Goal: Task Accomplishment & Management: Complete application form

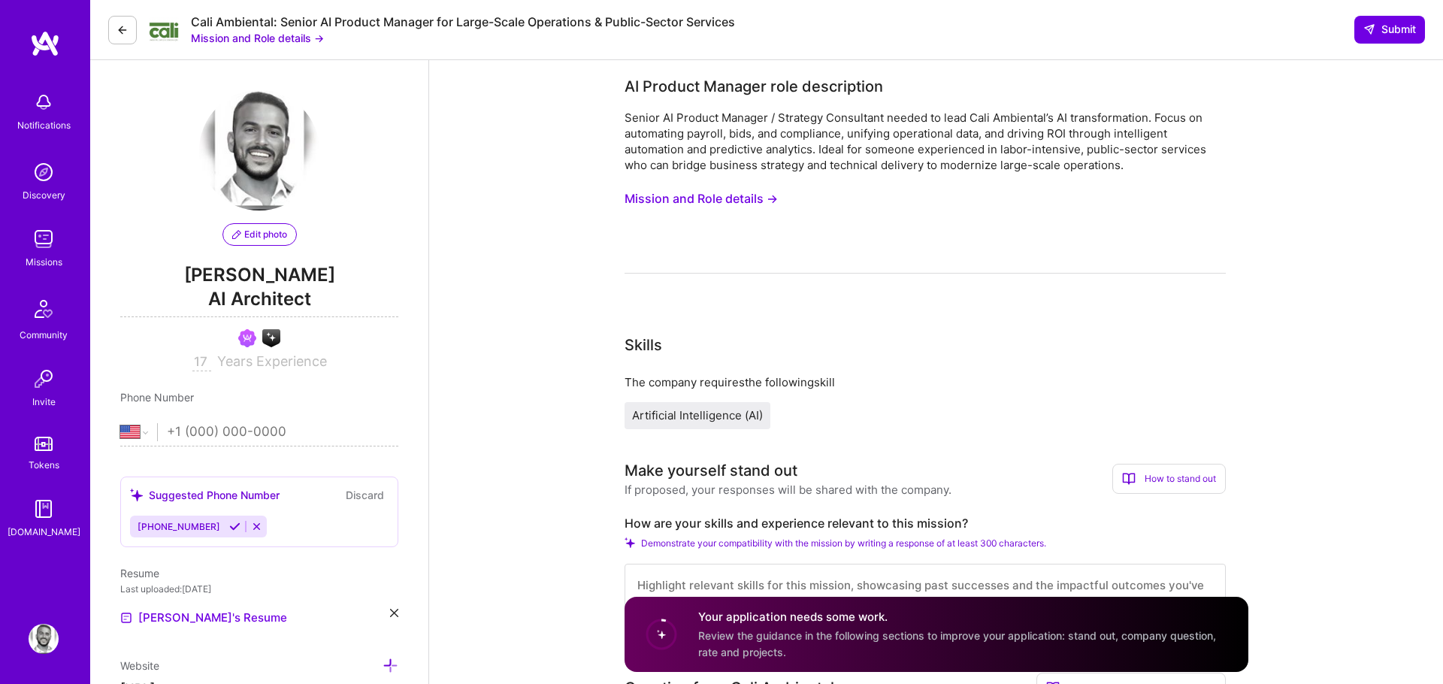
select select "US"
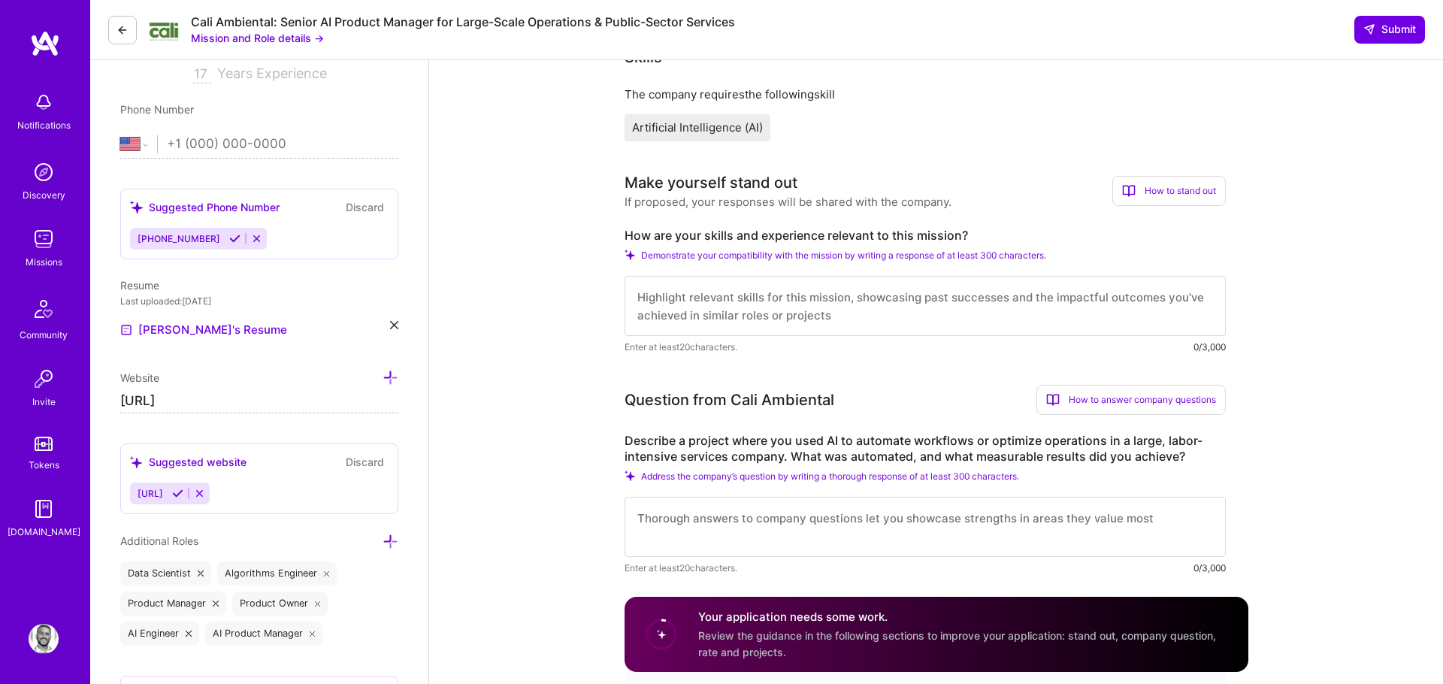
scroll to position [407, 0]
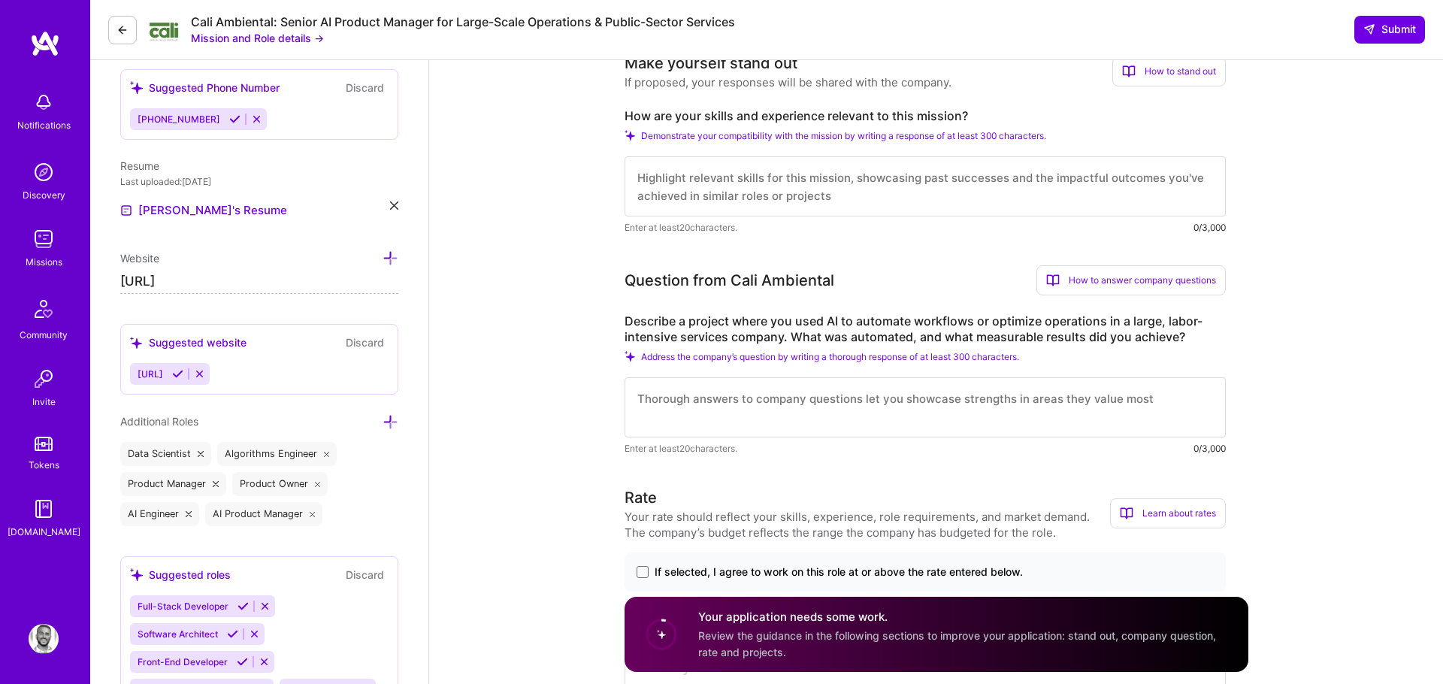
click at [748, 333] on label "Describe a project where you used AI to automate workflows or optimize operatio…" at bounding box center [925, 329] width 601 height 32
click at [748, 332] on label "Describe a project where you used AI to automate workflows or optimize operatio…" at bounding box center [925, 329] width 601 height 32
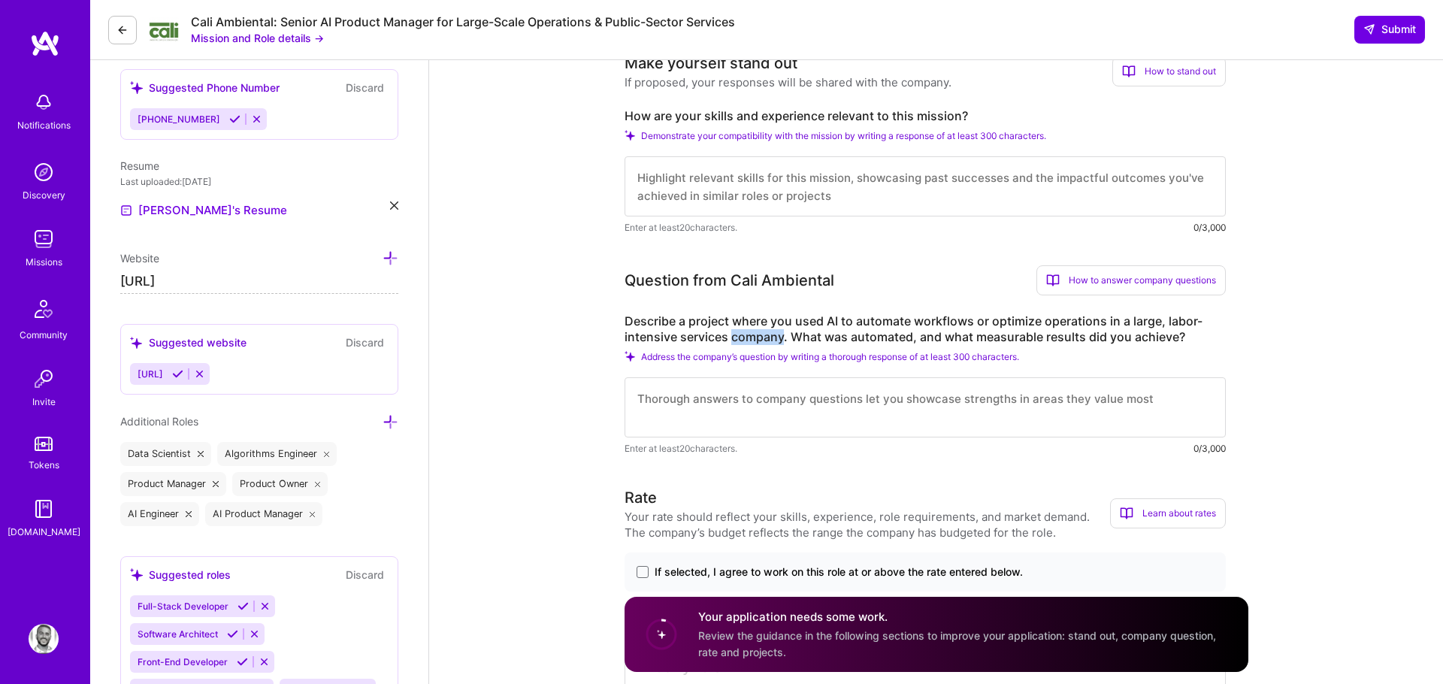
click at [748, 332] on label "Describe a project where you used AI to automate workflows or optimize operatio…" at bounding box center [925, 329] width 601 height 32
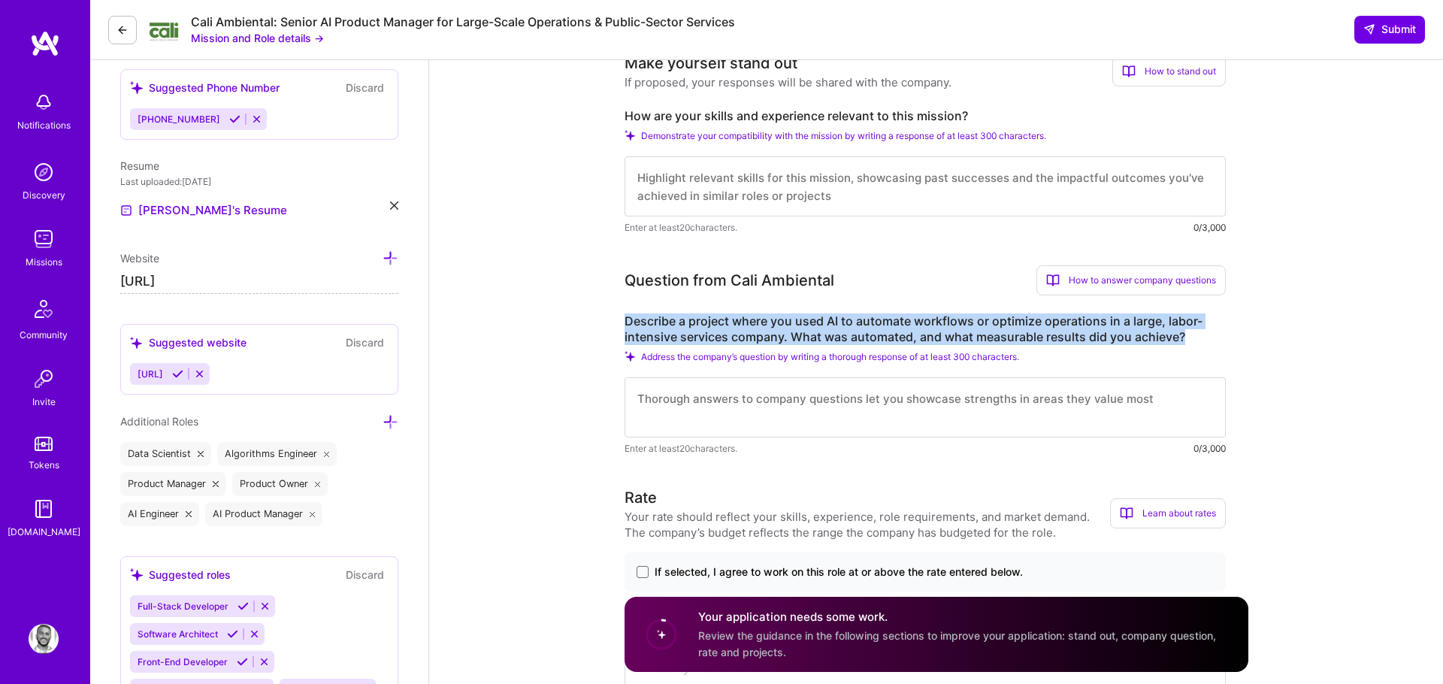
click at [748, 332] on label "Describe a project where you used AI to automate workflows or optimize operatio…" at bounding box center [925, 329] width 601 height 32
copy label "Describe a project where you used AI to automate workflows or optimize operatio…"
click at [876, 319] on label "Describe a project where you used AI to automate workflows or optimize operatio…" at bounding box center [925, 329] width 601 height 32
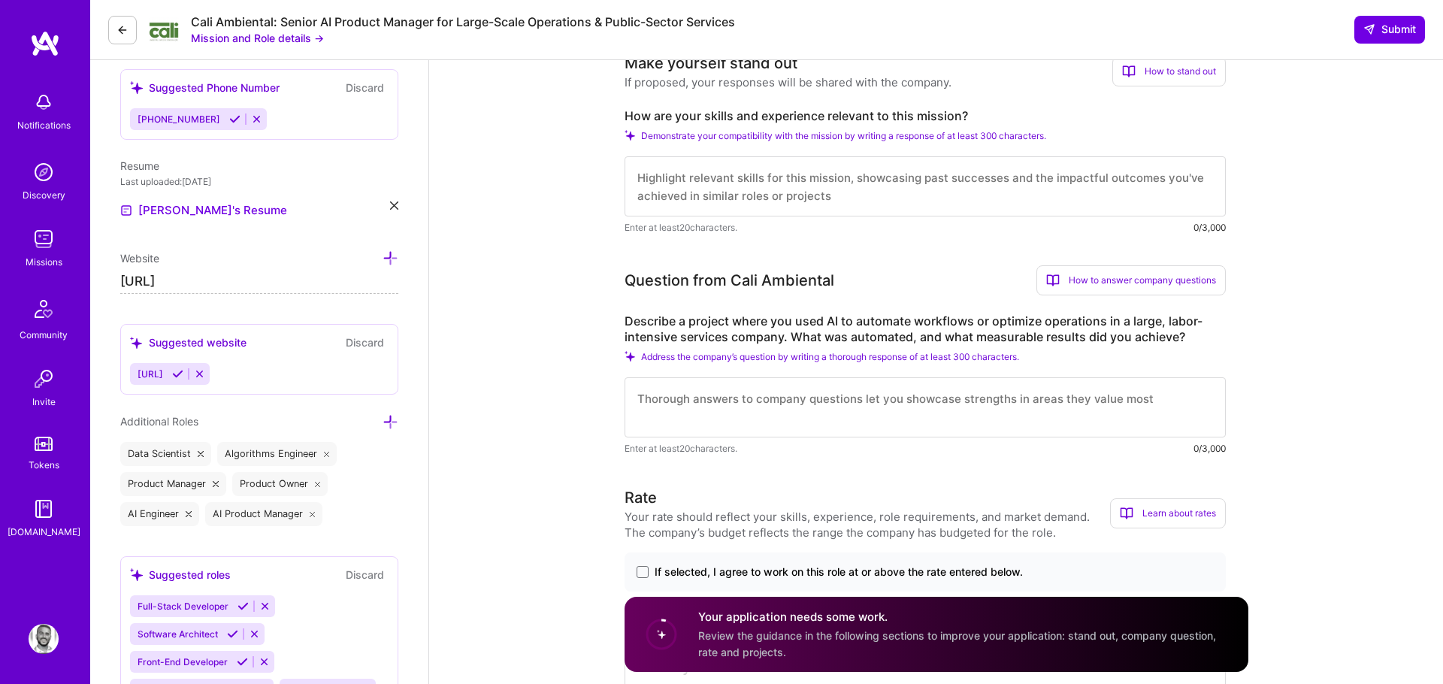
click at [872, 322] on label "Describe a project where you used AI to automate workflows or optimize operatio…" at bounding box center [925, 329] width 601 height 32
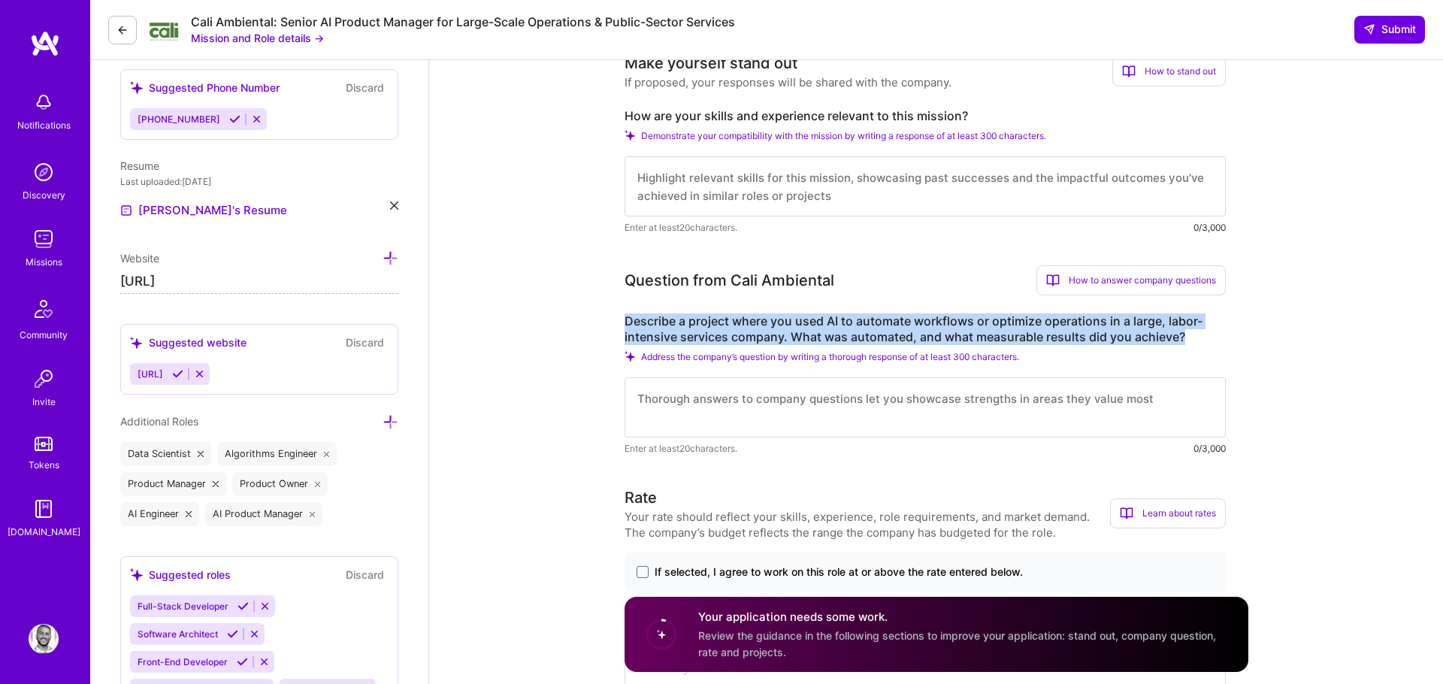
click at [872, 322] on label "Describe a project where you used AI to automate workflows or optimize operatio…" at bounding box center [925, 329] width 601 height 32
copy label "Describe a project where you used AI to automate workflows or optimize operatio…"
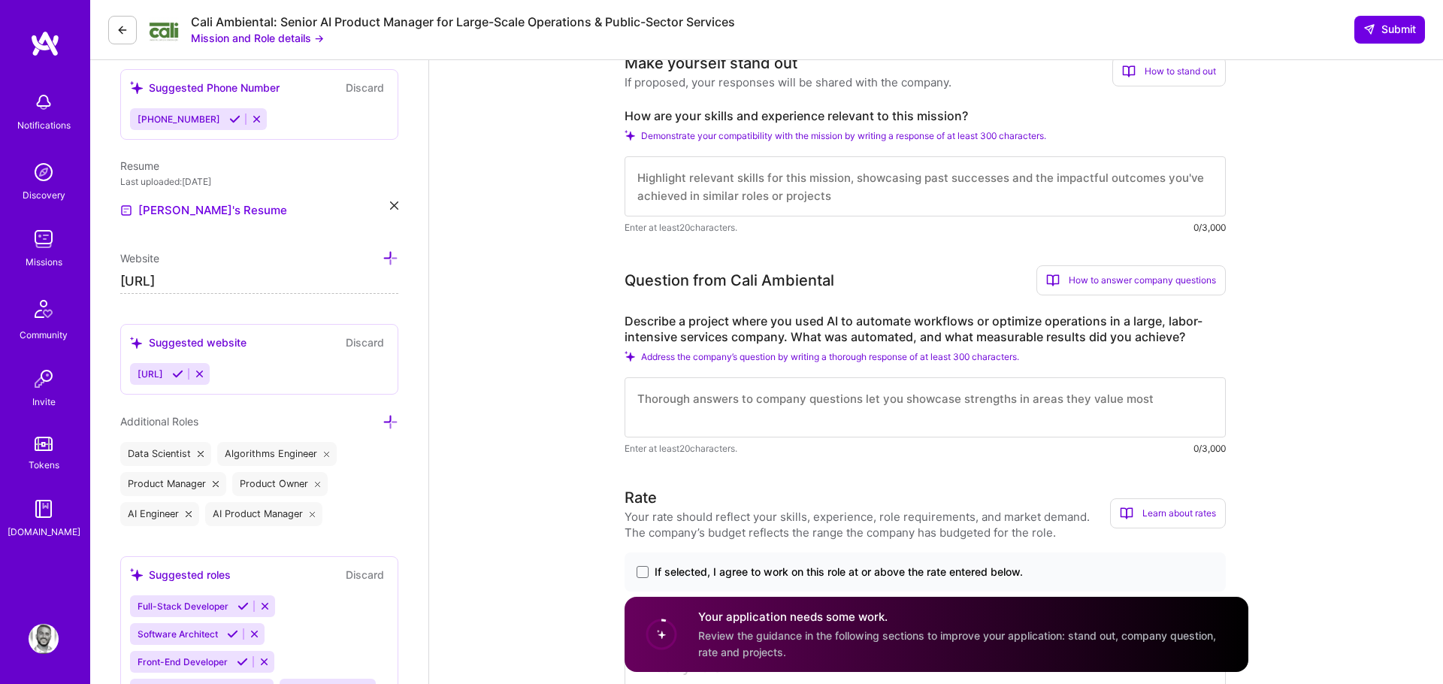
click at [891, 190] on textarea at bounding box center [925, 186] width 601 height 60
paste textarea "Over the last decade, I’ve specialized in bridging AI strategy and technical de…"
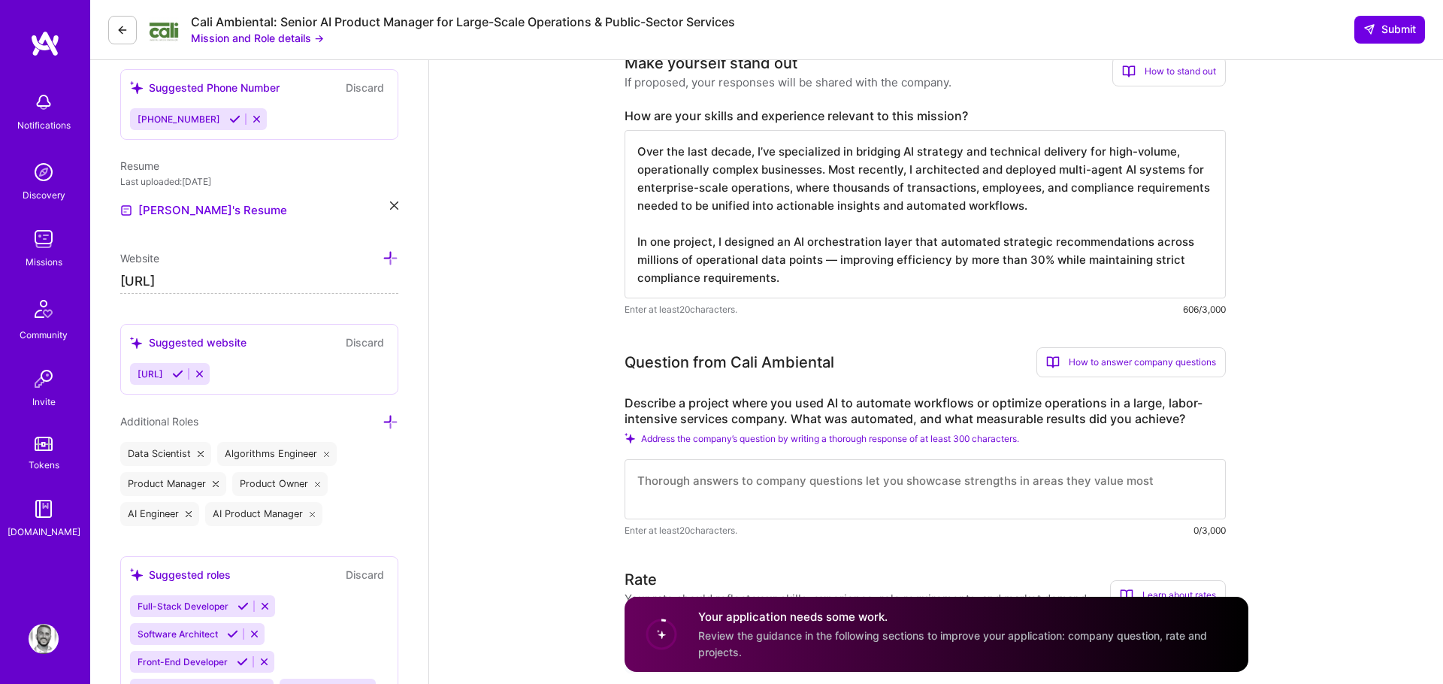
click at [663, 234] on textarea "Over the last decade, I’ve specialized in bridging AI strategy and technical de…" at bounding box center [925, 214] width 601 height 168
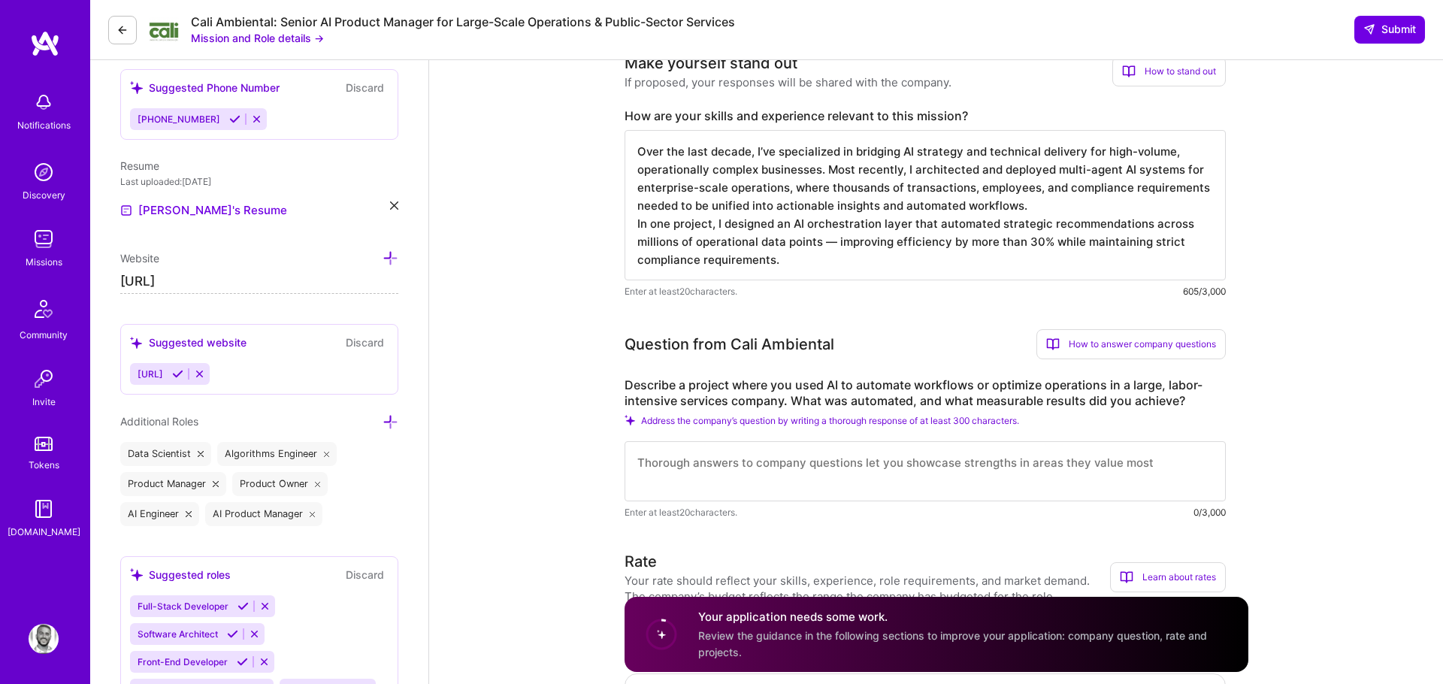
click at [665, 221] on textarea "Over the last decade, I’ve specialized in bridging AI strategy and technical de…" at bounding box center [925, 205] width 601 height 150
click at [648, 221] on textarea "Over the last decade, I’ve specialized in bridging AI strategy and technical de…" at bounding box center [925, 205] width 601 height 150
drag, startPoint x: 716, startPoint y: 225, endPoint x: 638, endPoint y: 225, distance: 77.4
click at [638, 225] on textarea "Over the last decade, I’ve specialized in bridging AI strategy and technical de…" at bounding box center [925, 205] width 601 height 150
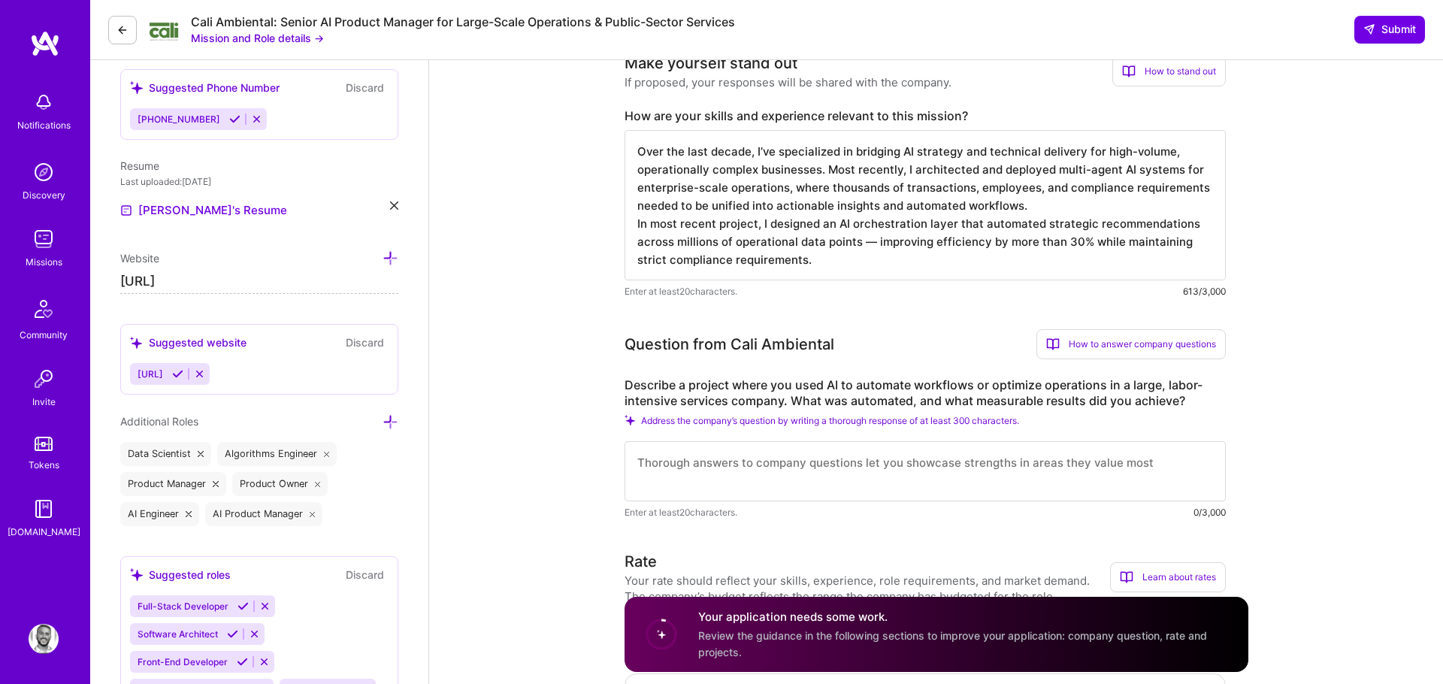
click at [643, 224] on textarea "Over the last decade, I’ve specialized in bridging AI strategy and technical de…" at bounding box center [925, 205] width 601 height 150
click at [655, 225] on textarea "Over the last decade, I’ve specialized in bridging AI strategy and technical de…" at bounding box center [925, 205] width 601 height 150
click at [645, 220] on textarea "Over the last decade, I’ve specialized in bridging AI strategy and technical de…" at bounding box center [925, 205] width 601 height 150
click at [1070, 240] on textarea "Over the last decade, I’ve specialized in bridging AI strategy and technical de…" at bounding box center [925, 205] width 601 height 150
click at [1003, 259] on textarea "Over the last decade, I’ve specialized in bridging AI strategy and technical de…" at bounding box center [925, 205] width 601 height 150
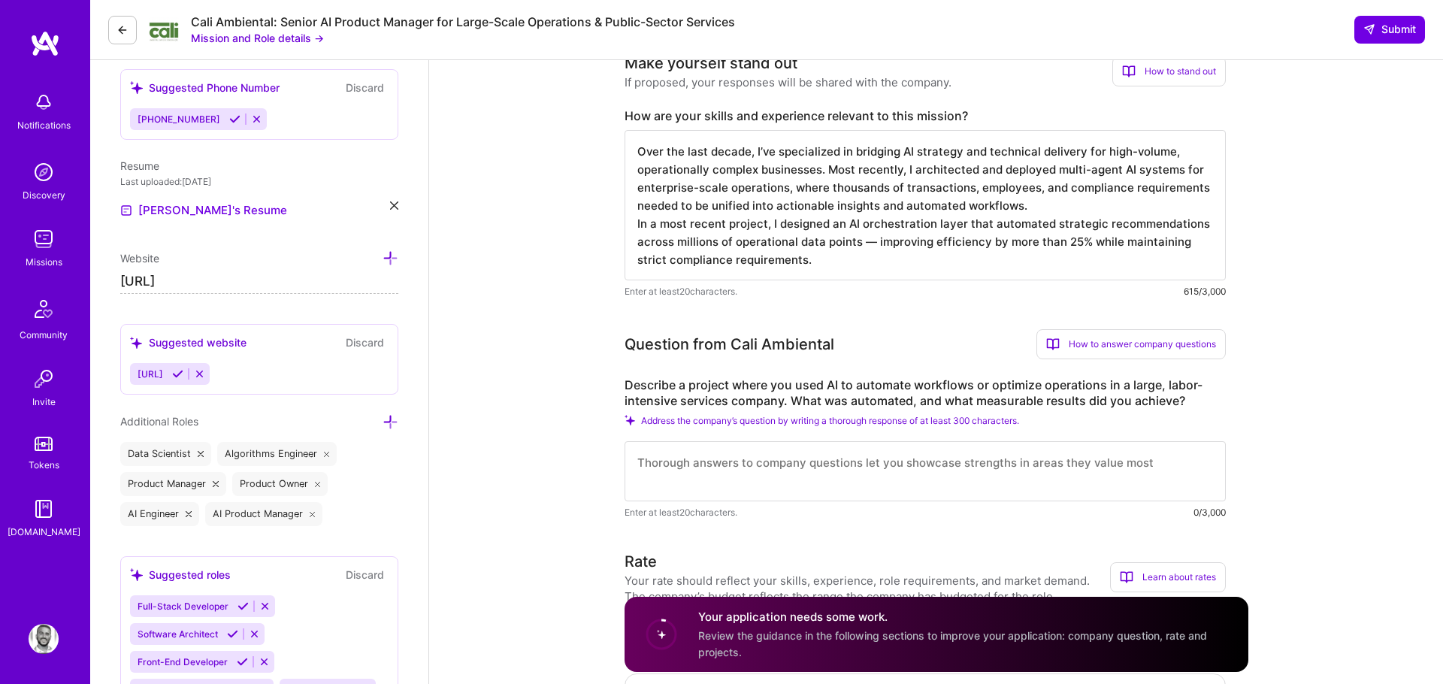
type textarea "Over the last decade, I’ve specialized in bridging AI strategy and technical de…"
click at [770, 473] on textarea at bounding box center [925, 471] width 601 height 60
paste textarea "A recent project I led for a large-scale eCommerce and logistics client closely…"
type textarea "A recent project I led for a large-scale eCommerce and logistics client closely…"
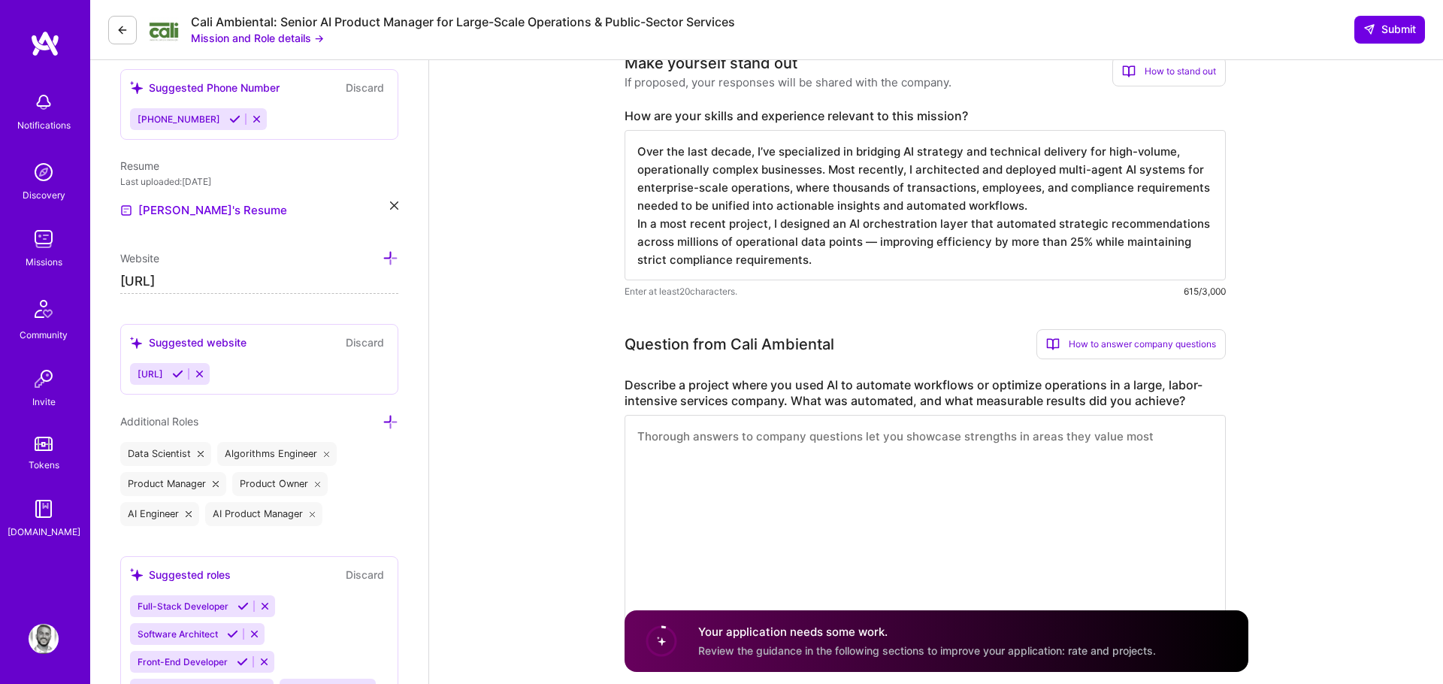
scroll to position [0, 0]
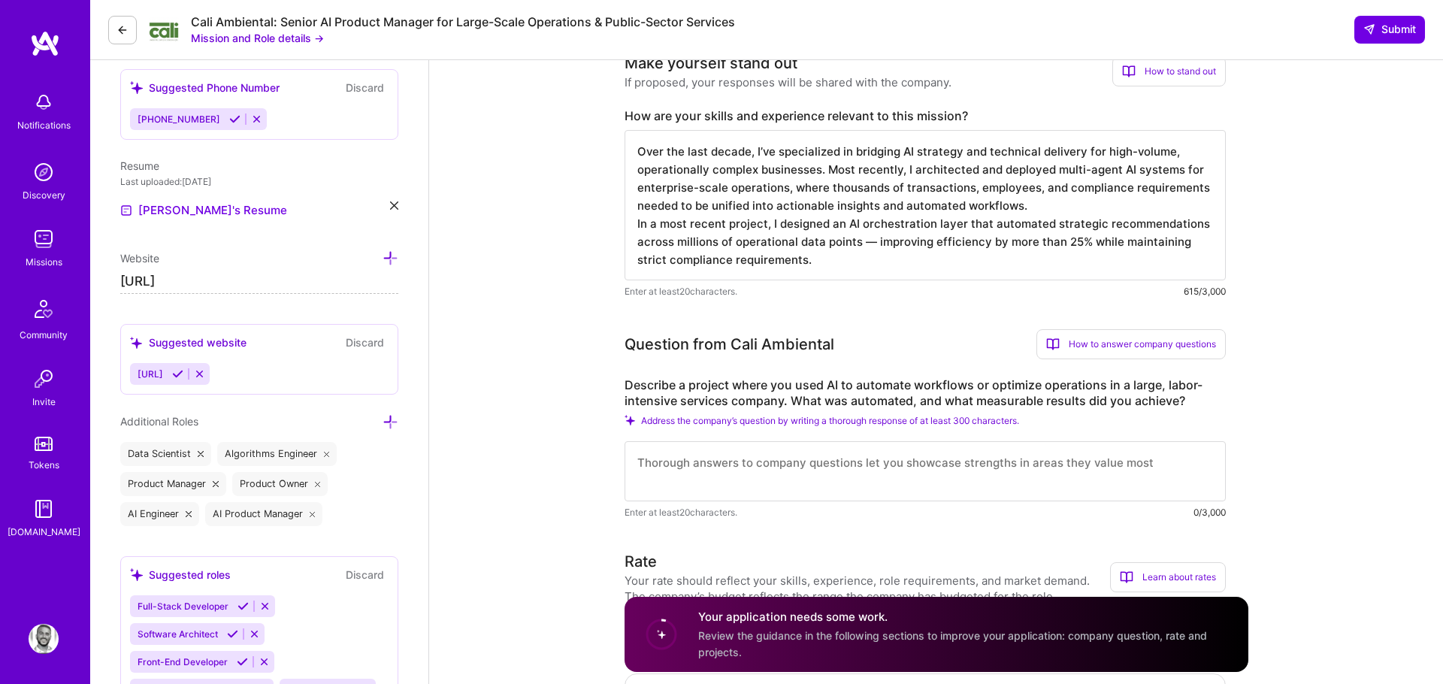
click at [896, 473] on textarea at bounding box center [925, 471] width 601 height 60
paste textarea "A recent project I led for a large-scale eCommerce and logistics client involve…"
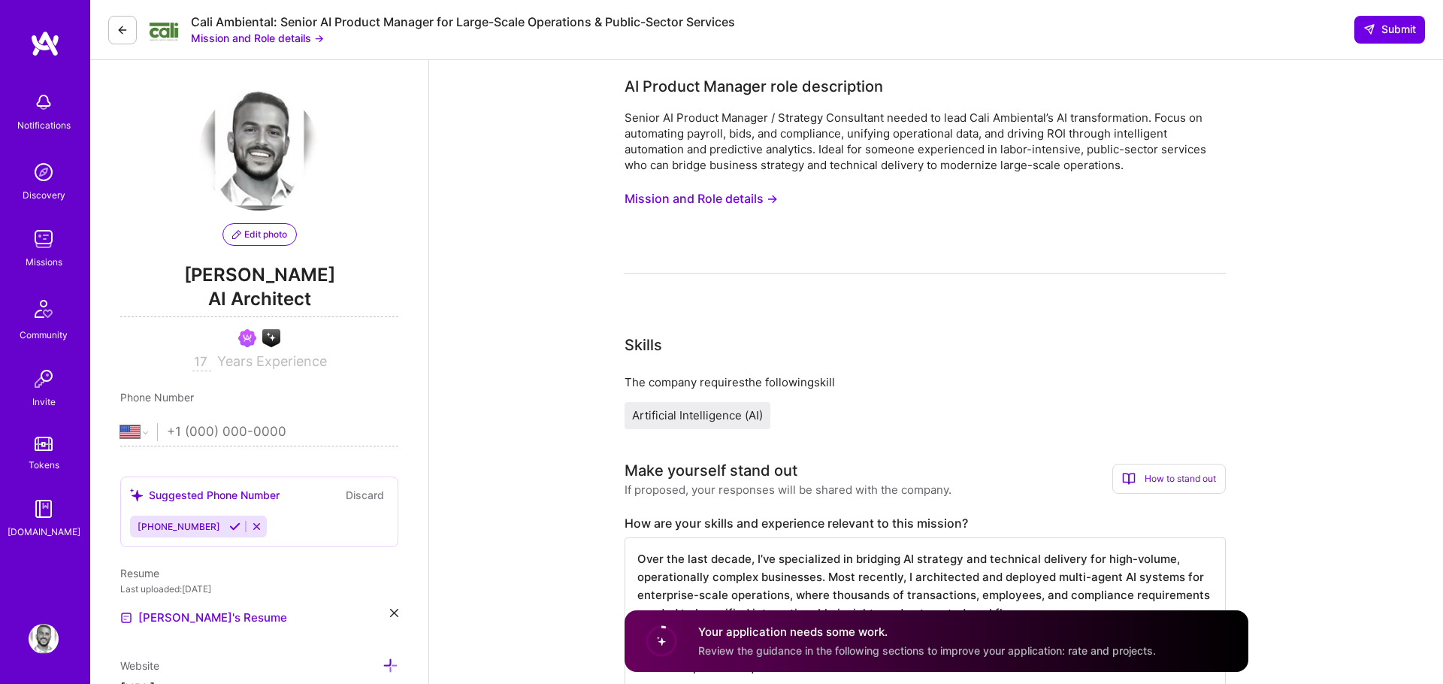
type textarea "A recent project I led for a large-scale eCommerce and logistics client involve…"
click at [688, 203] on button "Mission and Role details →" at bounding box center [701, 199] width 153 height 28
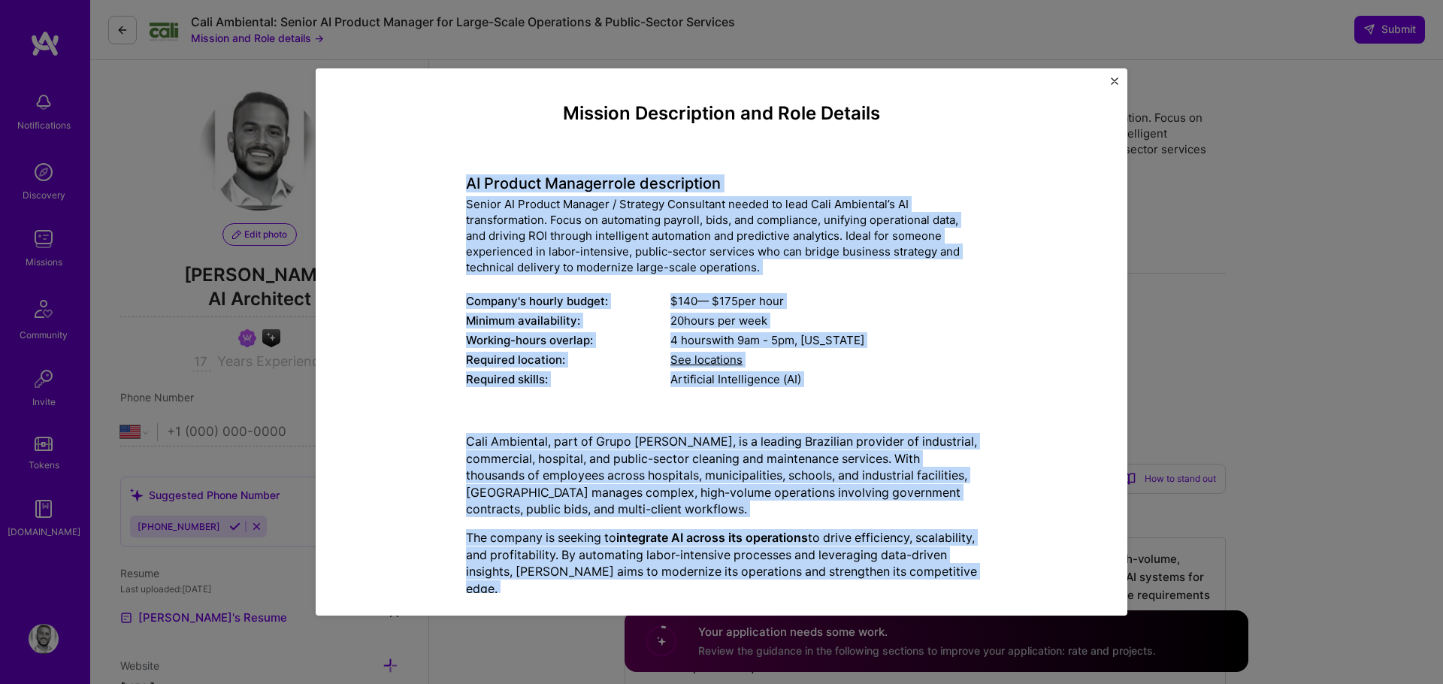
drag, startPoint x: 603, startPoint y: 561, endPoint x: 460, endPoint y: 180, distance: 406.9
click at [460, 180] on div "Mission Description and Role Details AI Product Manager role description Senior…" at bounding box center [721, 579] width 743 height 952
copy div "AI Product Manager role description Senior AI Product Manager / Strategy Consul…"
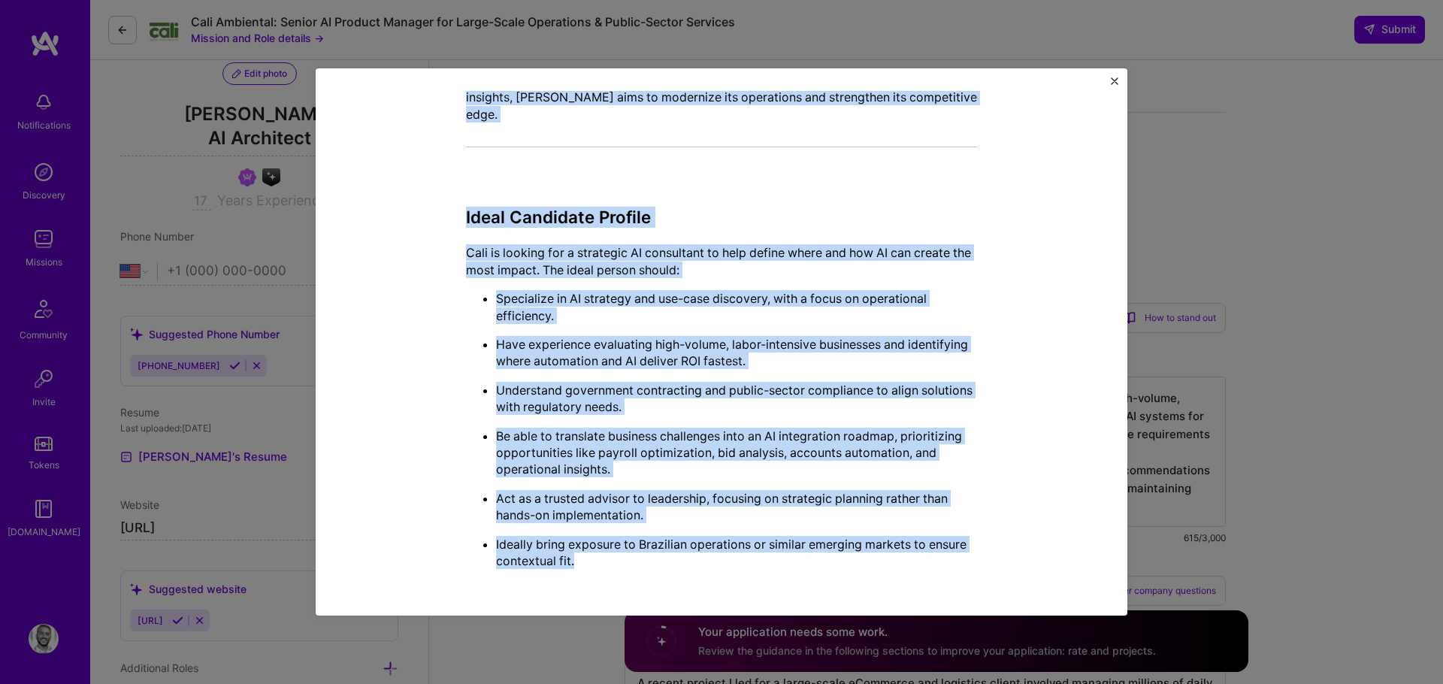
scroll to position [166, 0]
click at [685, 435] on p "Be able to translate business challenges into an AI integration roadmap, priori…" at bounding box center [736, 453] width 481 height 50
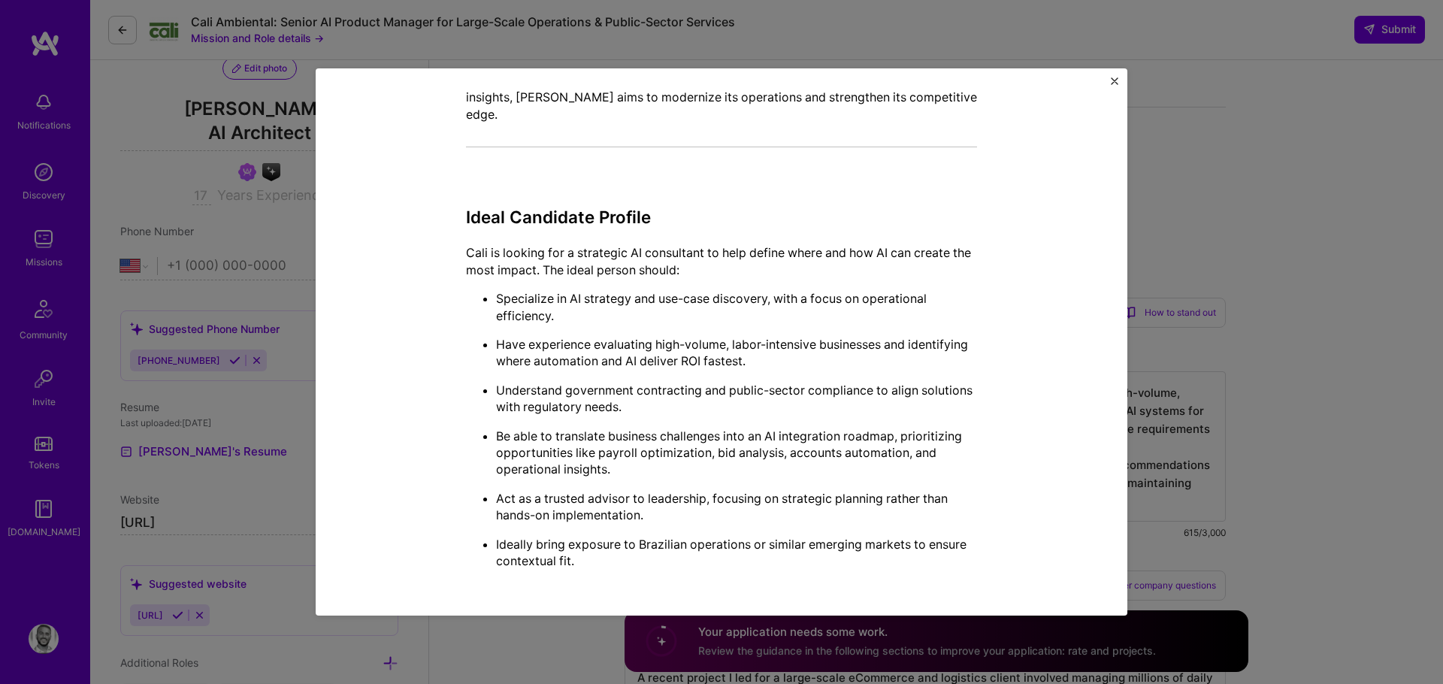
click at [1260, 314] on div "Mission Description and Role Details AI Product Manager role description Senior…" at bounding box center [721, 342] width 1443 height 684
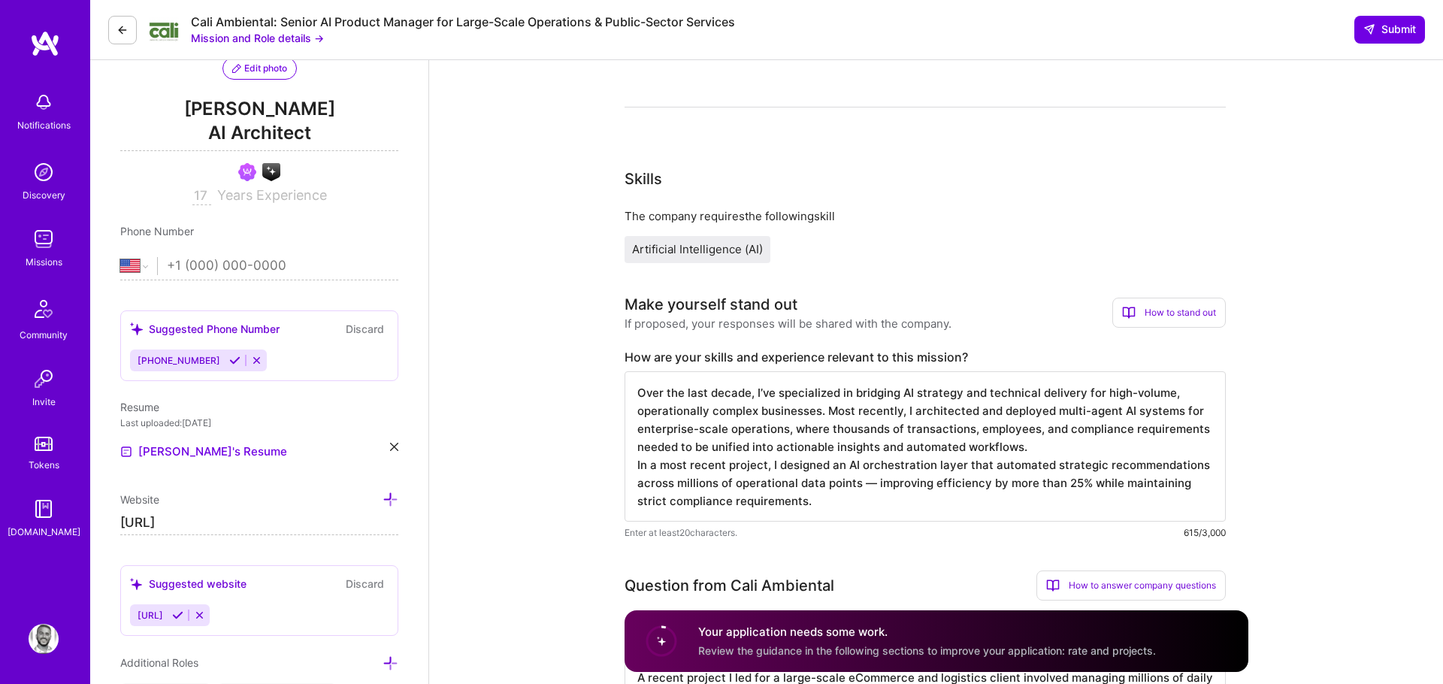
click at [869, 412] on textarea "Over the last decade, I’ve specialized in bridging AI strategy and technical de…" at bounding box center [925, 446] width 601 height 150
click at [817, 458] on textarea "Over the last decade, I’ve specialized in bridging AI strategy and technical de…" at bounding box center [925, 446] width 601 height 150
click at [841, 504] on textarea "Over the last decade, I’ve specialized in bridging AI strategy and technical de…" at bounding box center [925, 446] width 601 height 150
drag, startPoint x: 833, startPoint y: 505, endPoint x: 623, endPoint y: 375, distance: 246.7
click at [625, 375] on div "Over the last decade, I’ve specialized in bridging AI strategy and technical de…" at bounding box center [925, 455] width 601 height 169
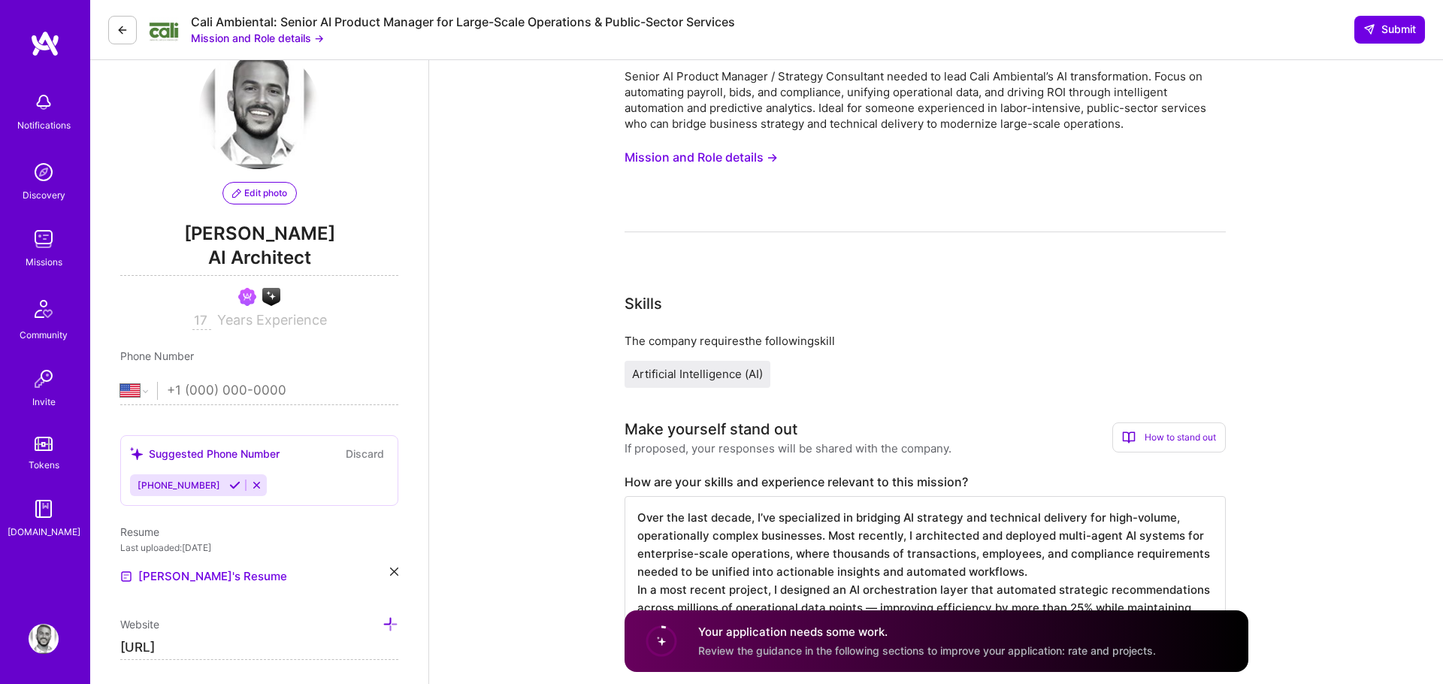
scroll to position [0, 0]
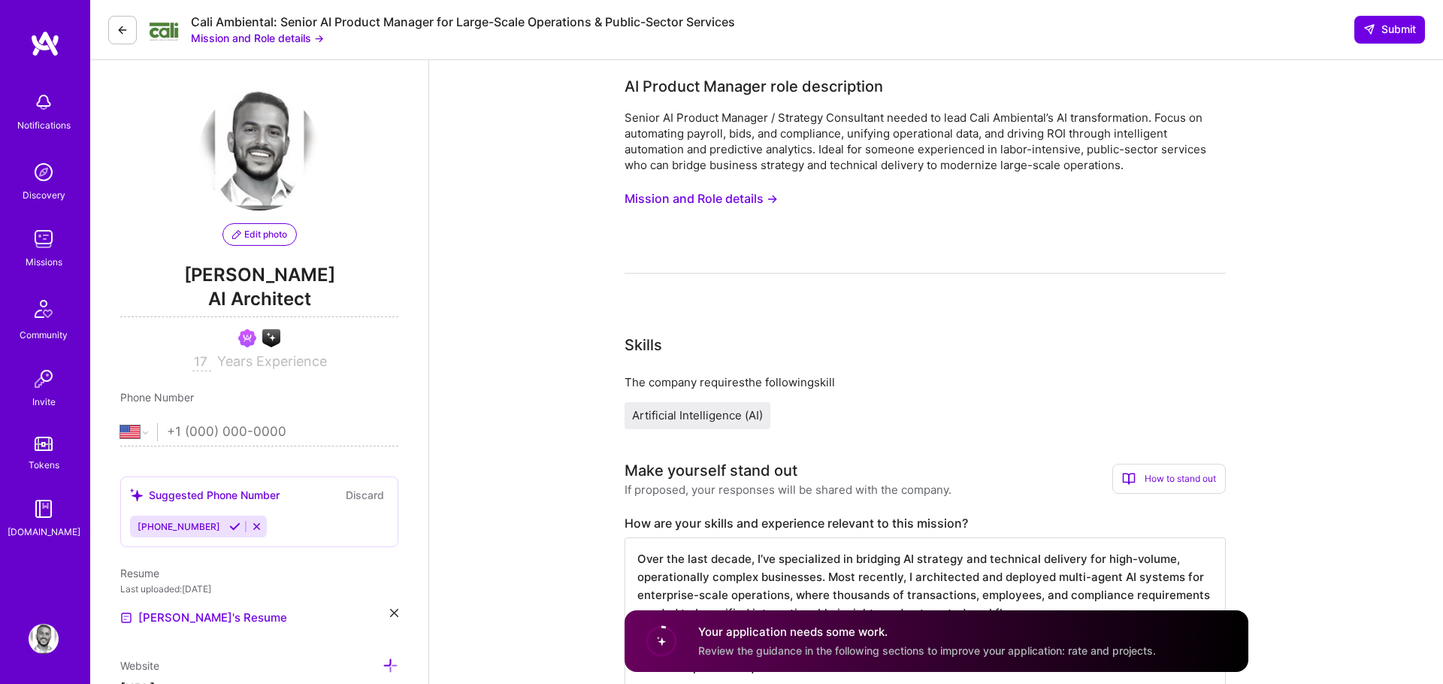
click at [755, 183] on div "Senior AI Product Manager / Strategy Consultant needed to lead Cali Ambiental’s…" at bounding box center [925, 192] width 601 height 164
click at [752, 195] on button "Mission and Role details →" at bounding box center [701, 199] width 153 height 28
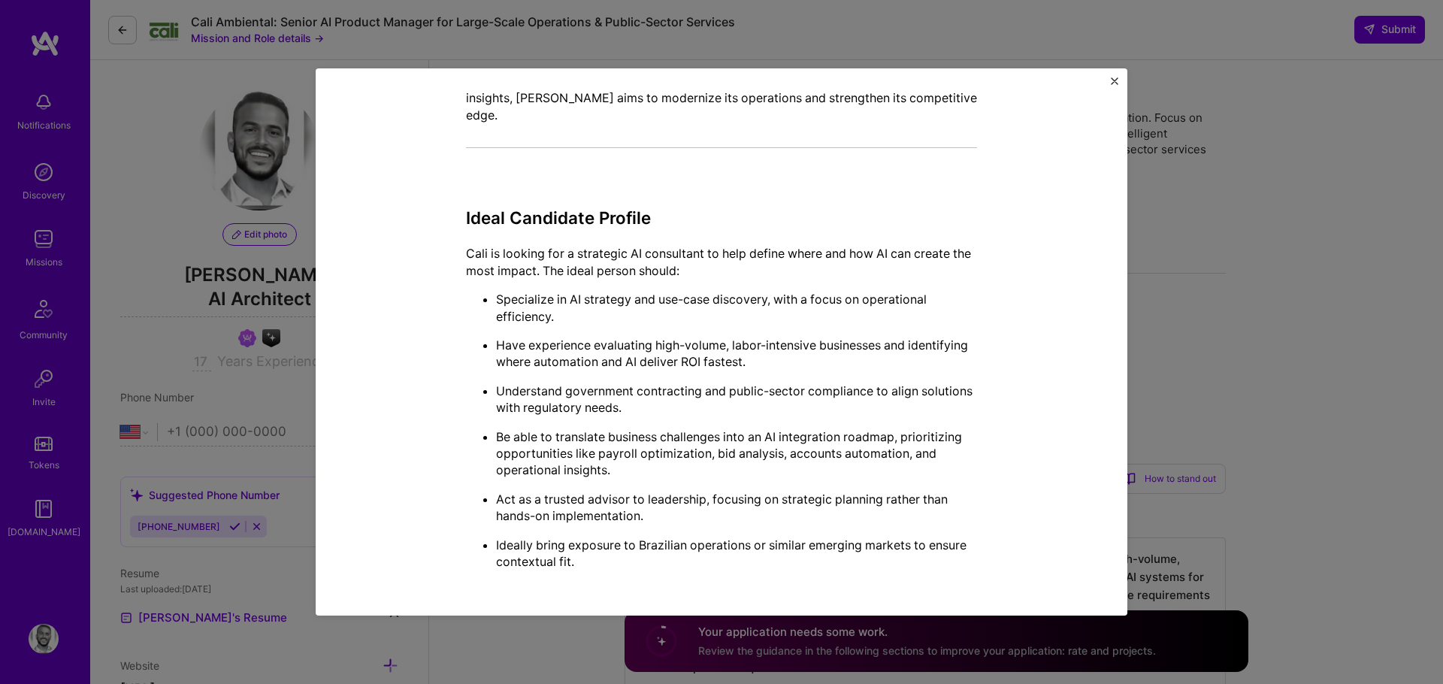
scroll to position [474, 0]
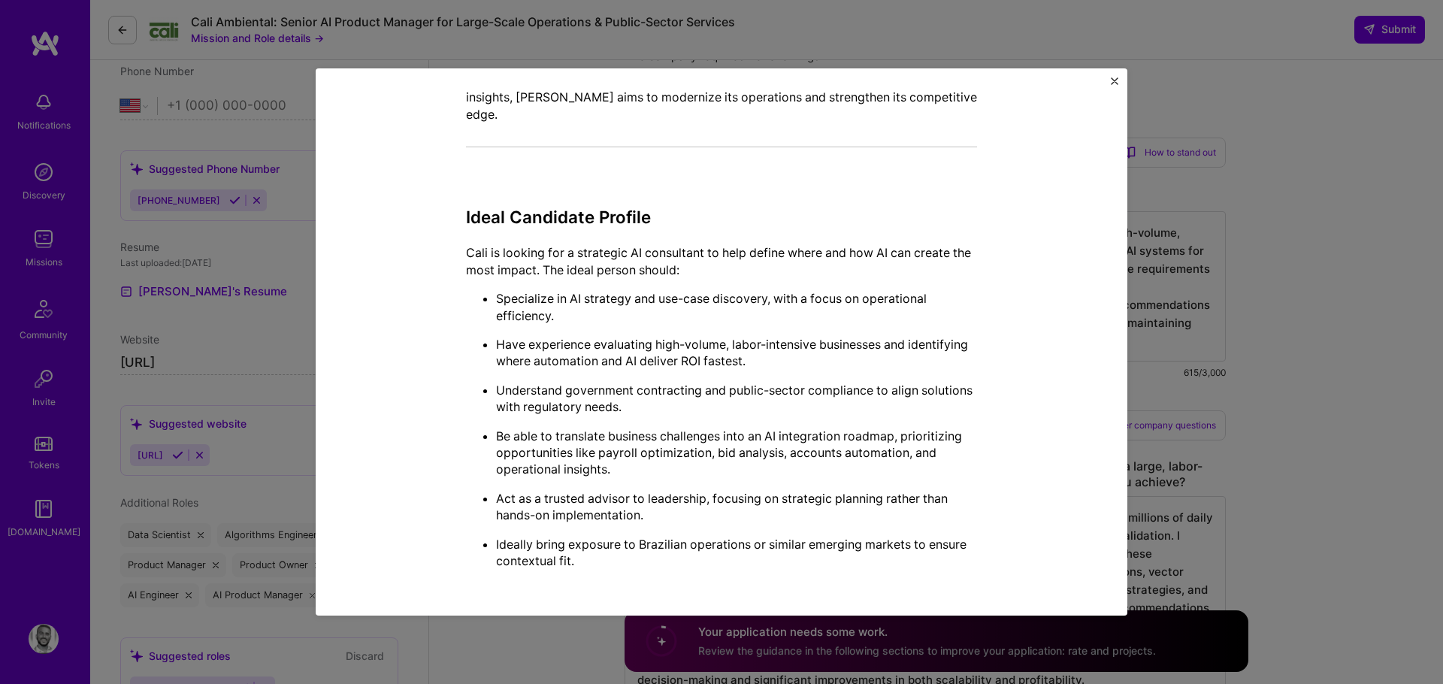
click at [731, 443] on p "Be able to translate business challenges into an AI integration roadmap, priori…" at bounding box center [736, 453] width 481 height 50
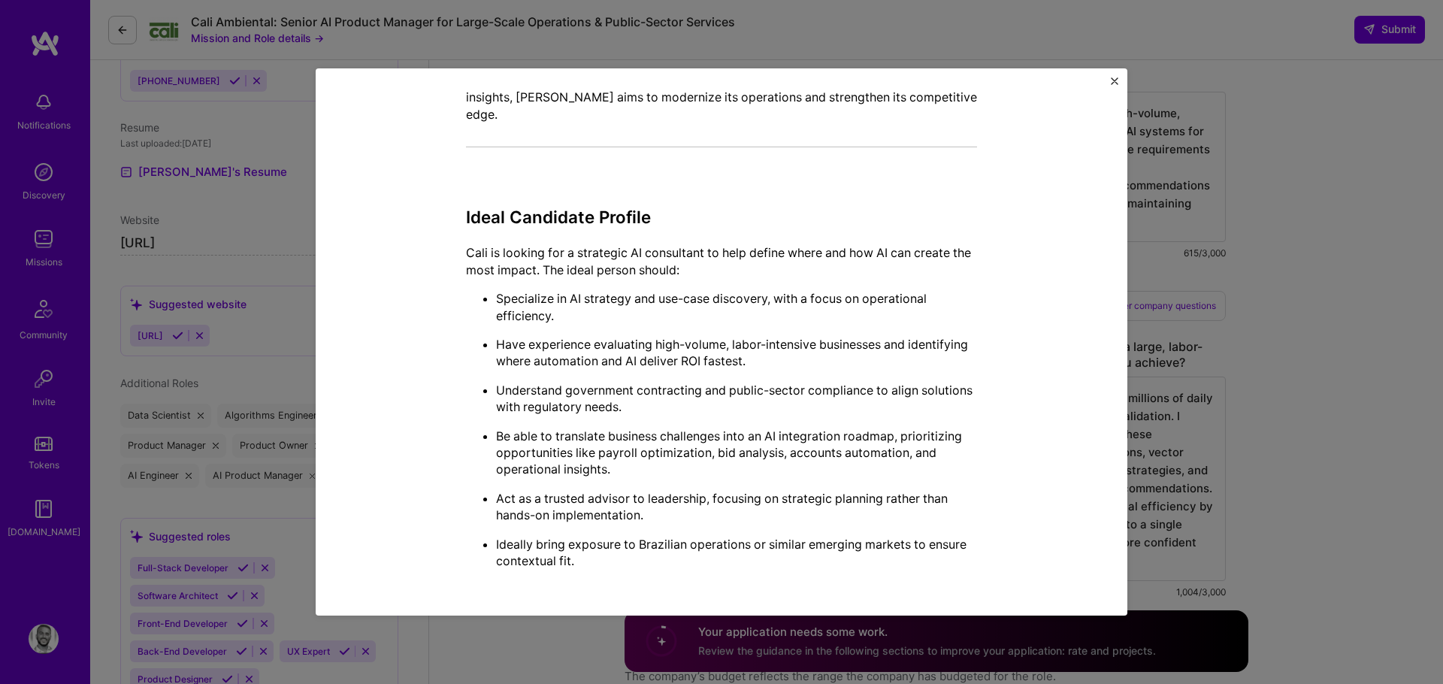
click at [1174, 307] on div "Mission Description and Role Details AI Product Manager role description Senior…" at bounding box center [721, 342] width 1443 height 684
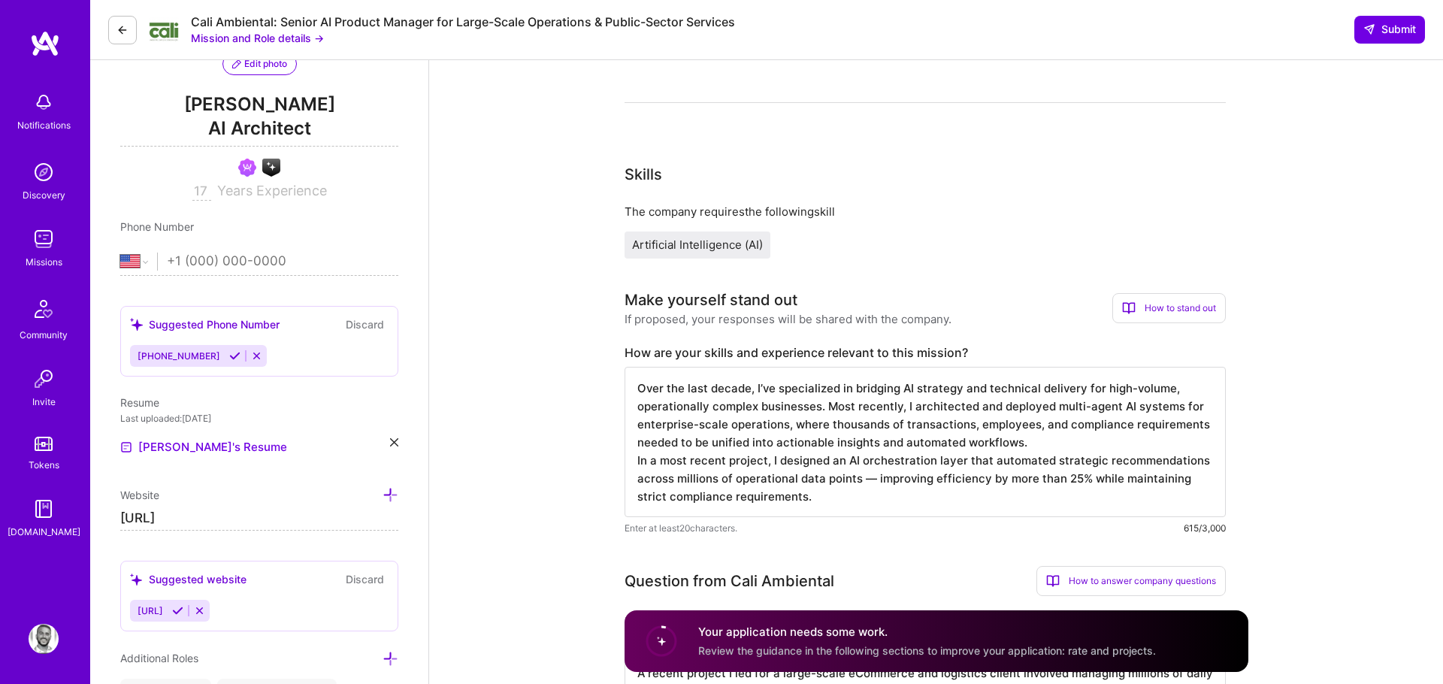
scroll to position [365, 0]
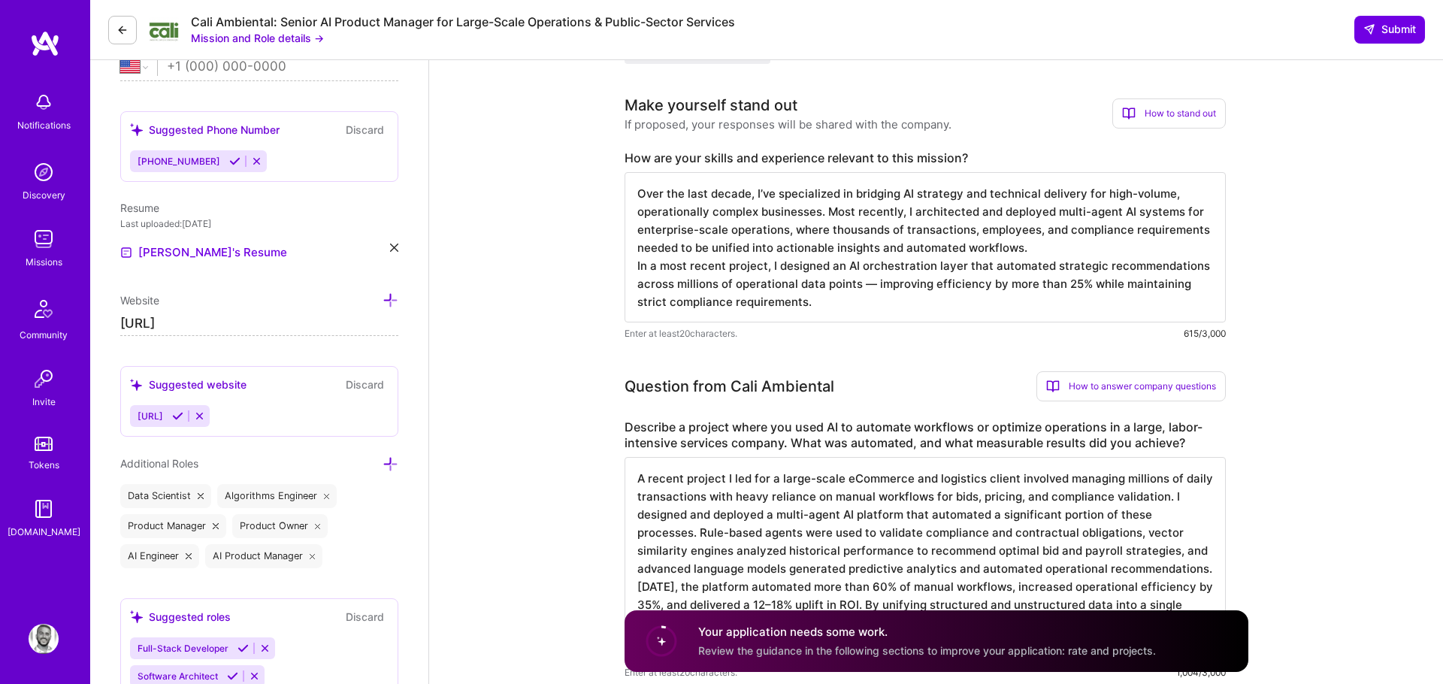
click at [819, 242] on textarea "Over the last decade, I’ve specialized in bridging AI strategy and technical de…" at bounding box center [925, 247] width 601 height 150
click at [806, 273] on textarea "Over the last decade, I’ve specialized in bridging AI strategy and technical de…" at bounding box center [925, 247] width 601 height 150
click at [841, 251] on textarea "Over the last decade, I’ve specialized in bridging AI strategy and technical de…" at bounding box center [925, 247] width 601 height 150
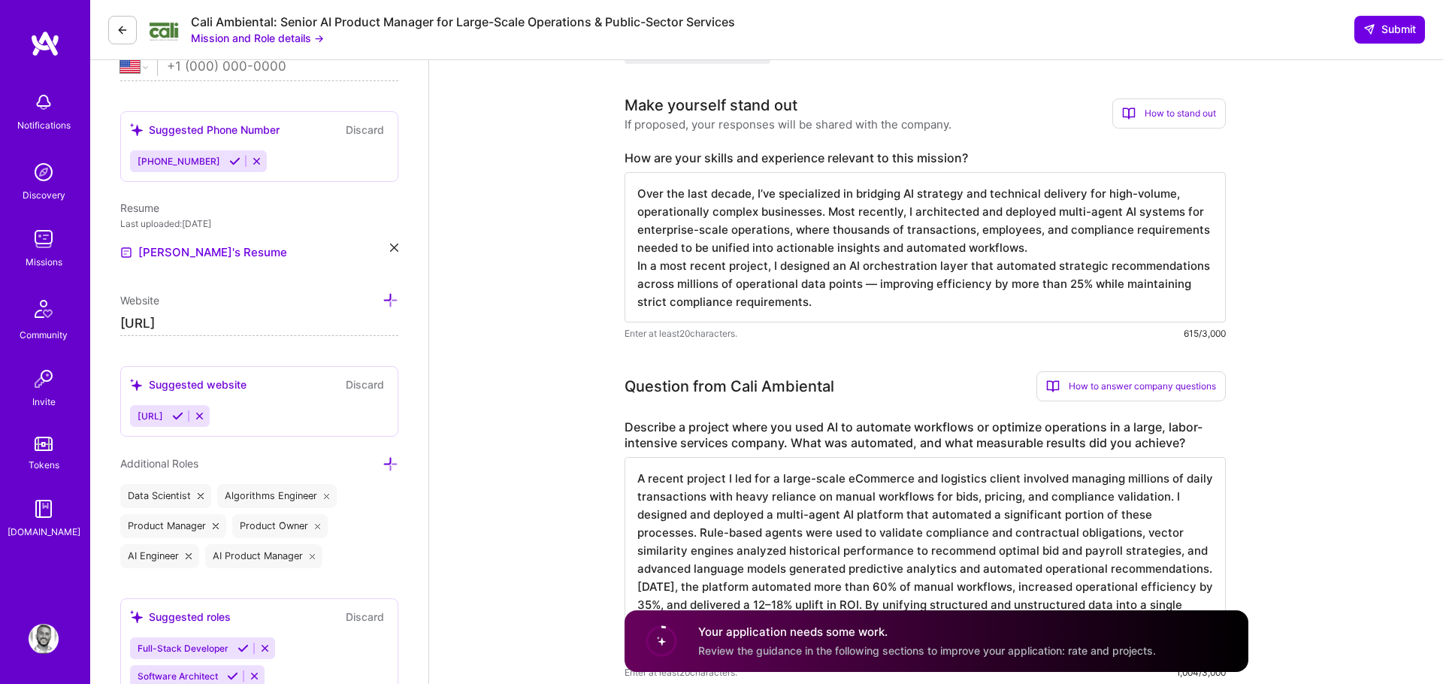
click at [841, 251] on textarea "Over the last decade, I’ve specialized in bridging AI strategy and technical de…" at bounding box center [925, 247] width 601 height 150
click at [818, 271] on textarea "Over the last decade, I’ve specialized in bridging AI strategy and technical de…" at bounding box center [925, 247] width 601 height 150
drag, startPoint x: 806, startPoint y: 312, endPoint x: 608, endPoint y: 183, distance: 235.8
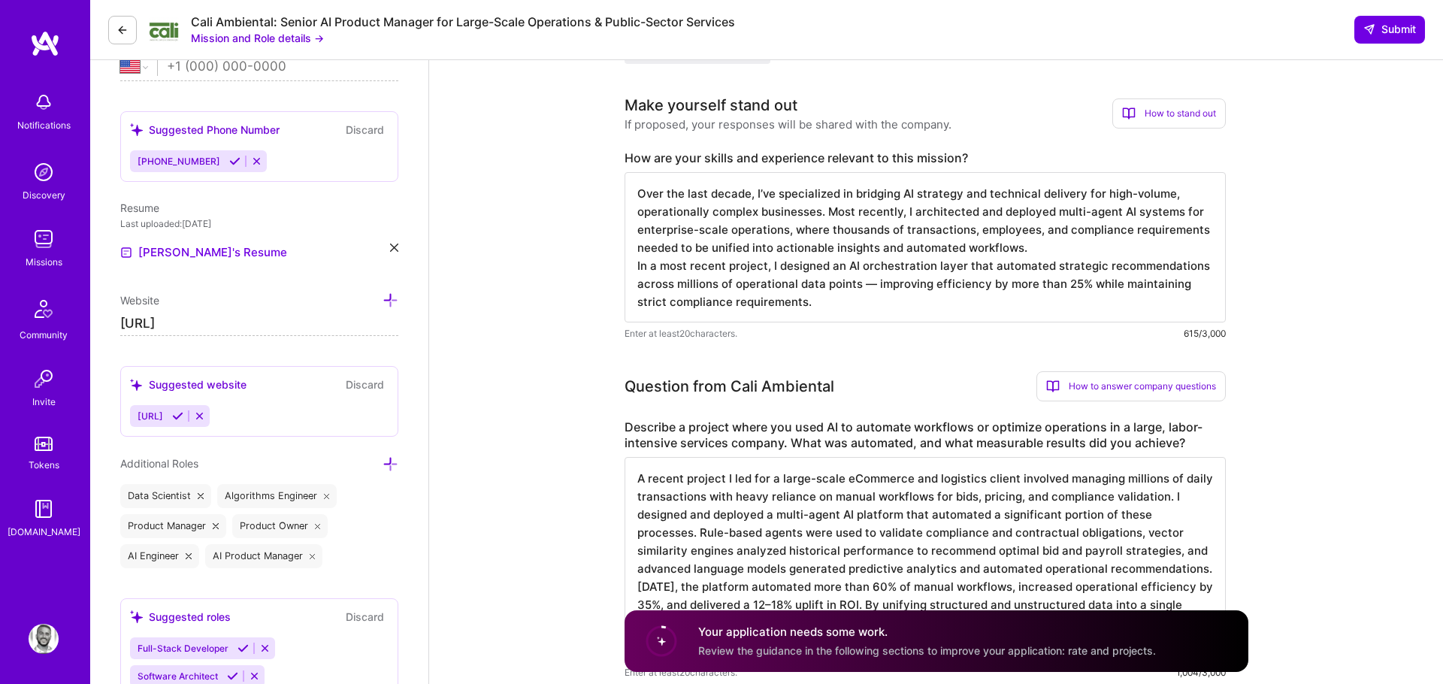
paste textarea "I specialize in helping organizations identify and execute high-ROI AI initiati…"
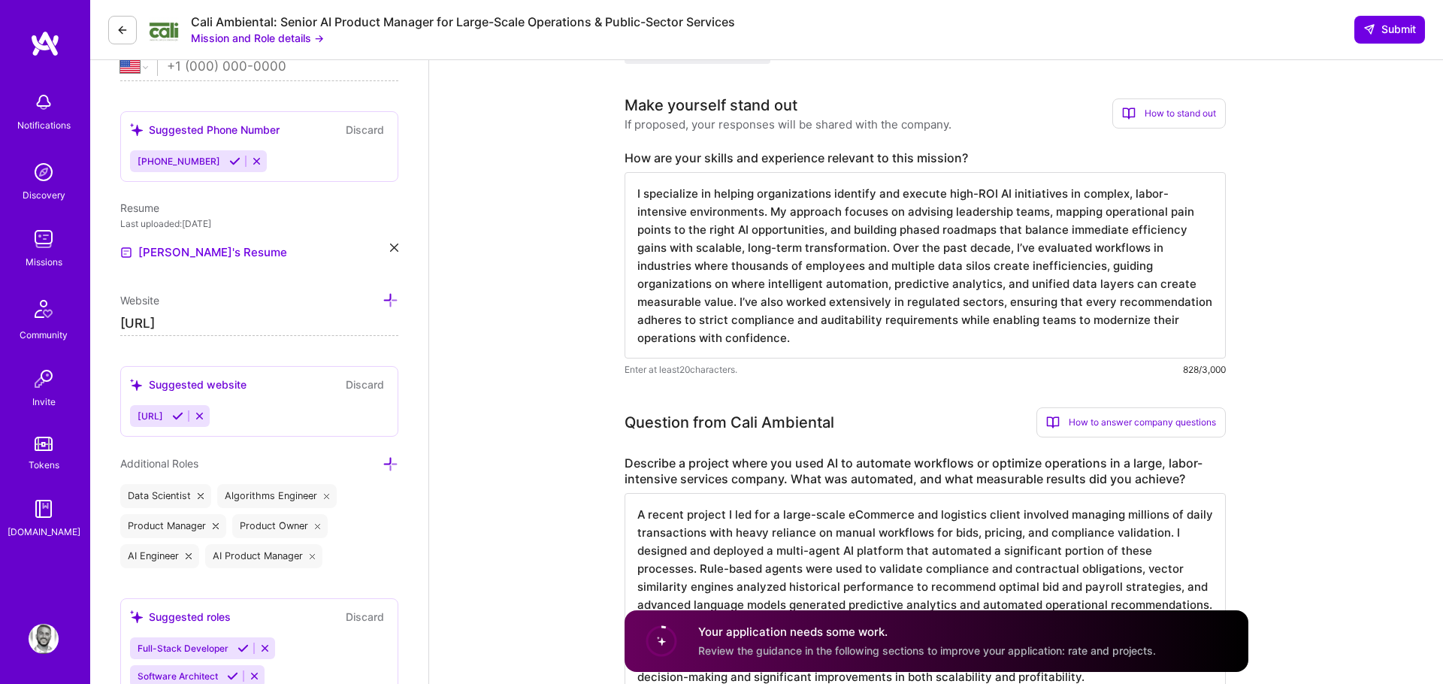
click at [679, 320] on textarea "I specialize in helping organizations identify and execute high-ROI AI initiati…" at bounding box center [925, 265] width 601 height 186
click at [701, 340] on textarea "I specialize in helping organizations identify and execute high-ROI AI initiati…" at bounding box center [925, 265] width 601 height 186
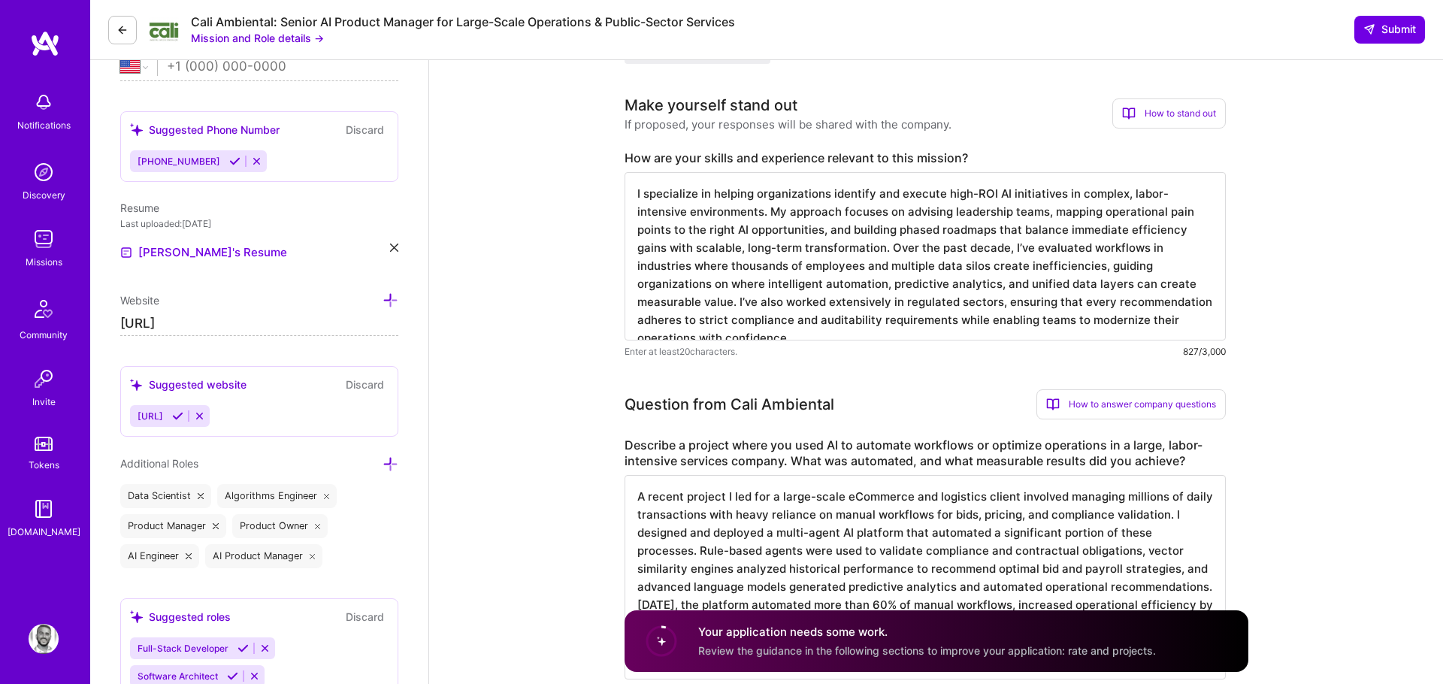
click at [788, 310] on textarea "I specialize in helping organizations identify and execute high-ROI AI initiati…" at bounding box center [925, 256] width 601 height 168
type textarea "I specialize in helping organizations identify and execute high-ROI AI initiati…"
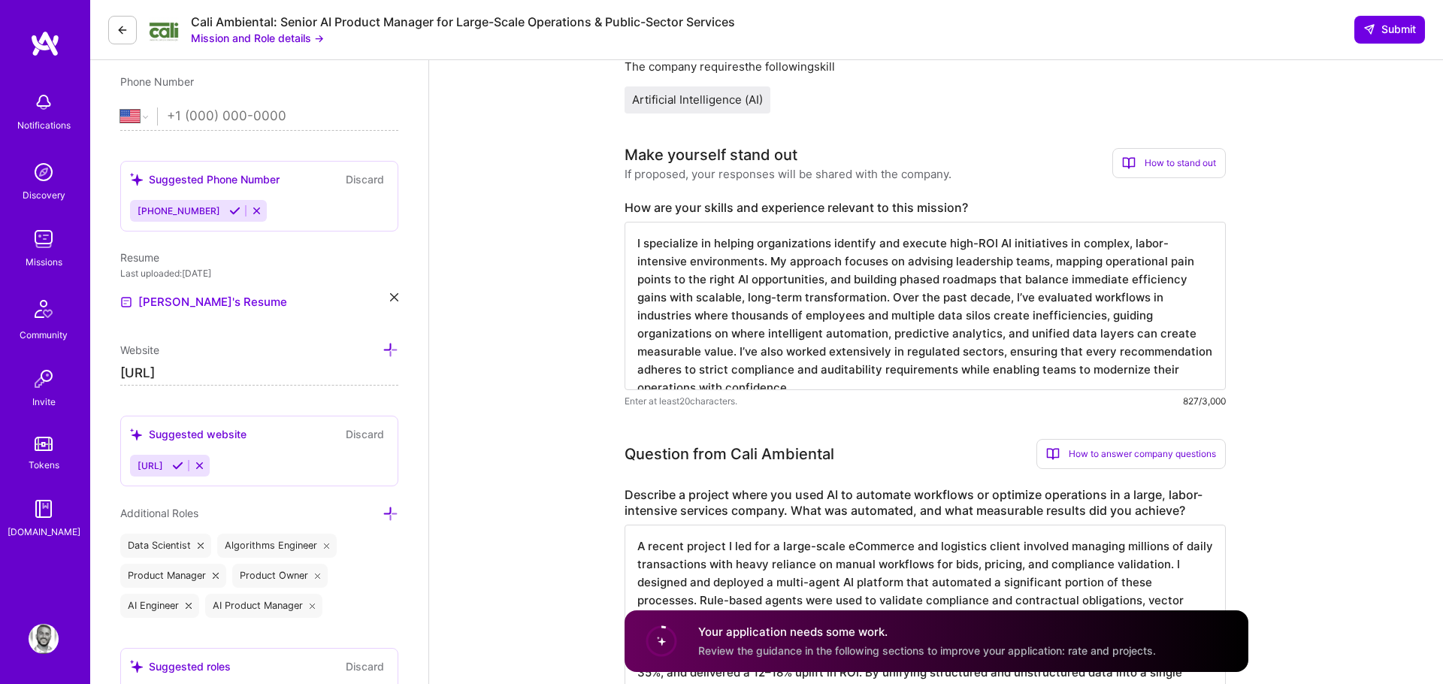
scroll to position [443, 0]
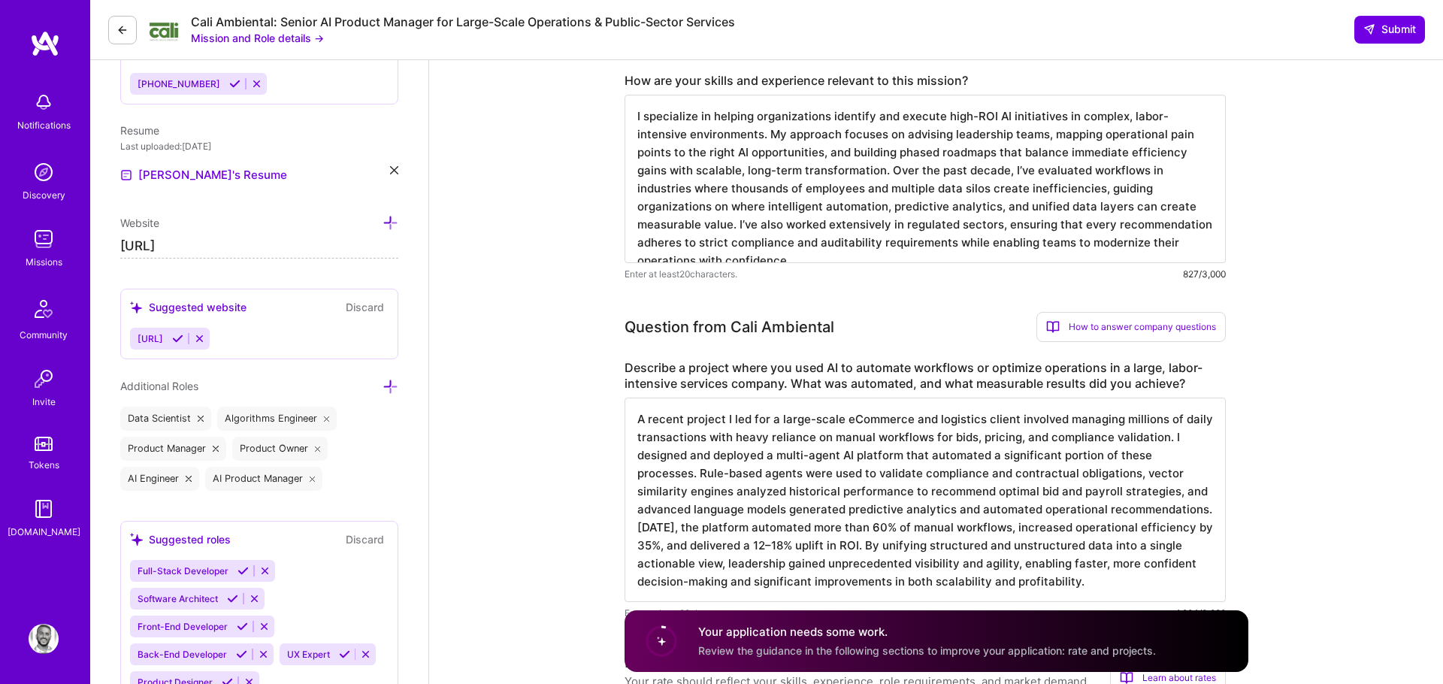
click at [870, 455] on textarea "A recent project I led for a large-scale eCommerce and logistics client involve…" at bounding box center [925, 500] width 601 height 204
click at [830, 492] on textarea "A recent project I led for a large-scale eCommerce and logistics client involve…" at bounding box center [925, 500] width 601 height 204
click at [784, 512] on textarea "A recent project I led for a large-scale eCommerce and logistics client involve…" at bounding box center [925, 500] width 601 height 204
click at [771, 527] on textarea "A recent project I led for a large-scale eCommerce and logistics client involve…" at bounding box center [925, 500] width 601 height 204
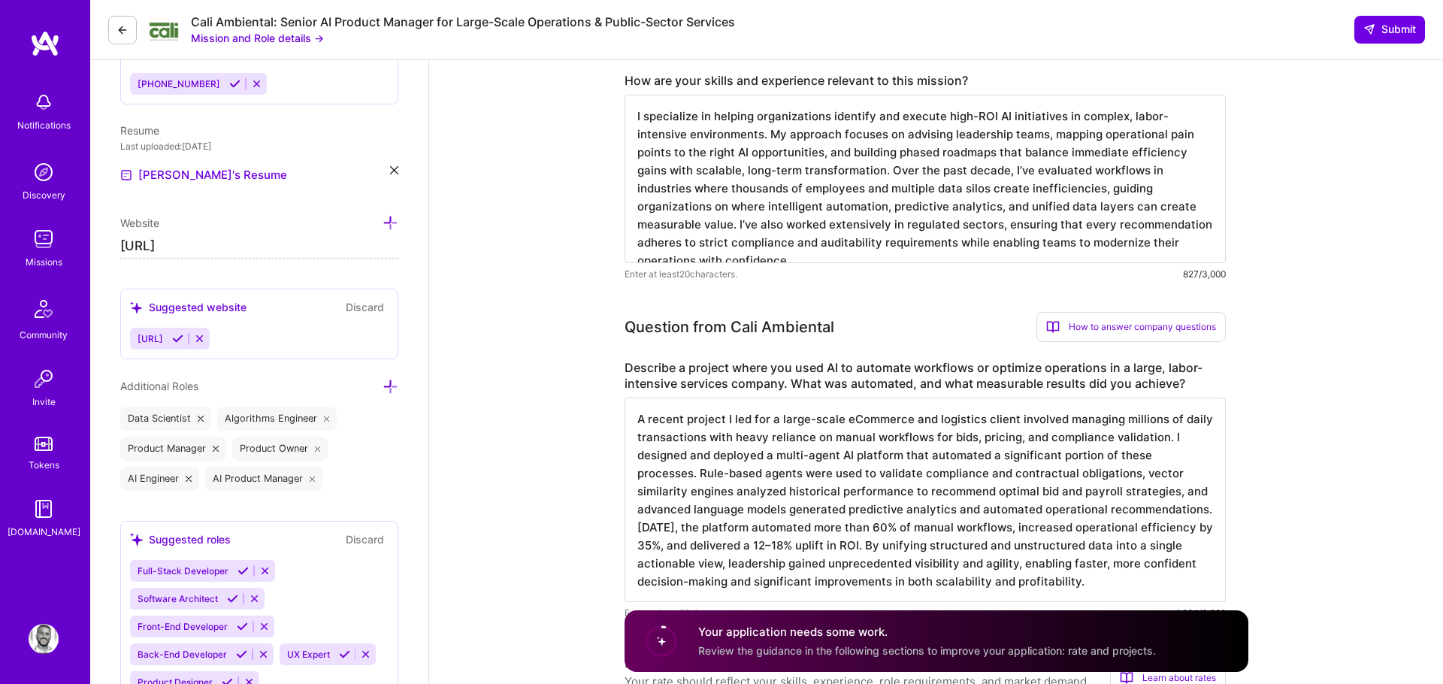
click at [827, 504] on textarea "A recent project I led for a large-scale eCommerce and logistics client involve…" at bounding box center [925, 500] width 601 height 204
click at [706, 523] on textarea "A recent project I led for a large-scale eCommerce and logistics client involve…" at bounding box center [925, 500] width 601 height 204
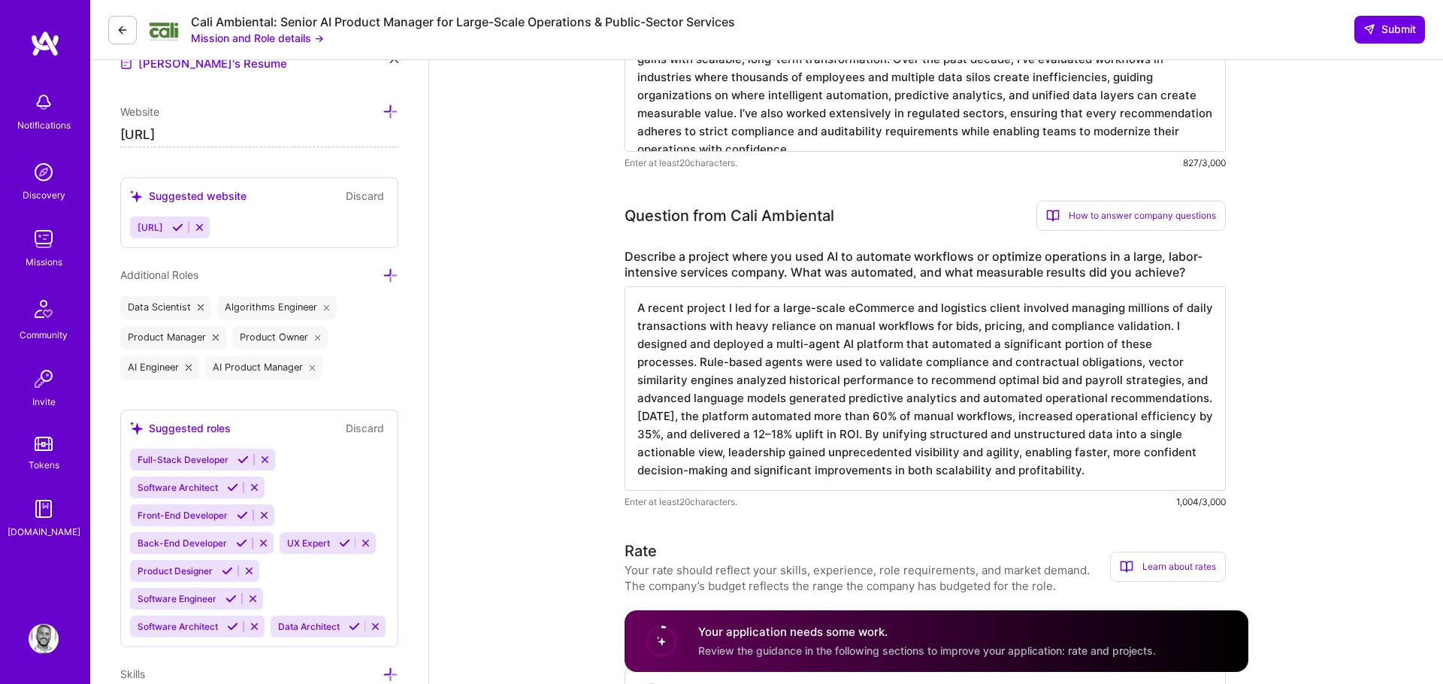
scroll to position [559, 0]
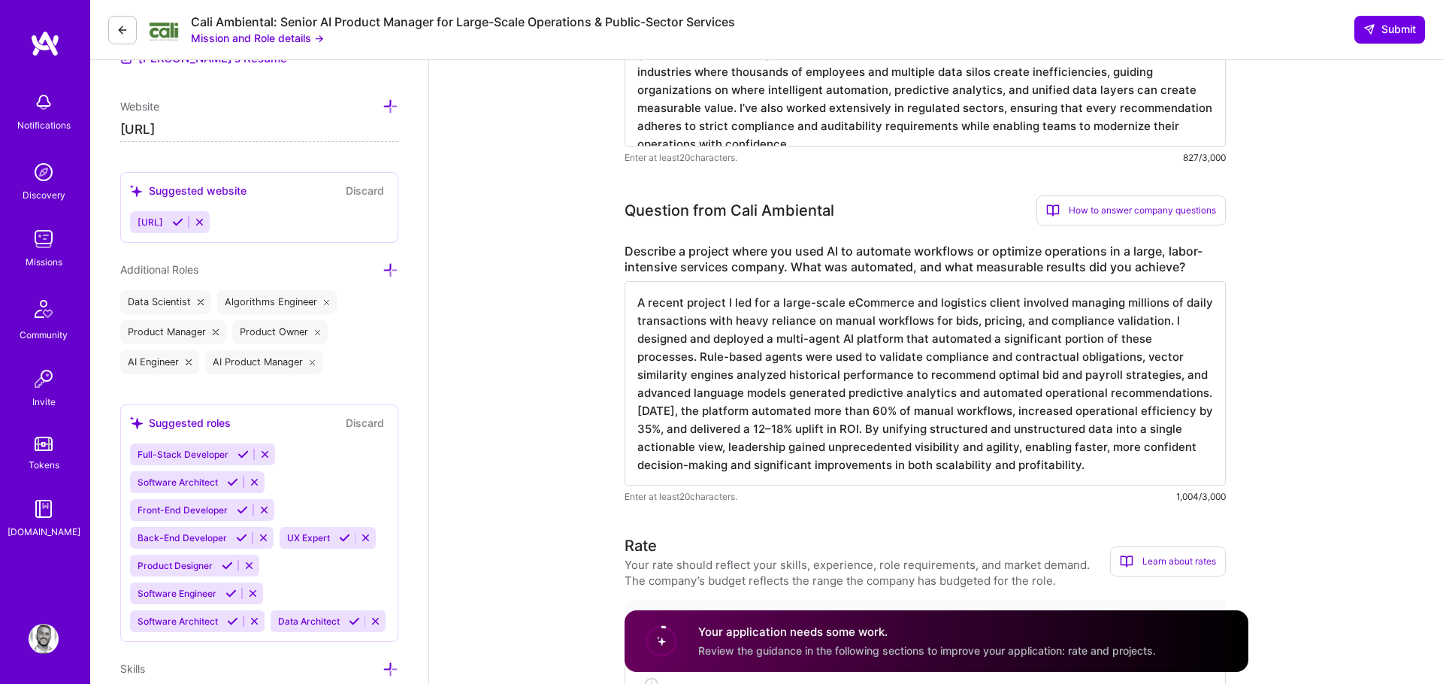
click at [945, 429] on textarea "A recent project I led for a large-scale eCommerce and logistics client involve…" at bounding box center [925, 383] width 601 height 204
paste textarea "For a large retail client with thousands of employees and multiple distribution…"
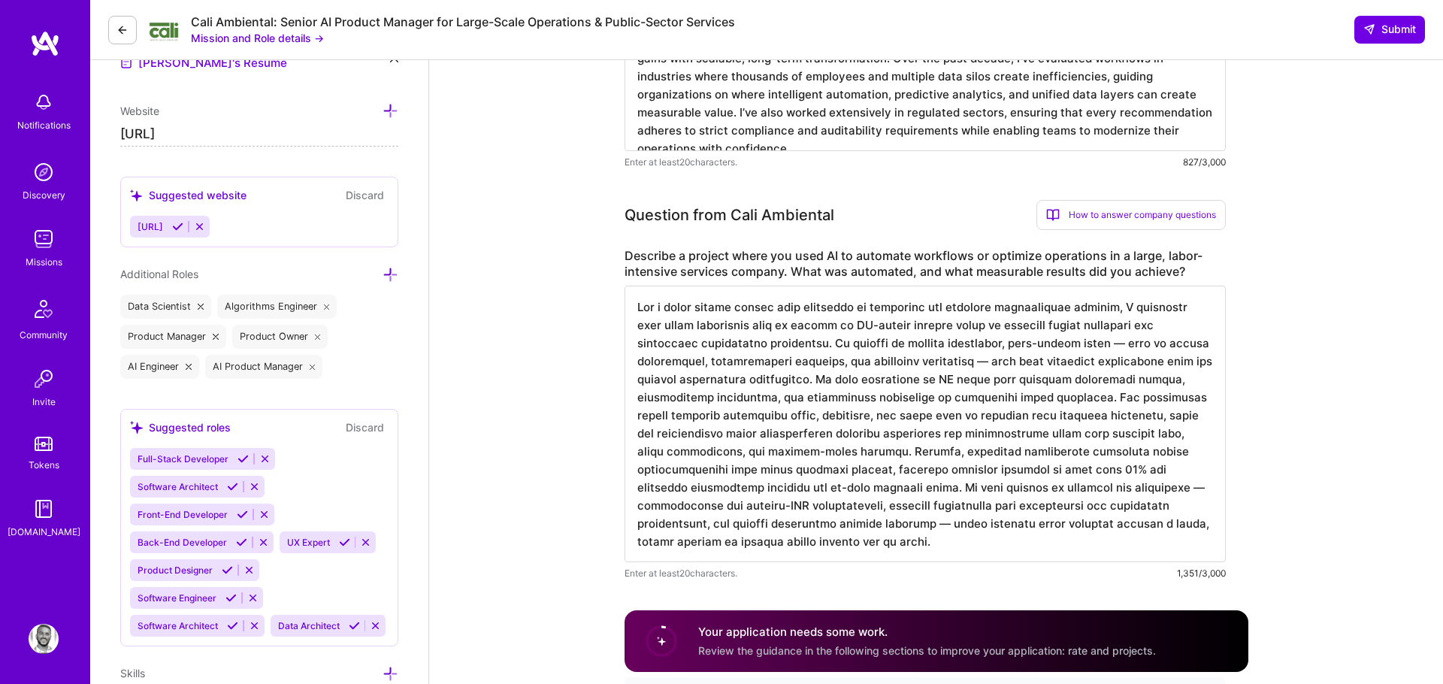
scroll to position [556, 0]
click at [972, 467] on textarea at bounding box center [925, 422] width 601 height 277
click at [722, 548] on textarea at bounding box center [925, 422] width 601 height 277
click at [1013, 490] on textarea at bounding box center [925, 422] width 601 height 277
click at [732, 520] on textarea at bounding box center [925, 422] width 601 height 277
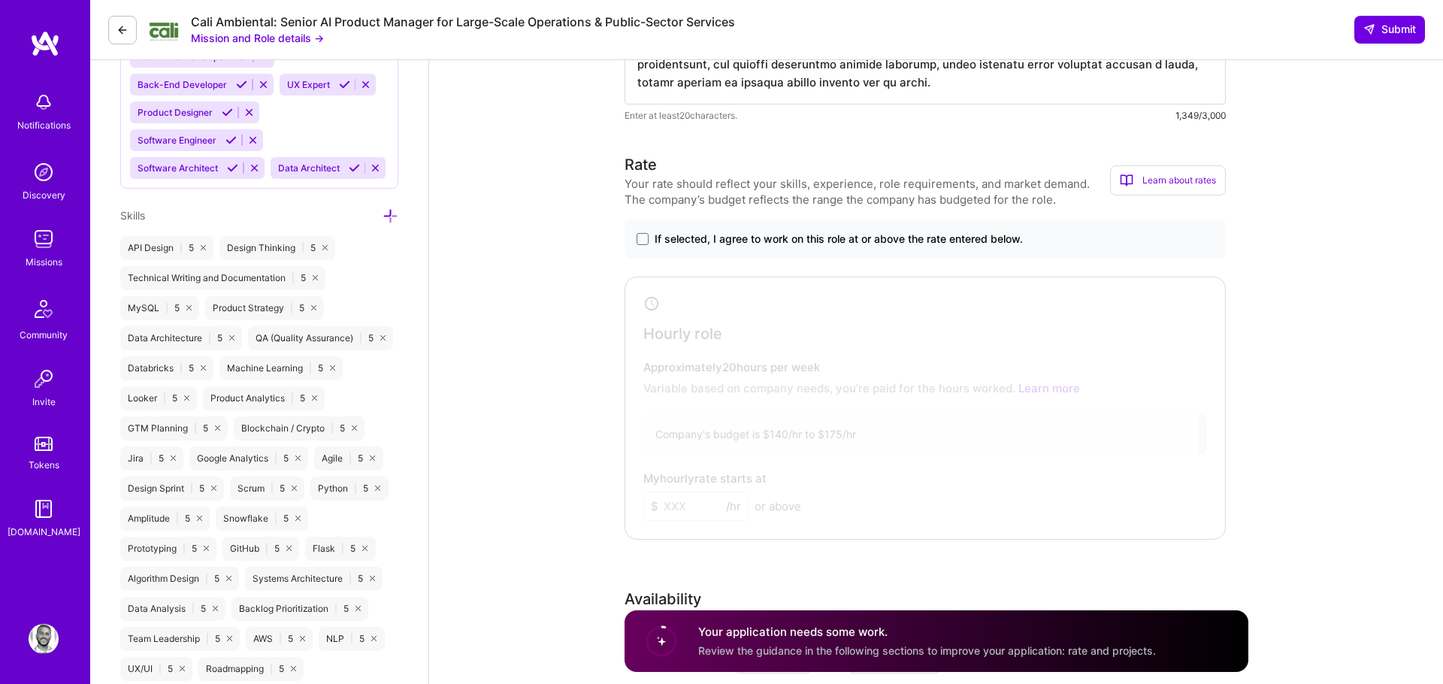
scroll to position [883, 0]
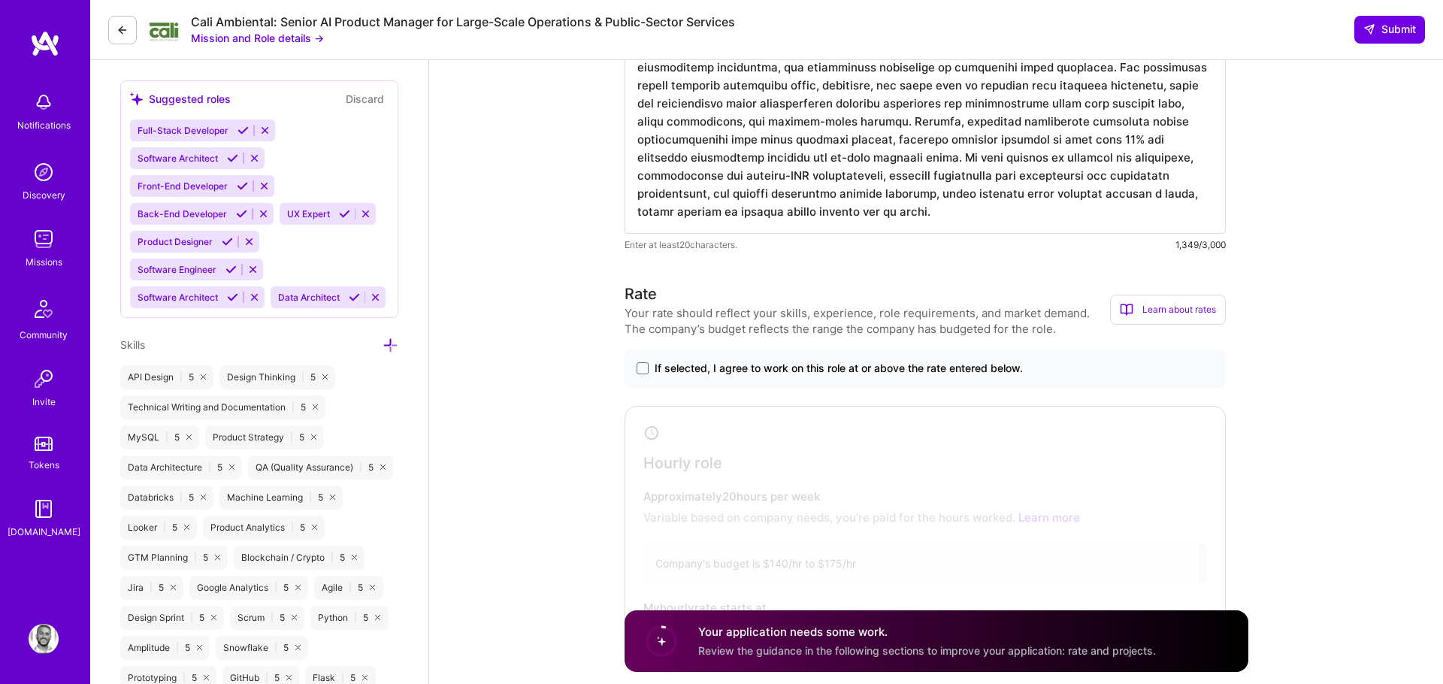
type textarea "For a large retail client with thousands of employees and multiple distribution…"
click at [893, 376] on div "If selected, I agree to work on this role at or above the rate entered below." at bounding box center [925, 368] width 601 height 39
click at [883, 368] on span "If selected, I agree to work on this role at or above the rate entered below." at bounding box center [839, 368] width 368 height 15
click at [0, 0] on input "If selected, I agree to work on this role at or above the rate entered below." at bounding box center [0, 0] width 0 height 0
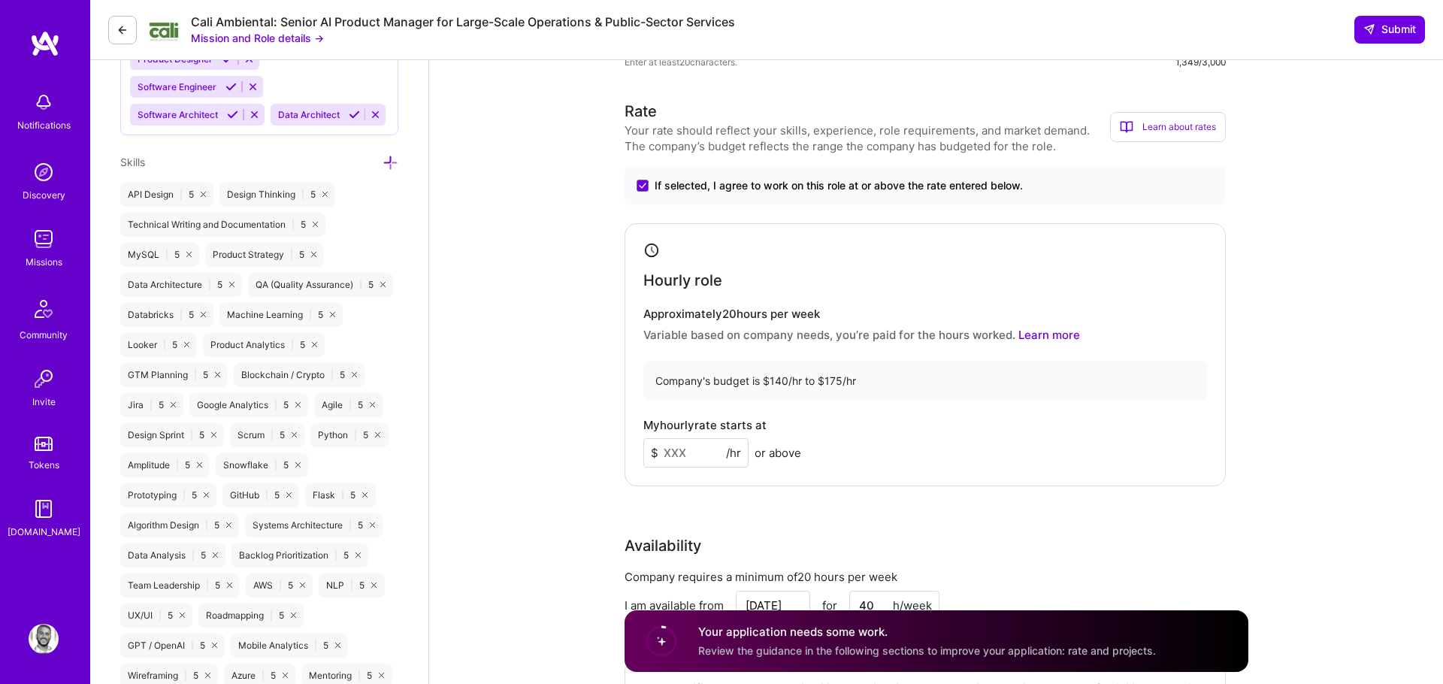
scroll to position [1242, 0]
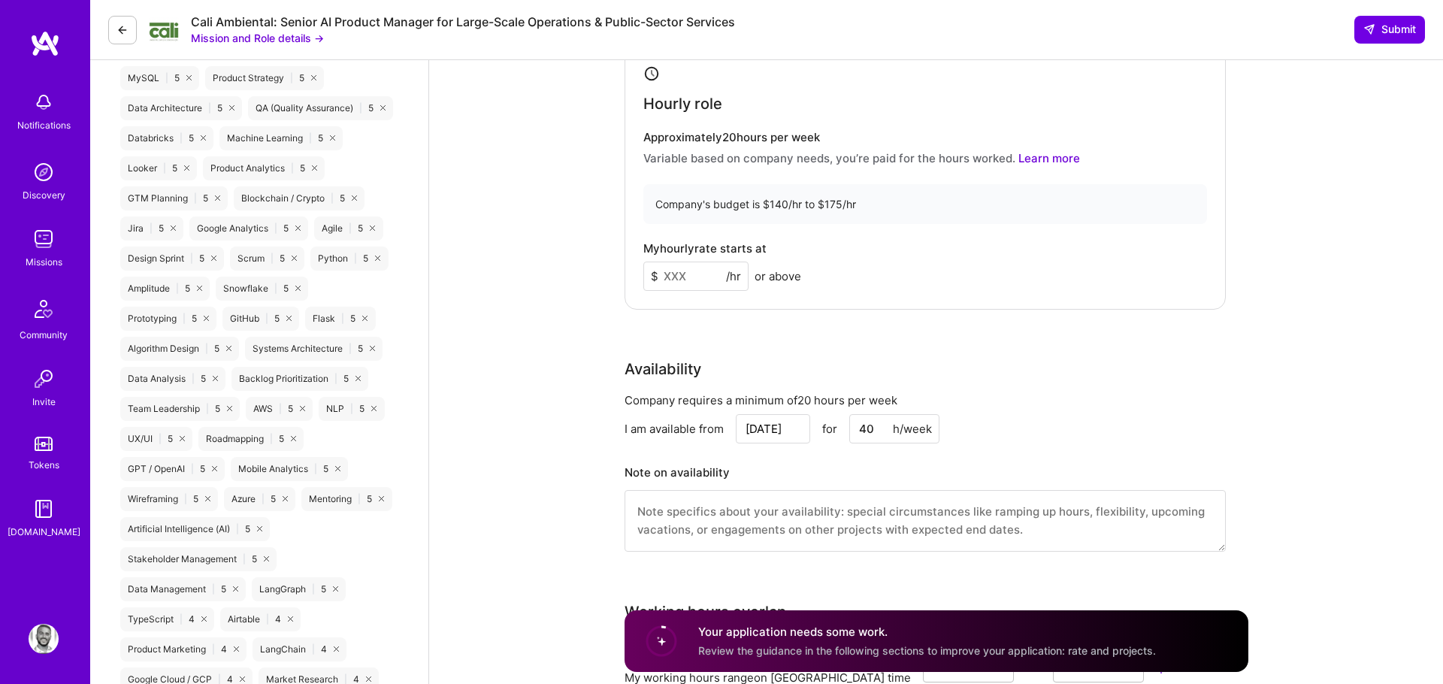
click at [776, 365] on div "Availability" at bounding box center [925, 369] width 601 height 23
click at [711, 268] on input at bounding box center [695, 276] width 105 height 29
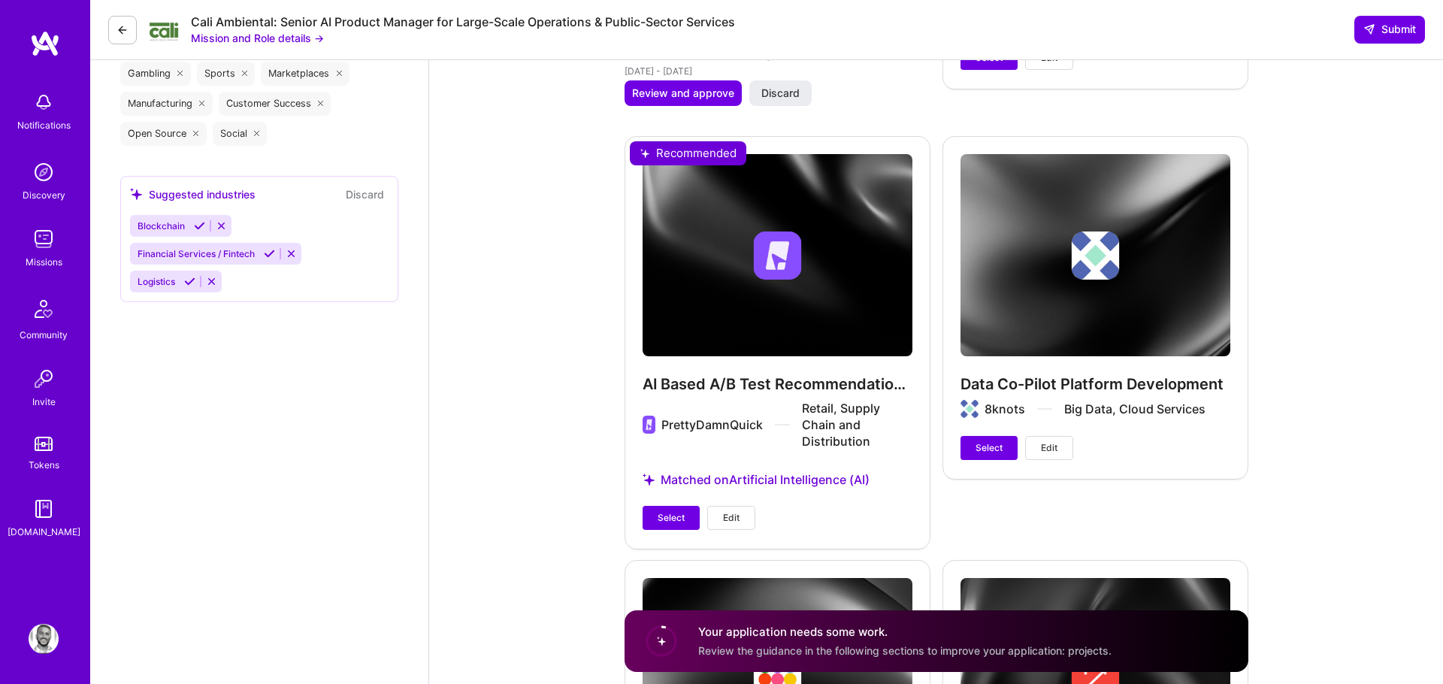
scroll to position [2790, 0]
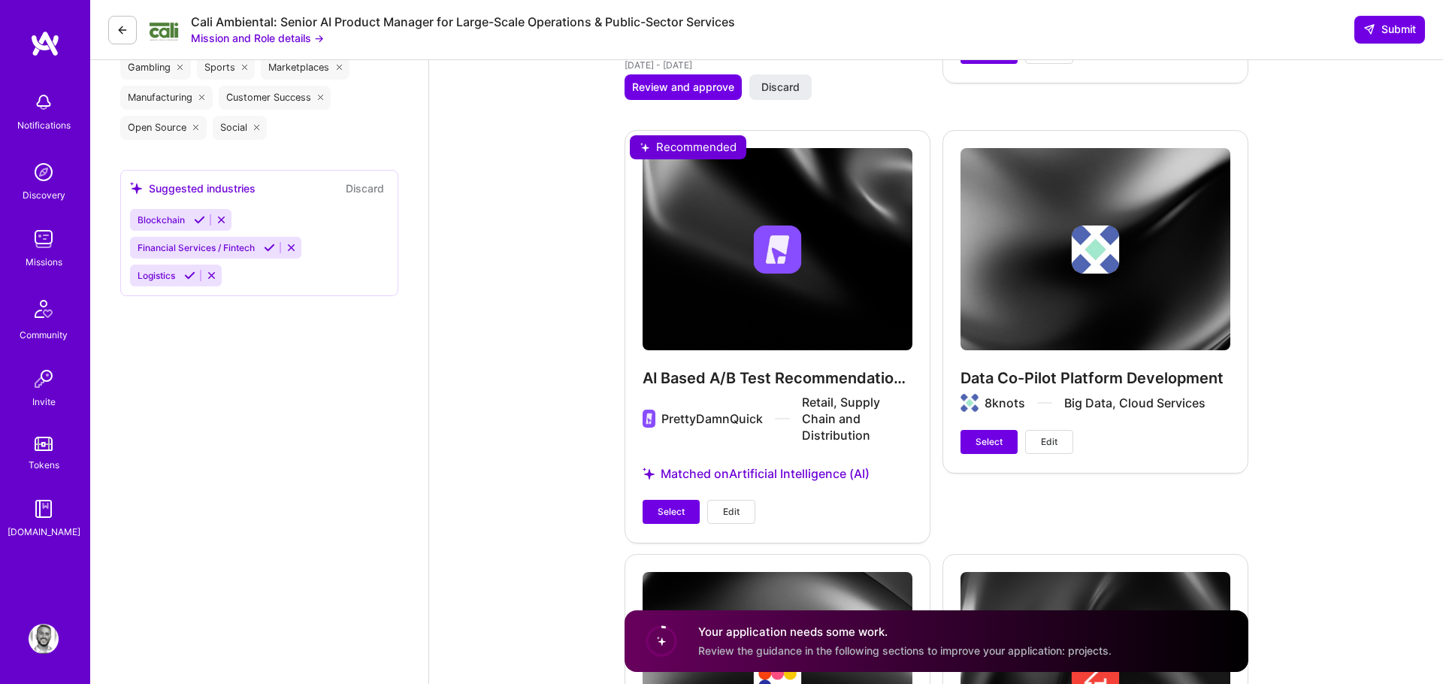
type input "160"
click at [770, 391] on div "AI Based A/B Test Recommendation Engine PrettyDamnQuick Retail, Supply Chain an…" at bounding box center [778, 336] width 306 height 412
click at [761, 379] on div "AI Based A/B Test Recommendation Engine PrettyDamnQuick Retail, Supply Chain an…" at bounding box center [778, 336] width 306 height 412
click at [1093, 386] on div "Data Co-Pilot Platform Development 8knots Big Data, Cloud Services Select Edit" at bounding box center [1095, 301] width 306 height 342
click at [1043, 436] on span "Edit" at bounding box center [1049, 442] width 17 height 14
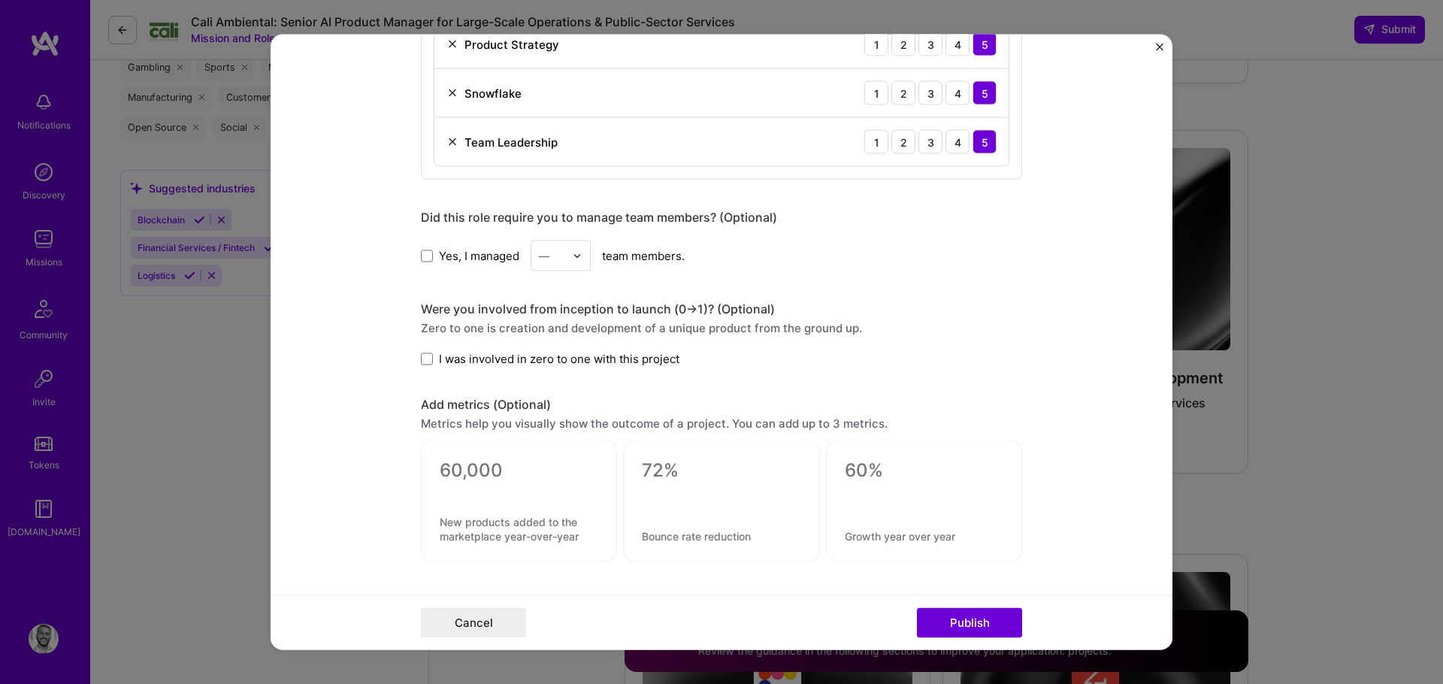
scroll to position [1451, 0]
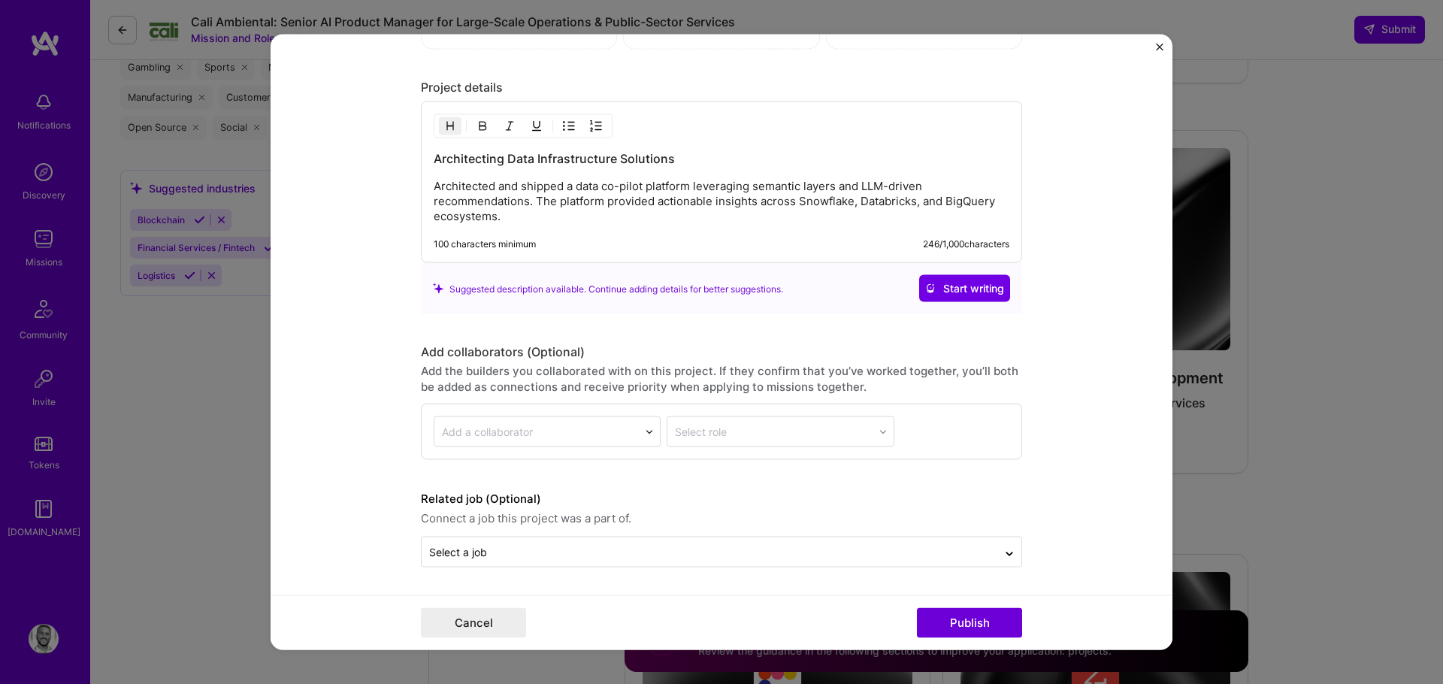
click at [1157, 44] on img "Close" at bounding box center [1160, 48] width 8 height 8
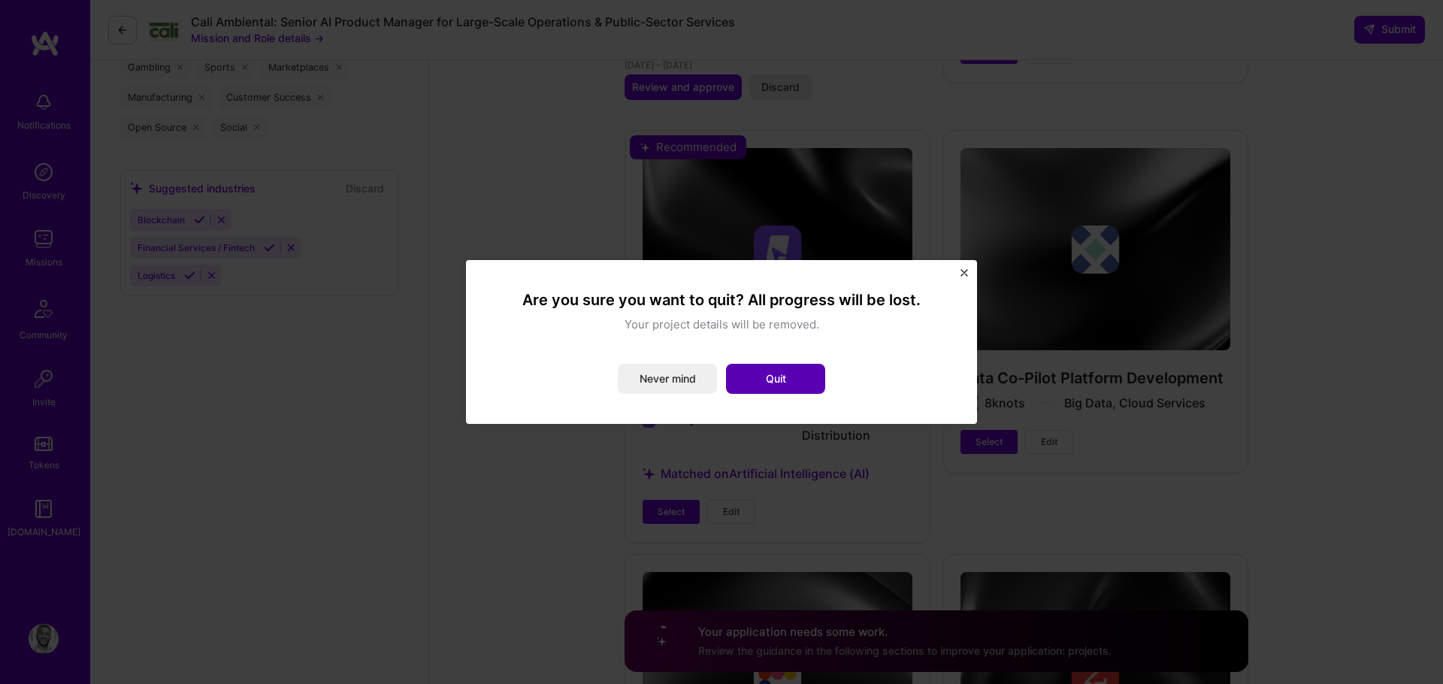
click at [752, 385] on button "Quit" at bounding box center [775, 379] width 99 height 30
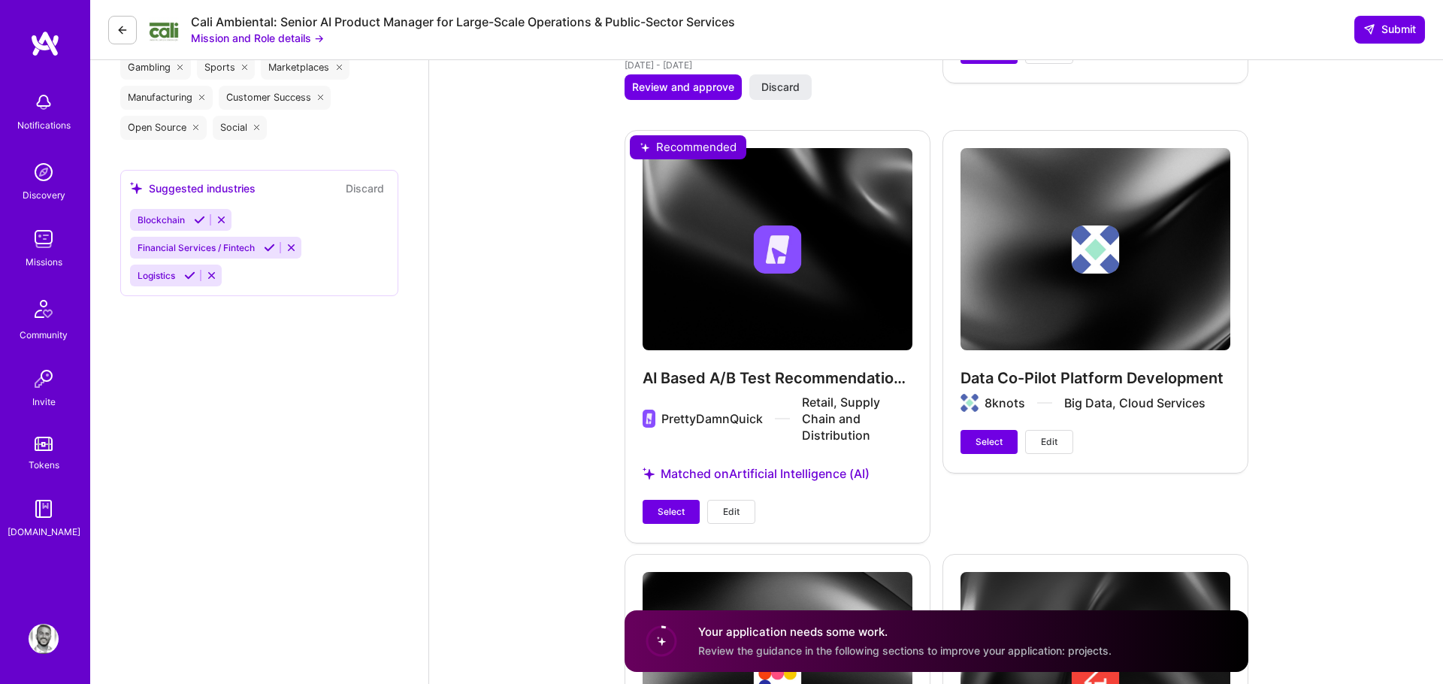
click at [740, 509] on button "Edit" at bounding box center [731, 512] width 48 height 24
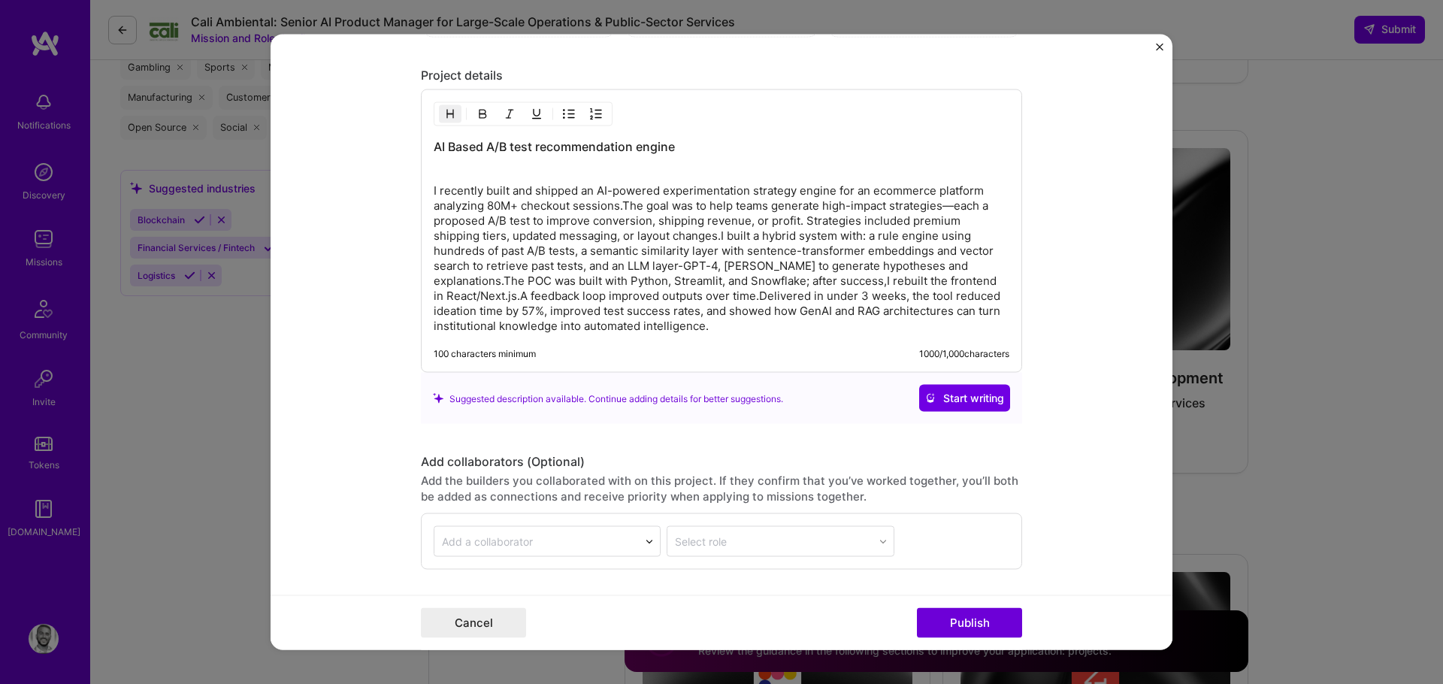
scroll to position [1758, 0]
click at [633, 205] on p "I recently built and shipped an AI-powered experimentation strategy engine for …" at bounding box center [722, 257] width 576 height 150
click at [1156, 50] on button "Close" at bounding box center [1160, 52] width 8 height 16
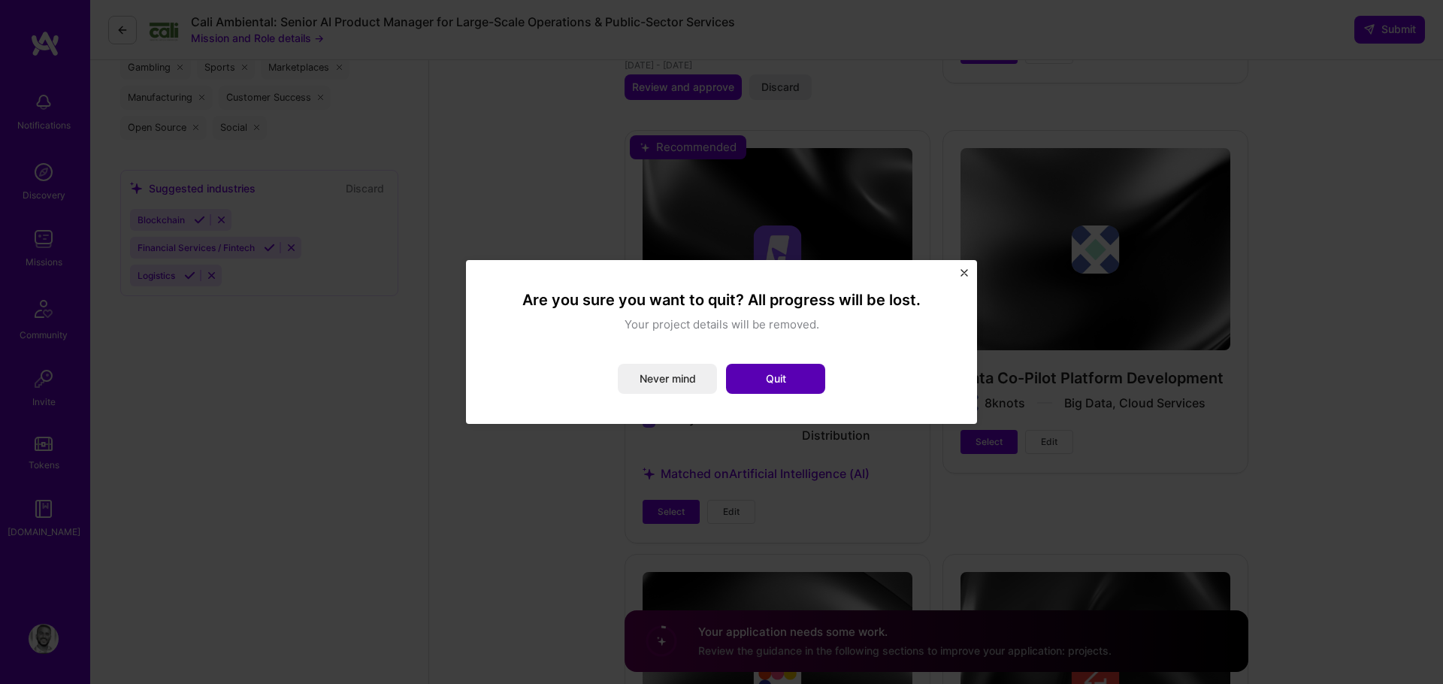
click at [770, 368] on button "Quit" at bounding box center [775, 379] width 99 height 30
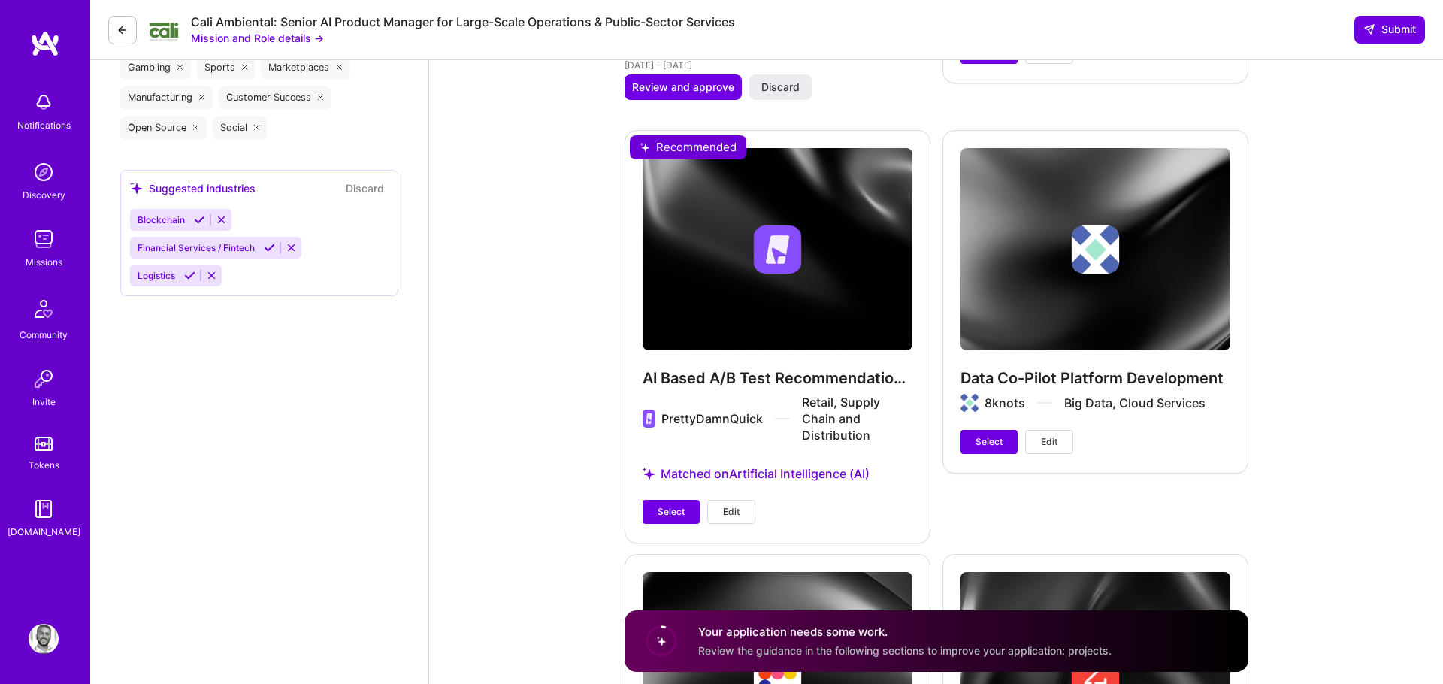
click at [659, 524] on div "AI Based A/B Test Recommendation Engine PrettyDamnQuick Retail, Supply Chain an…" at bounding box center [778, 336] width 306 height 412
click at [686, 510] on button "Select" at bounding box center [671, 512] width 57 height 24
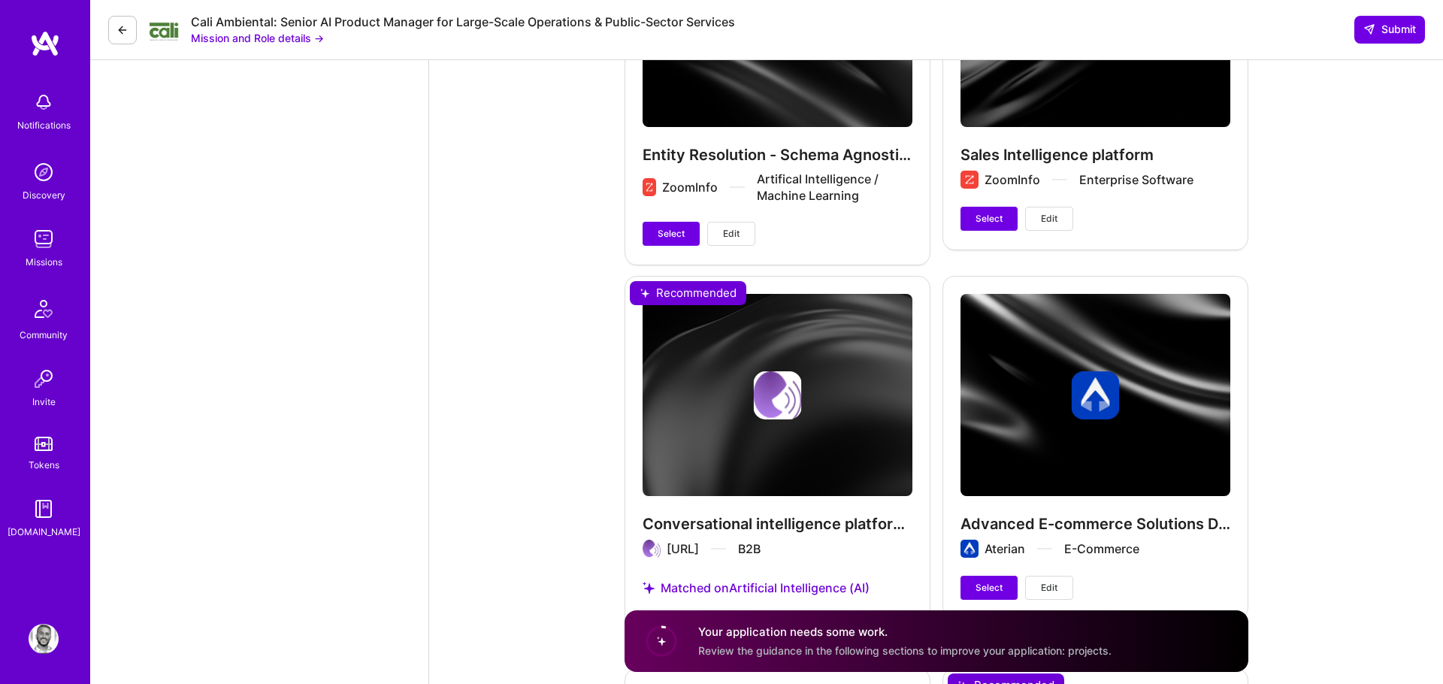
scroll to position [4295, 0]
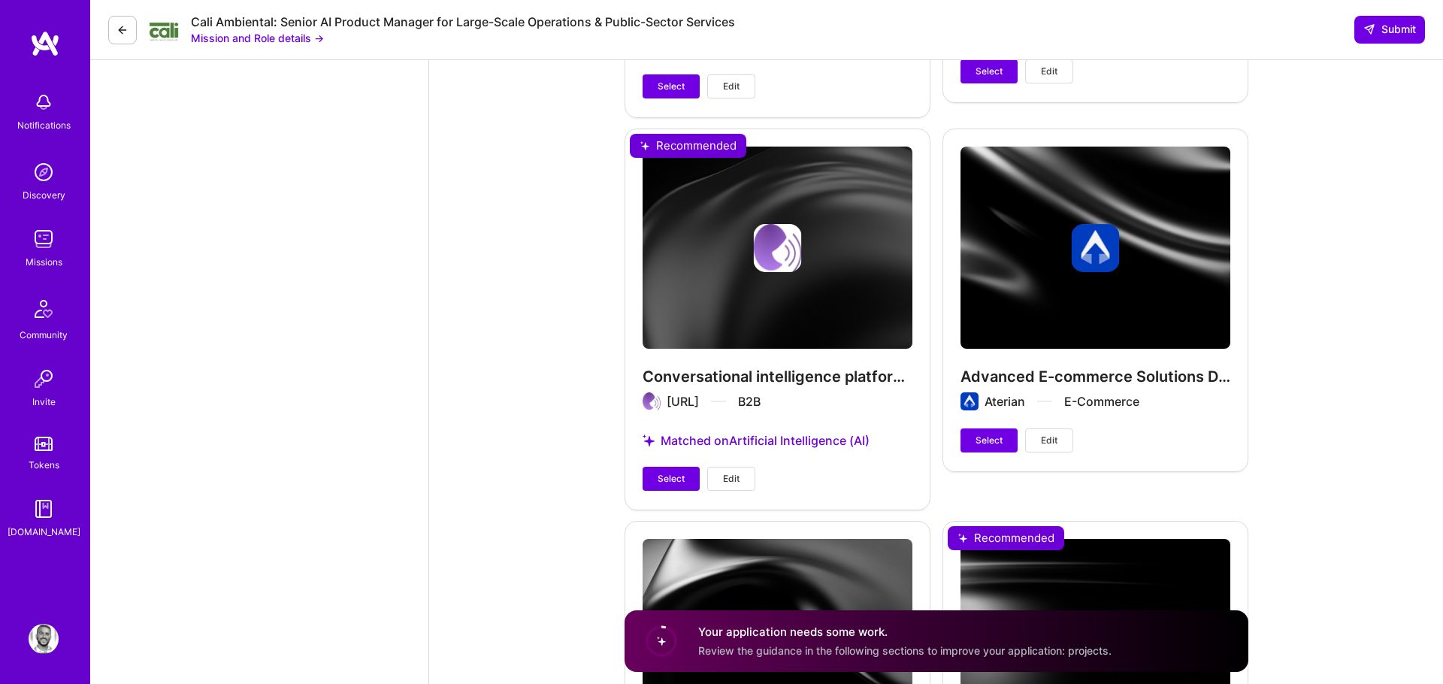
click at [807, 376] on div "Conversational intelligence platform for sales personas in Zoominfo Chorus.ai B…" at bounding box center [778, 319] width 306 height 380
click at [731, 477] on span "Edit" at bounding box center [731, 479] width 17 height 14
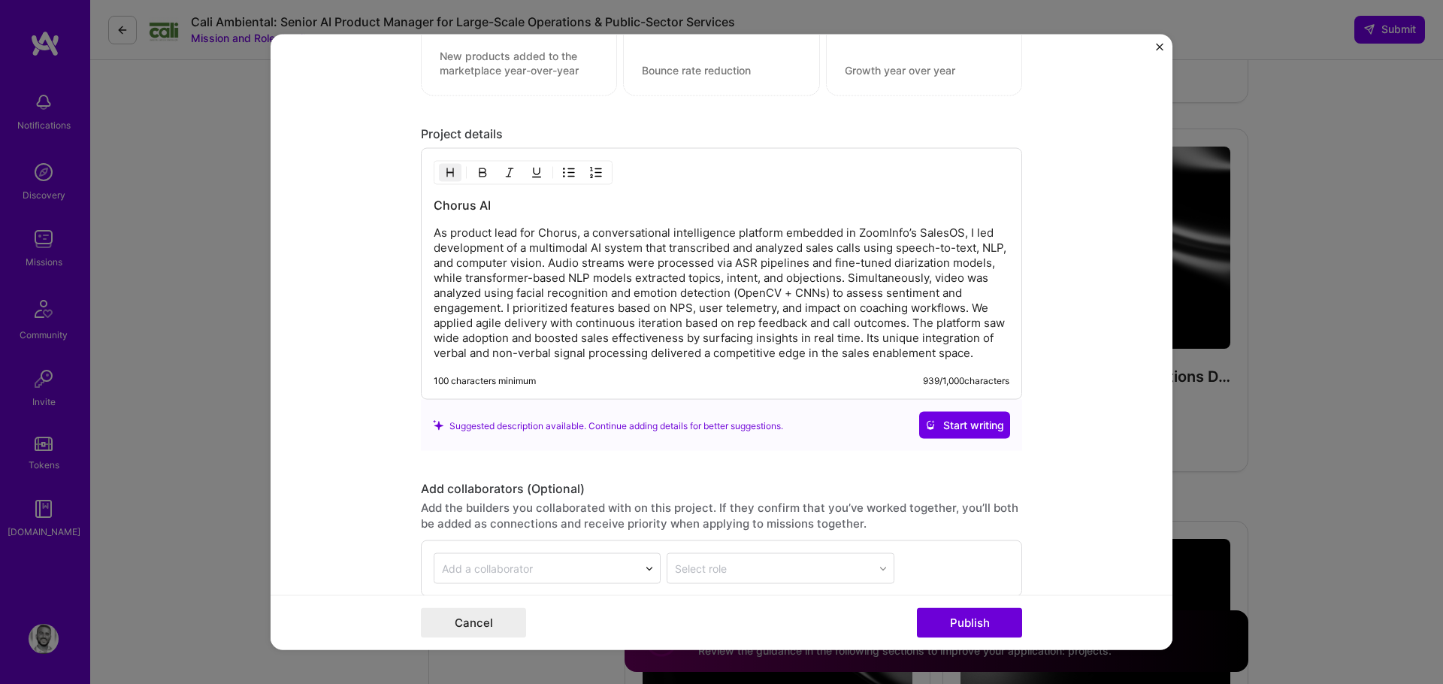
scroll to position [1814, 0]
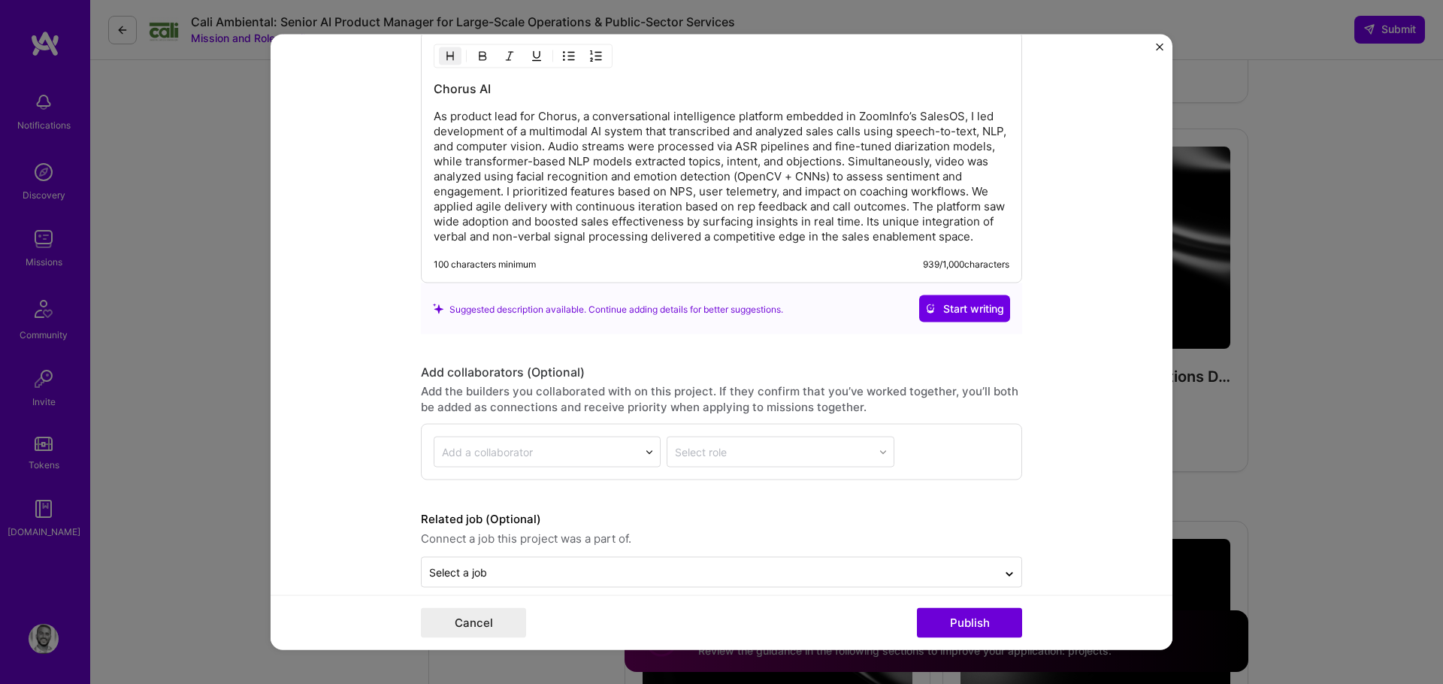
click at [1160, 47] on img "Close" at bounding box center [1160, 48] width 8 height 8
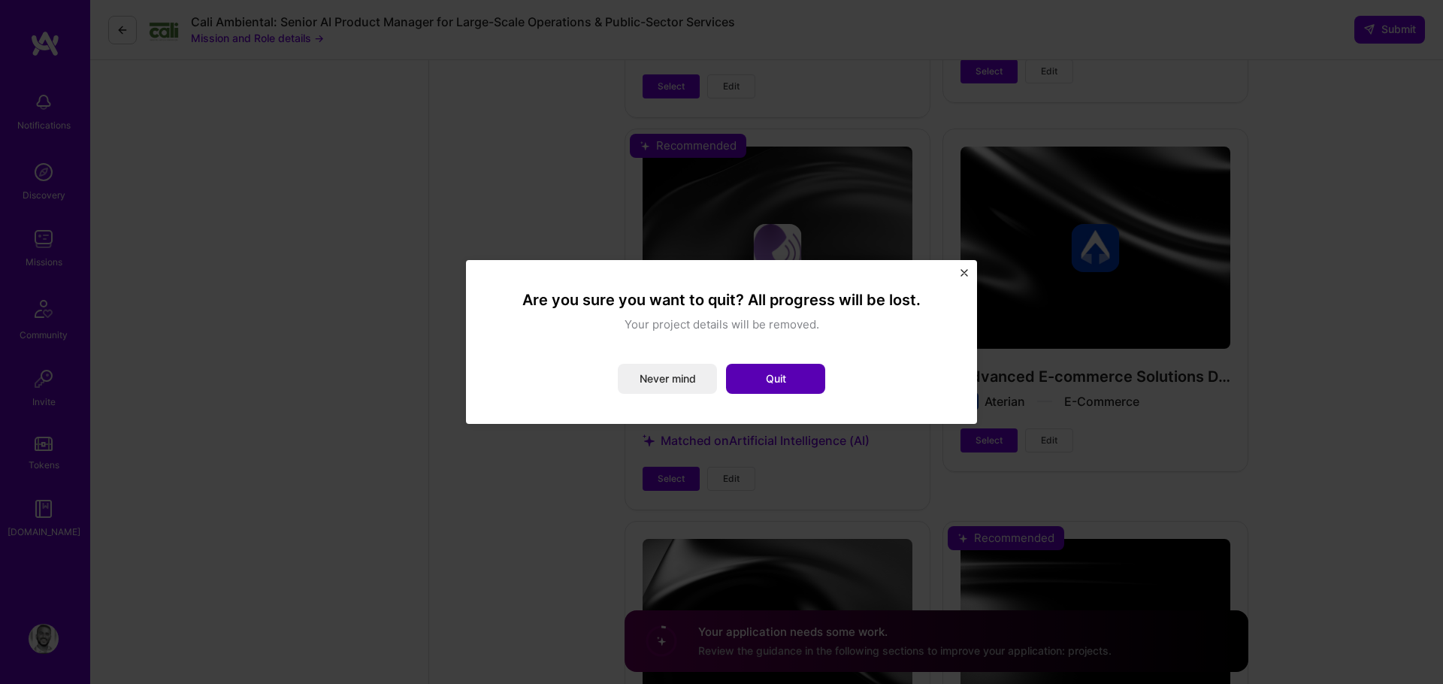
click at [798, 377] on button "Quit" at bounding box center [775, 379] width 99 height 30
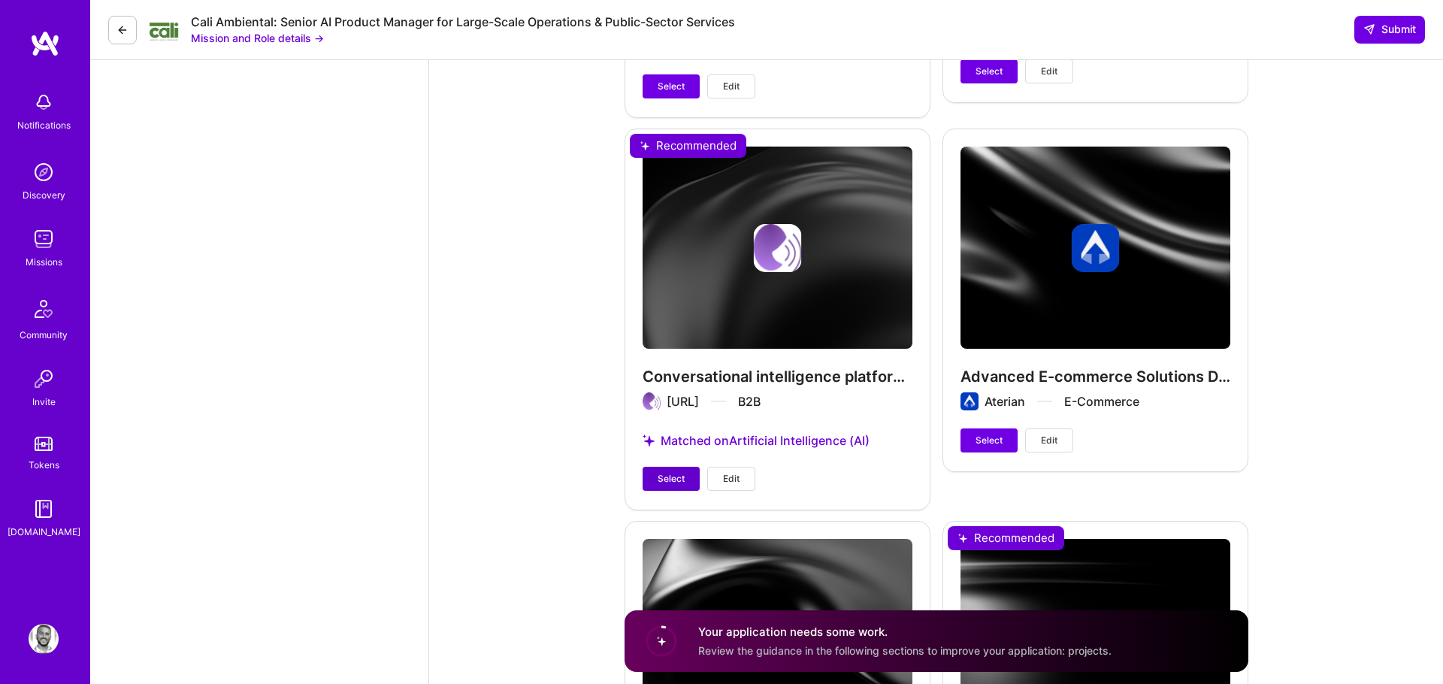
click at [673, 478] on span "Select" at bounding box center [671, 479] width 27 height 14
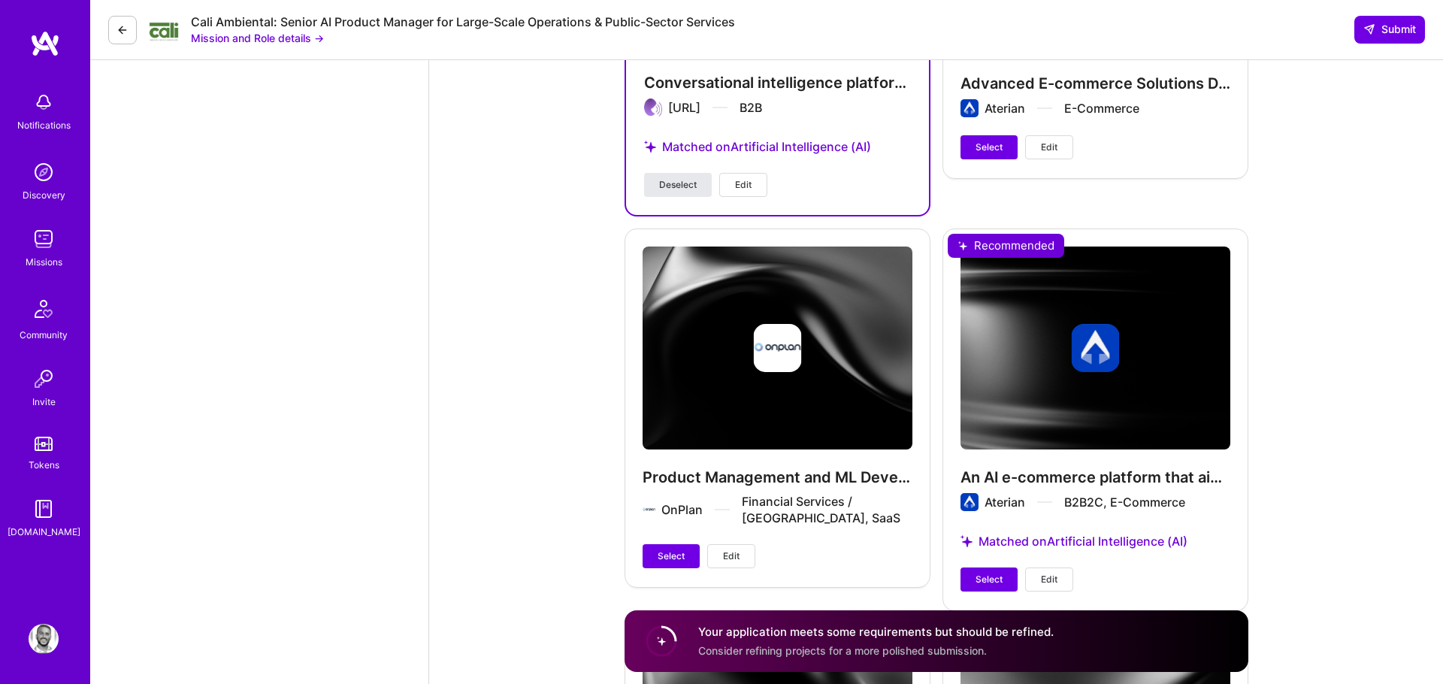
scroll to position [4653, 0]
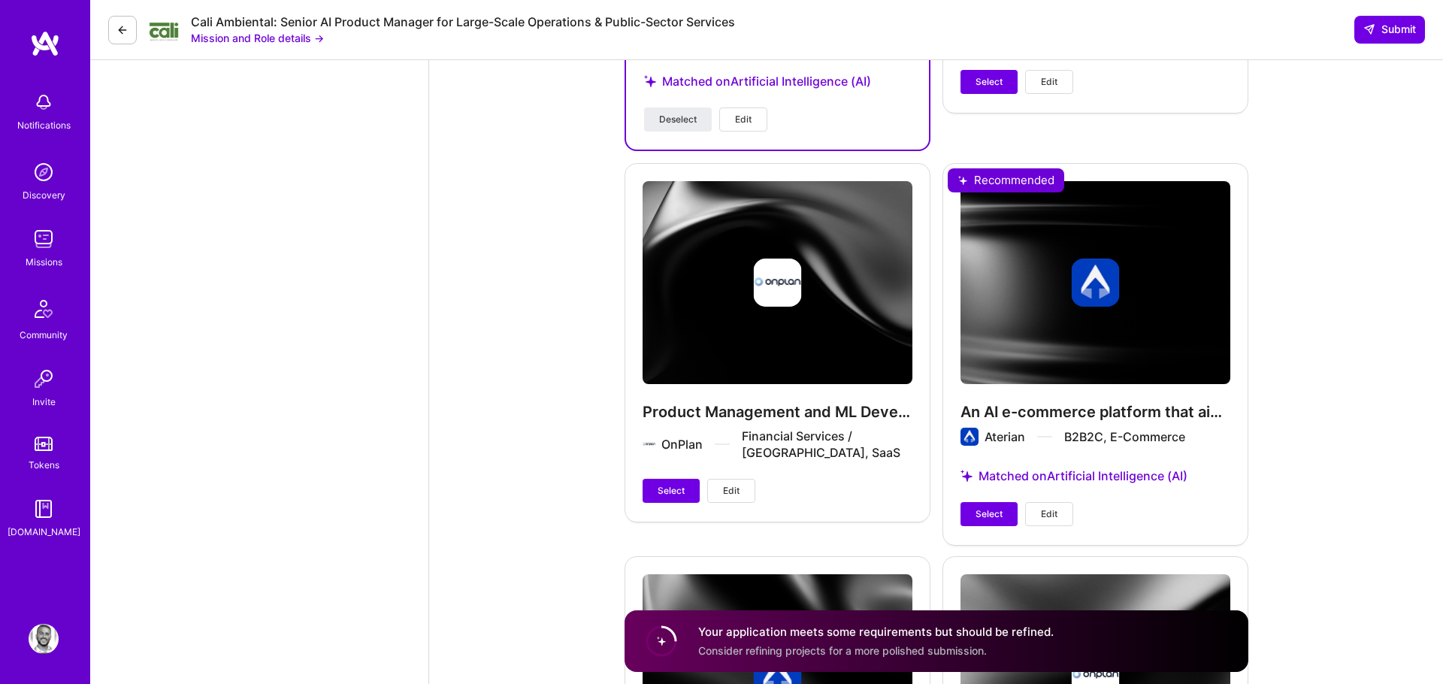
click at [1038, 508] on button "Edit" at bounding box center [1049, 514] width 48 height 24
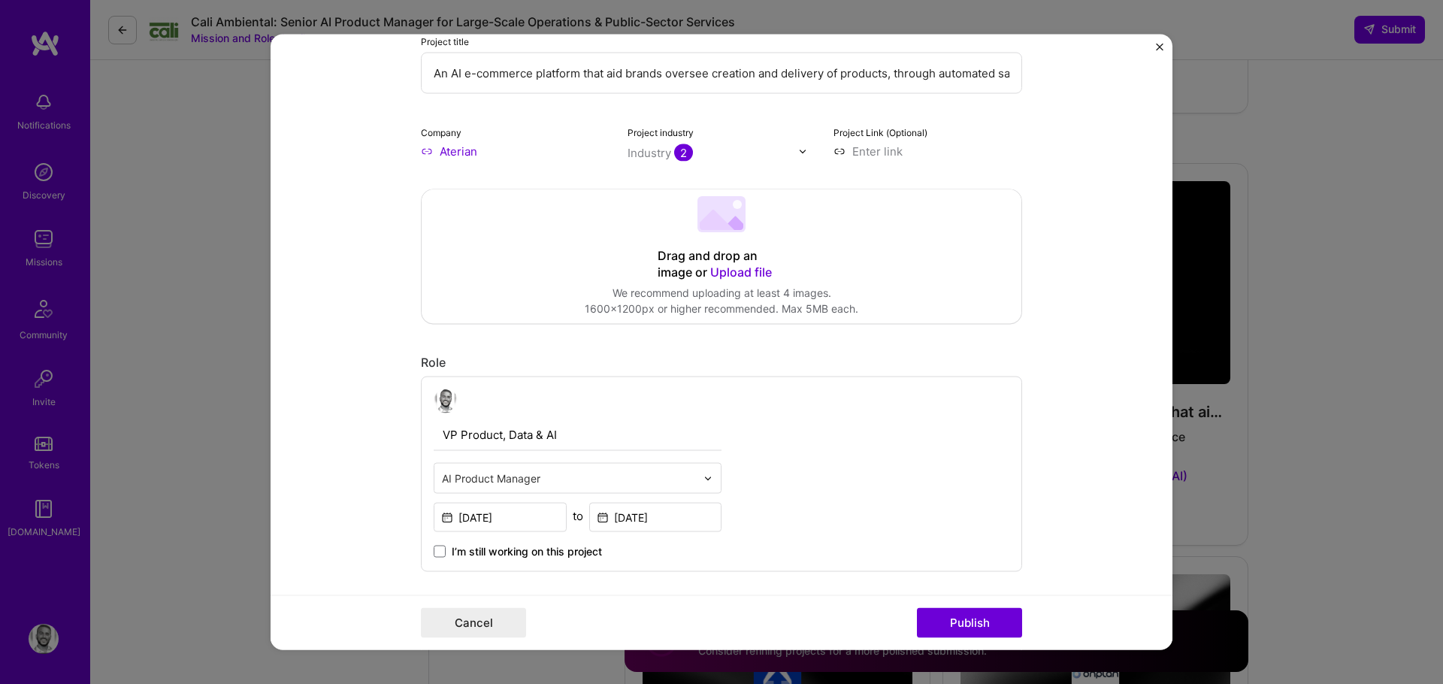
scroll to position [0, 0]
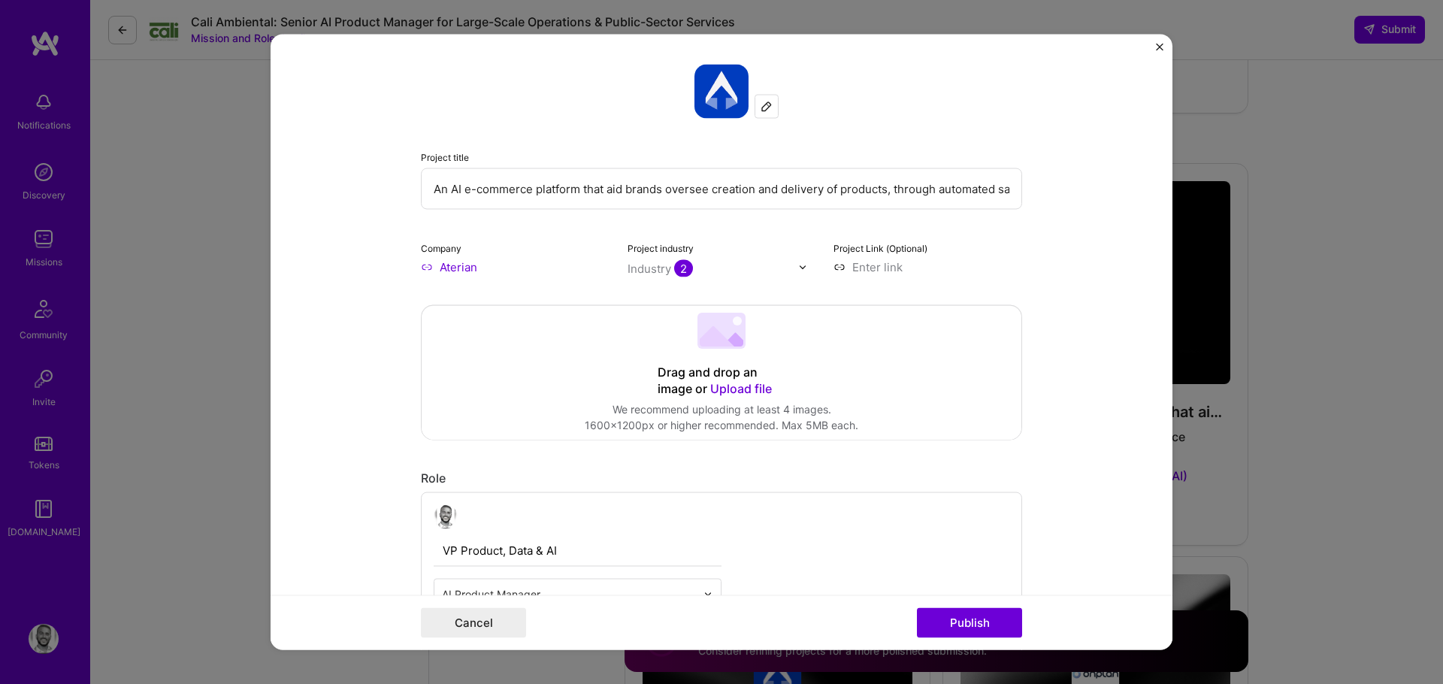
click at [1157, 47] on img "Close" at bounding box center [1160, 48] width 8 height 8
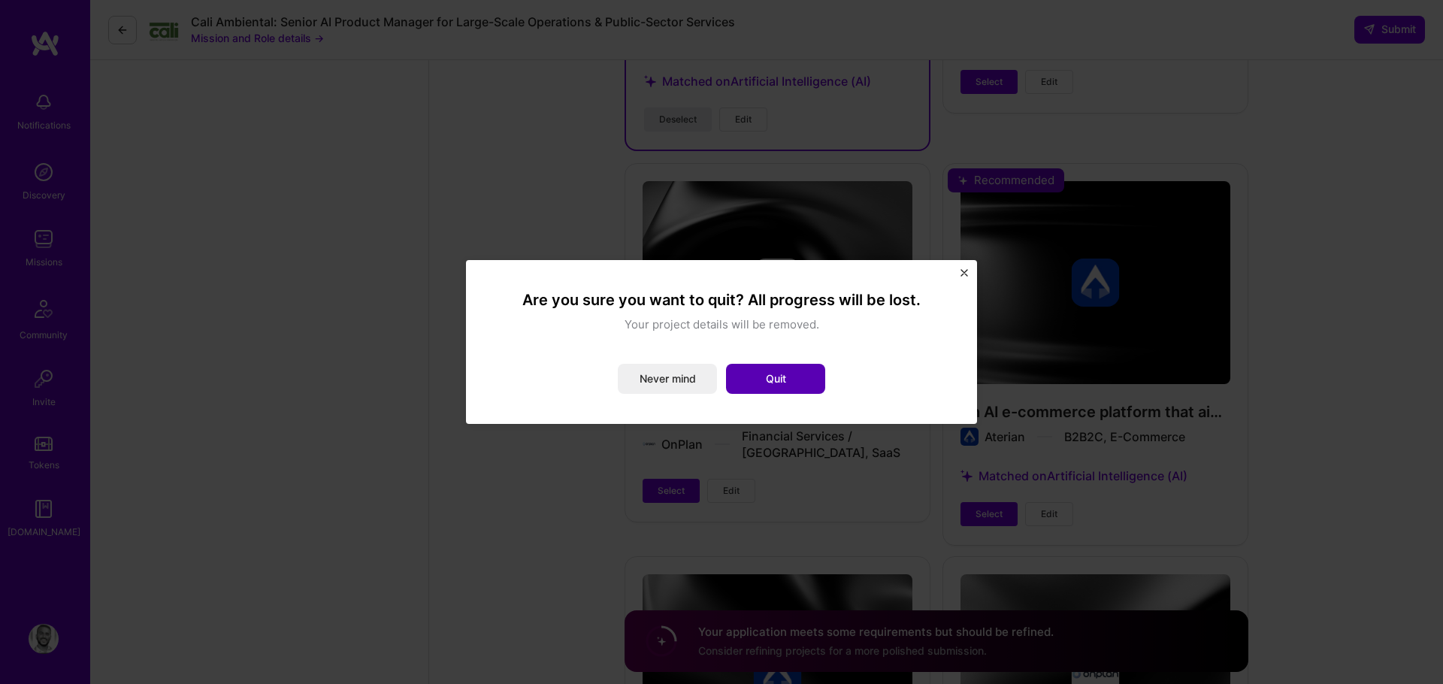
click at [768, 387] on button "Quit" at bounding box center [775, 379] width 99 height 30
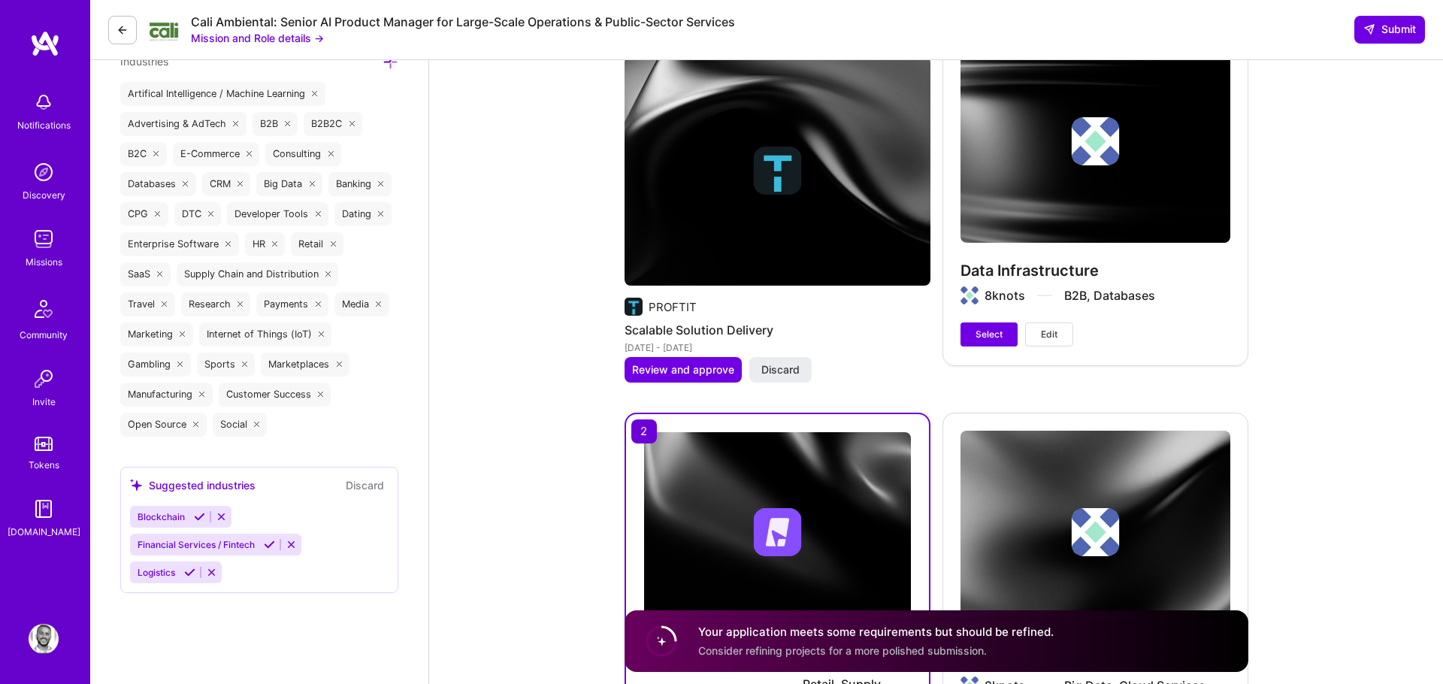
scroll to position [2473, 0]
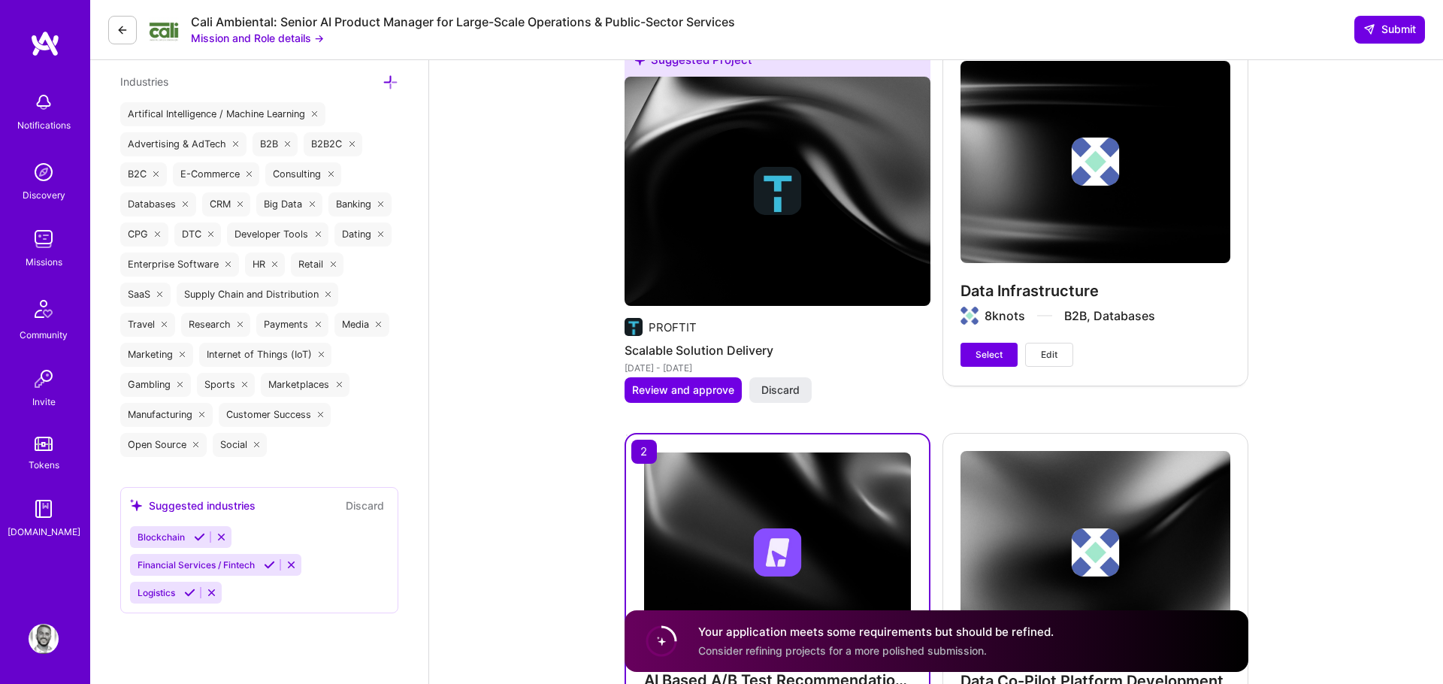
click at [1048, 286] on div "Data Infrastructure 8knots B2B, Databases Select Edit" at bounding box center [1095, 214] width 306 height 342
click at [1047, 355] on span "Edit" at bounding box center [1049, 355] width 17 height 14
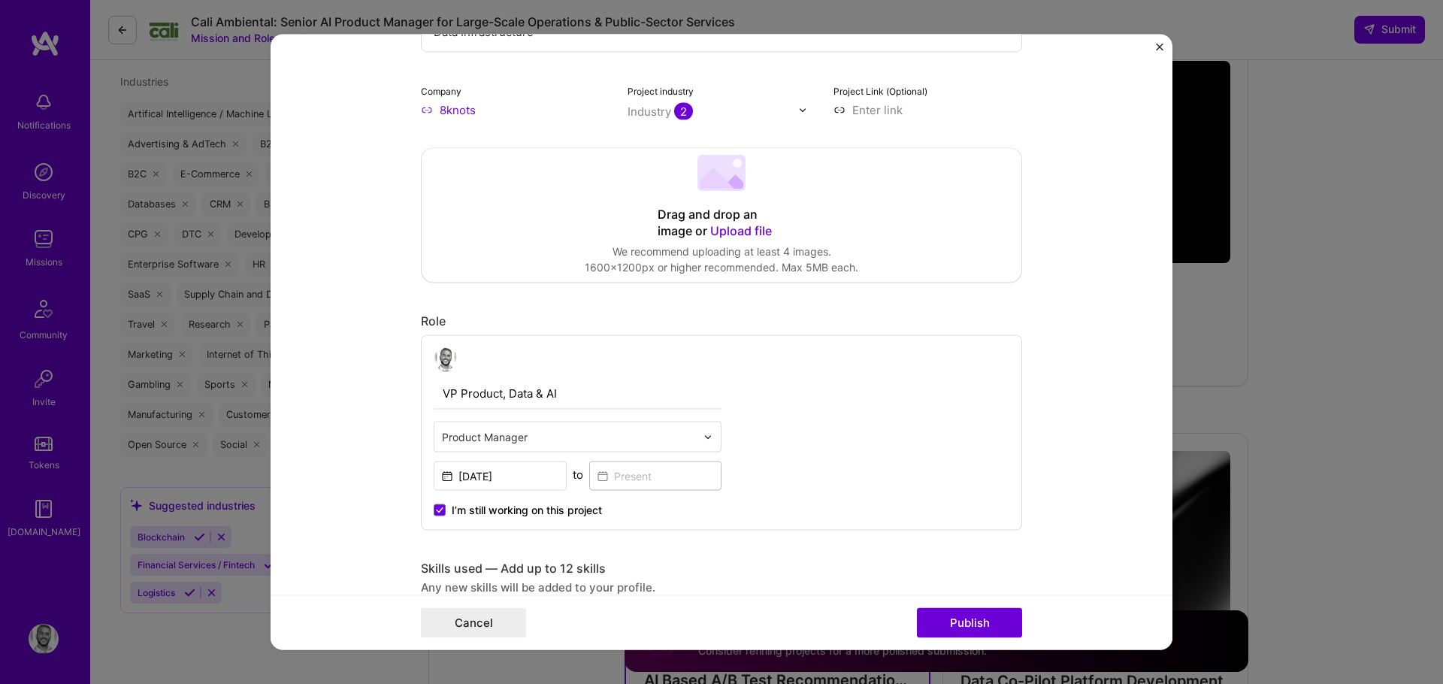
scroll to position [0, 0]
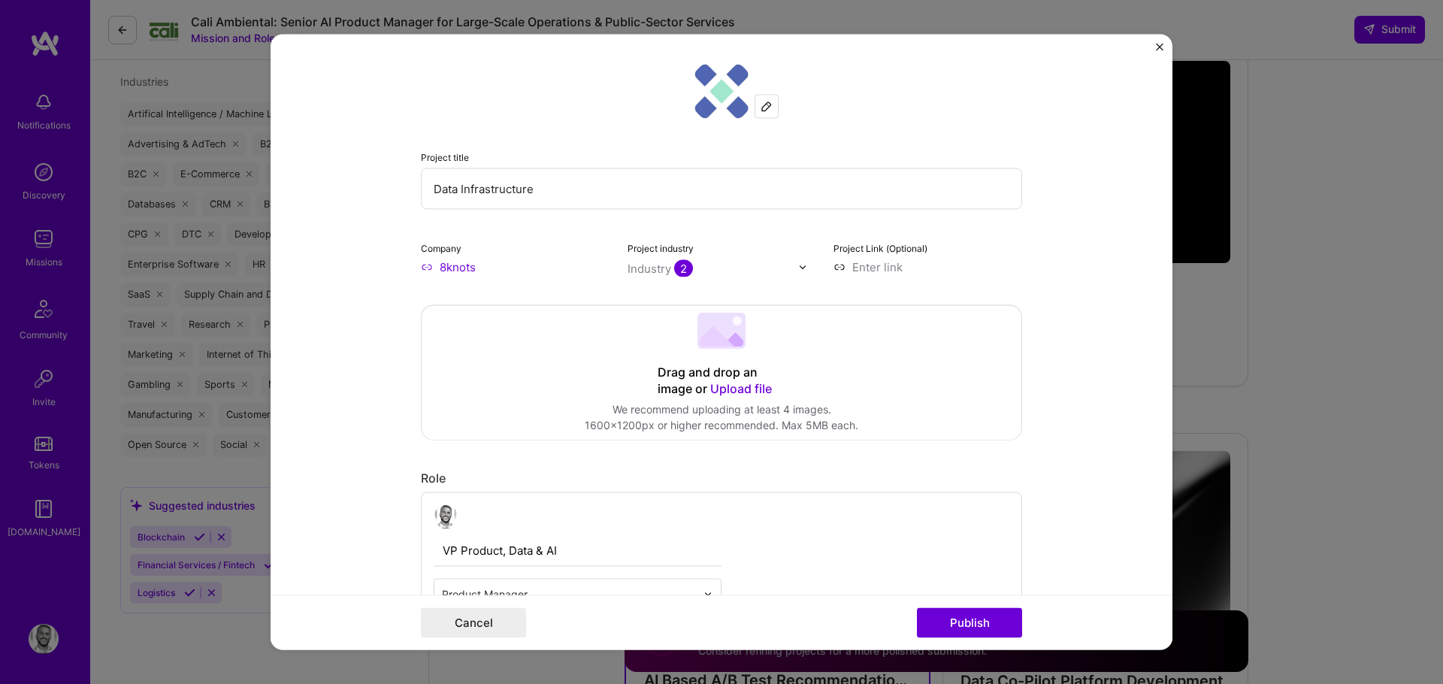
click at [1156, 44] on img "Close" at bounding box center [1160, 48] width 8 height 8
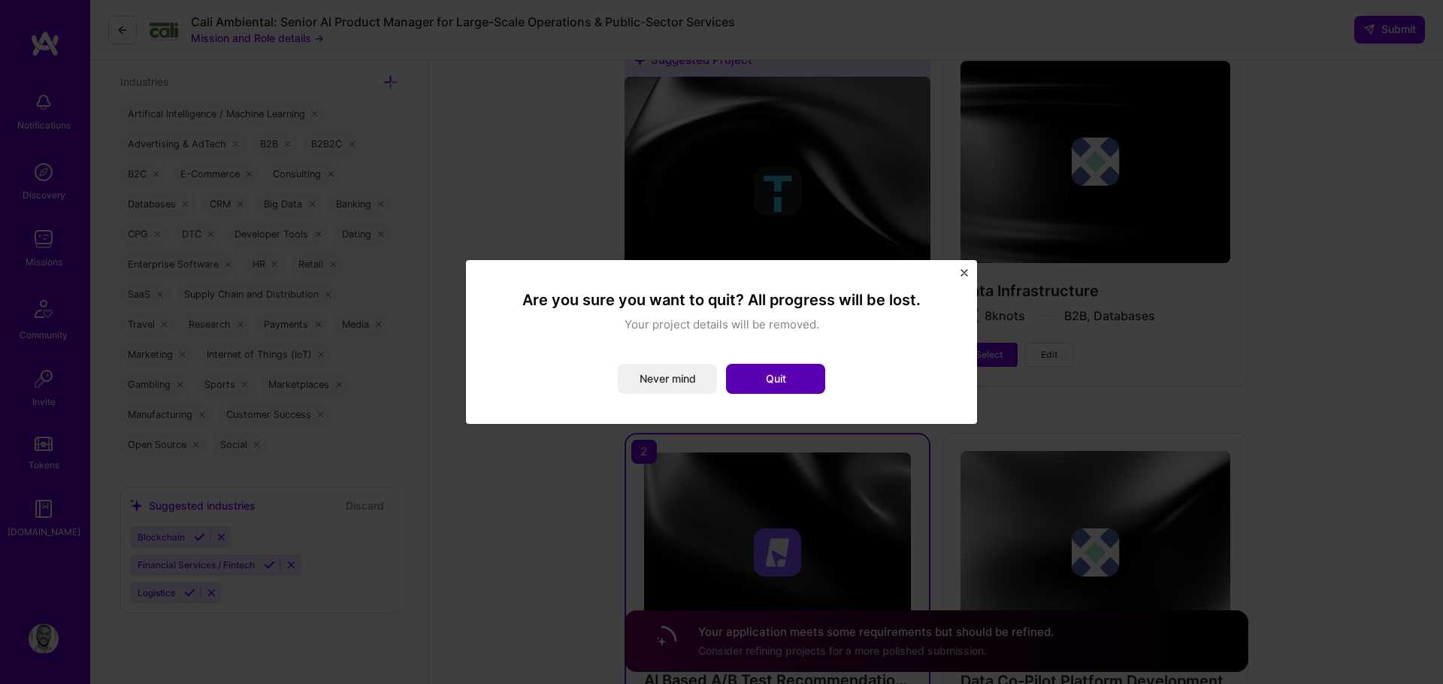
click at [758, 377] on button "Quit" at bounding box center [775, 379] width 99 height 30
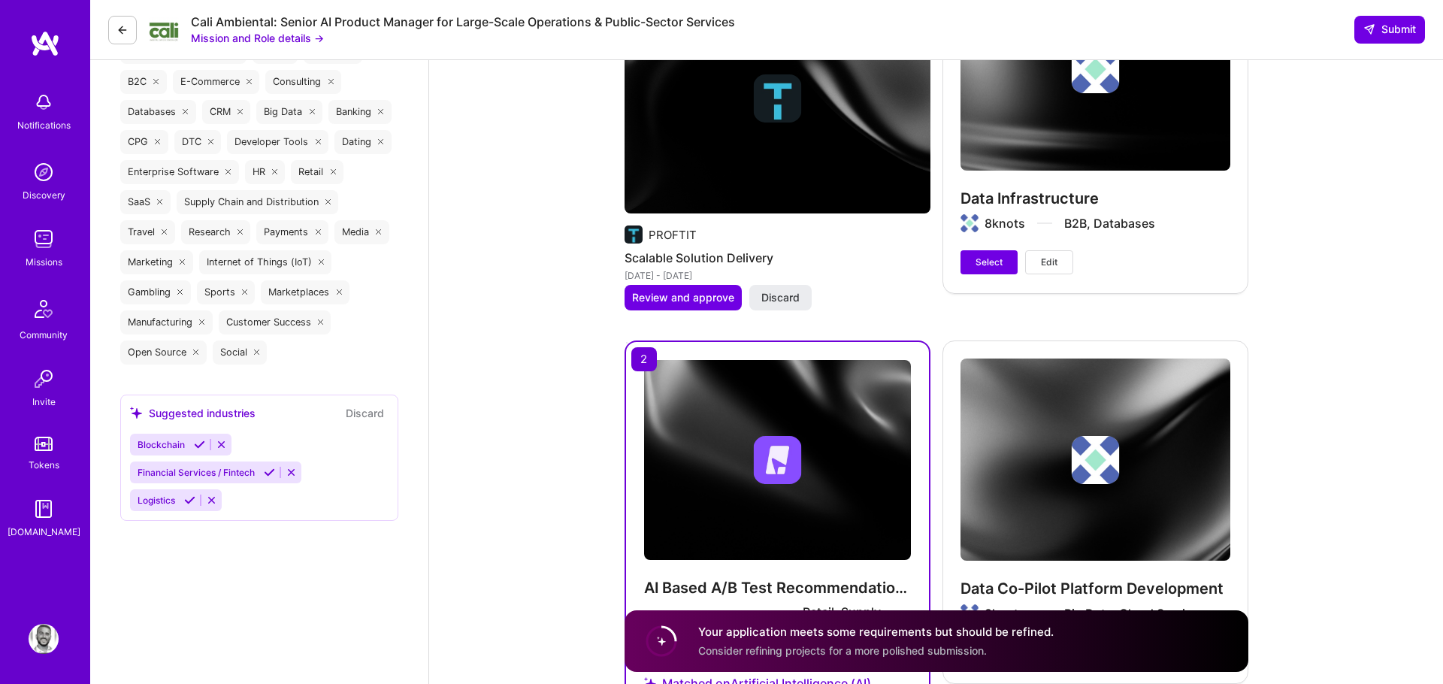
scroll to position [2522, 0]
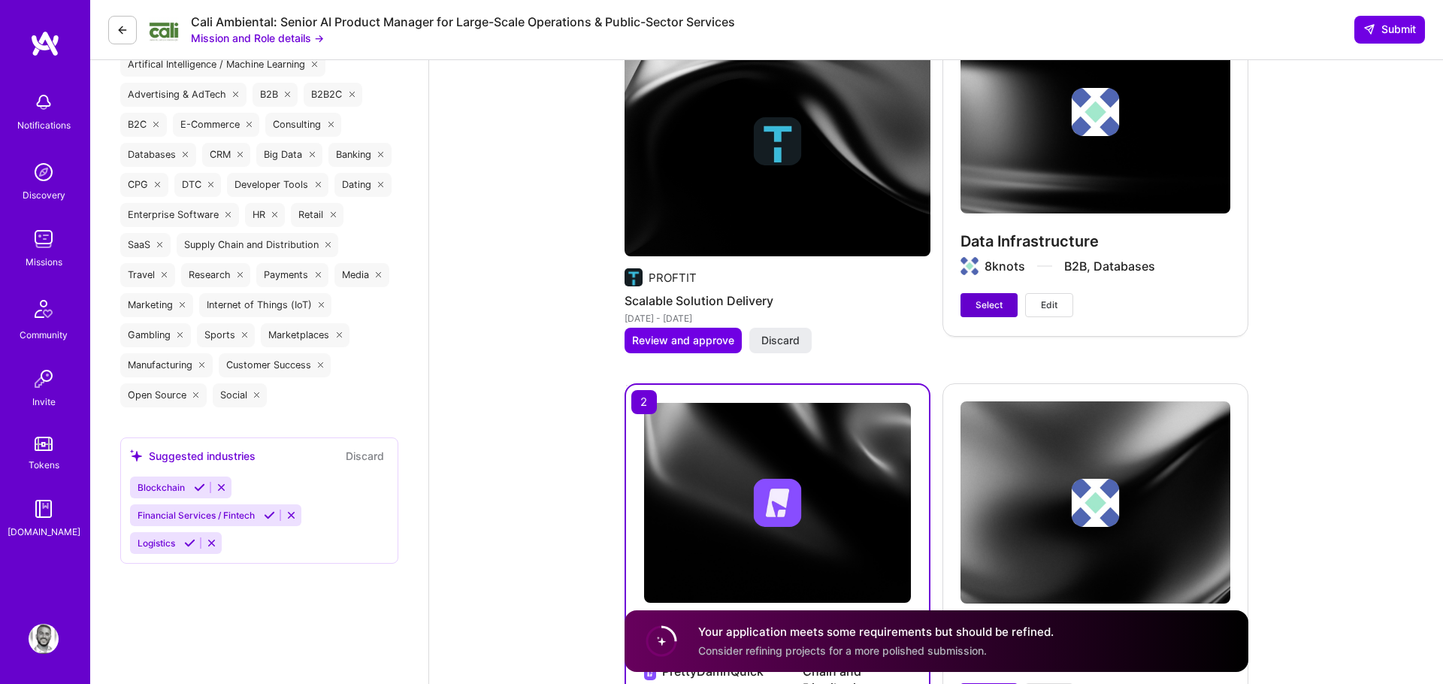
click at [985, 295] on button "Select" at bounding box center [989, 305] width 57 height 24
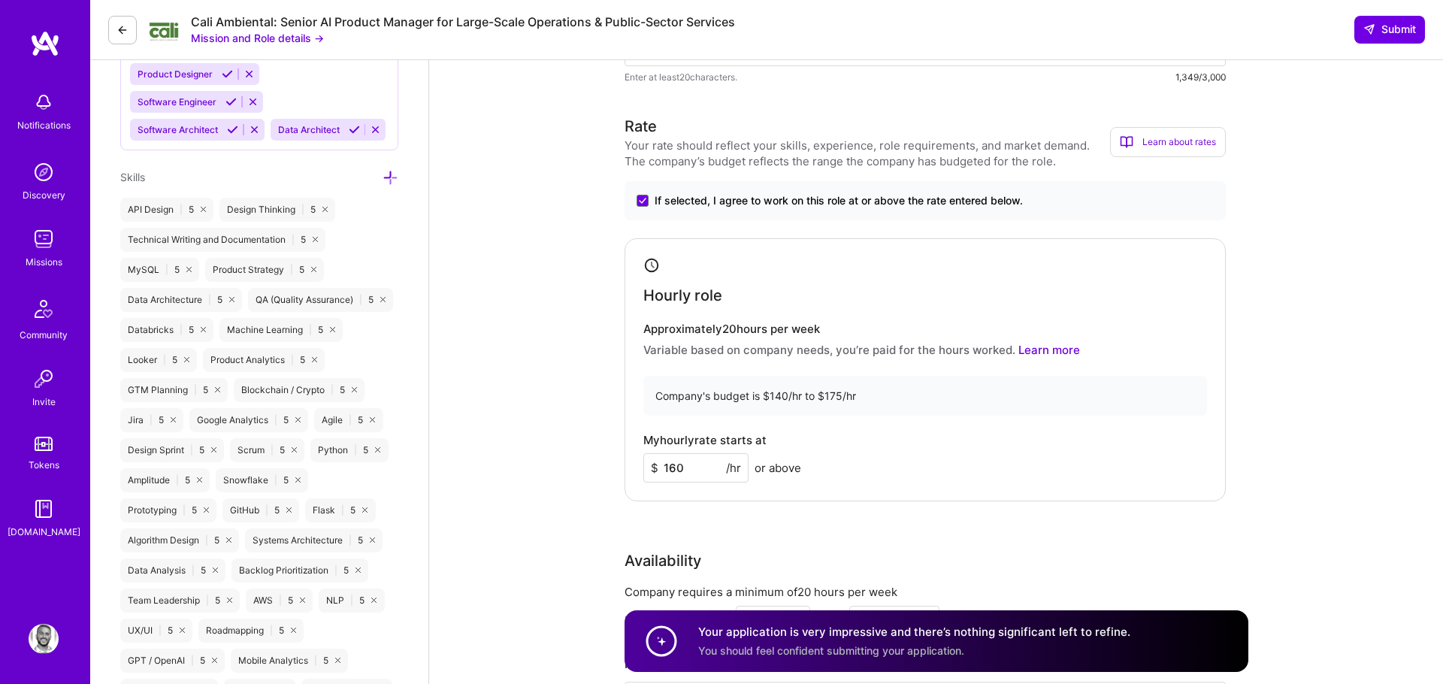
scroll to position [1066, 0]
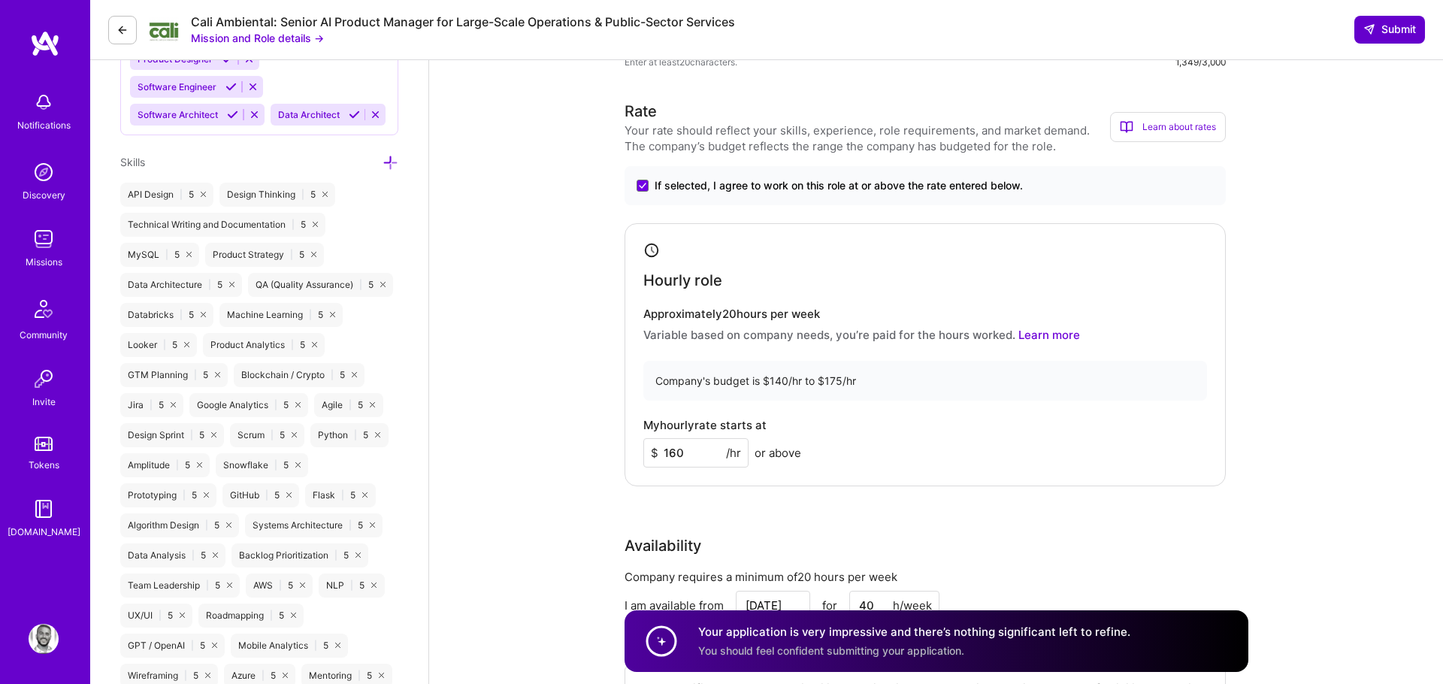
click at [1379, 33] on span "Submit" at bounding box center [1389, 29] width 53 height 15
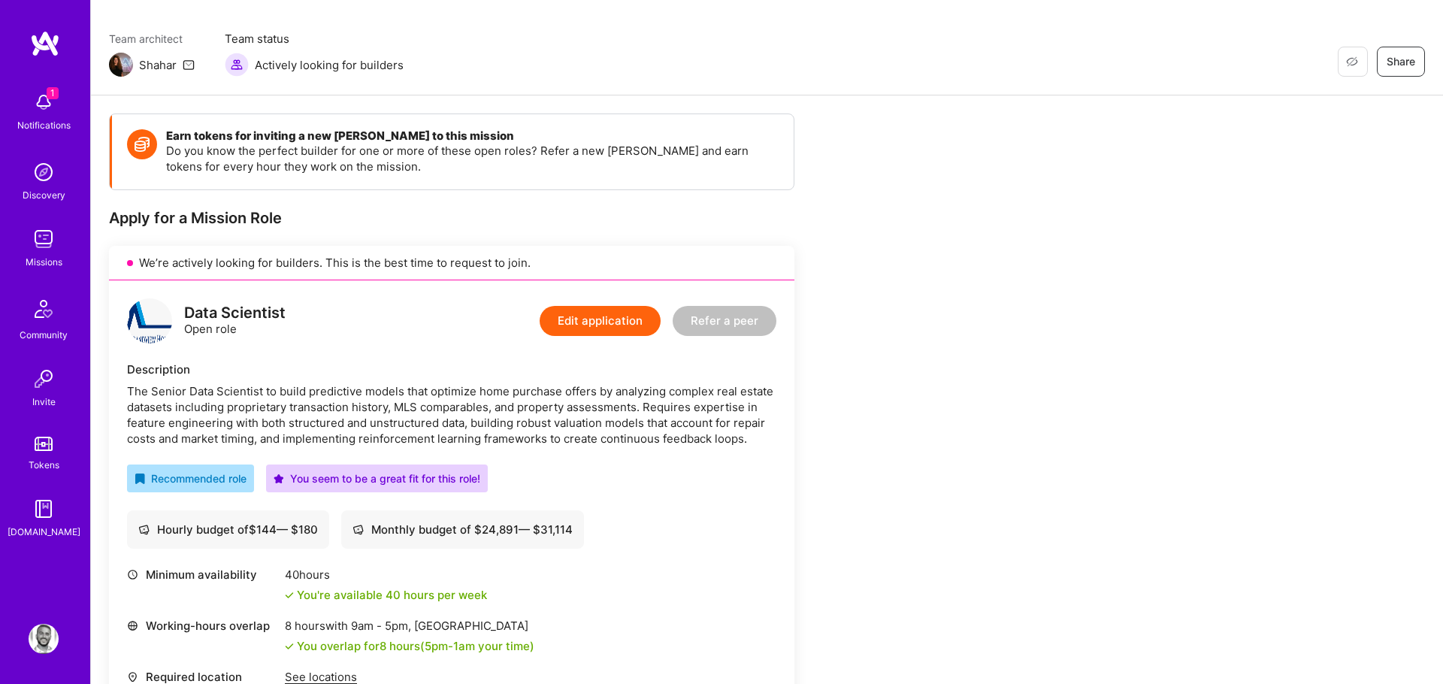
scroll to position [107, 0]
click at [47, 111] on img at bounding box center [44, 102] width 30 height 30
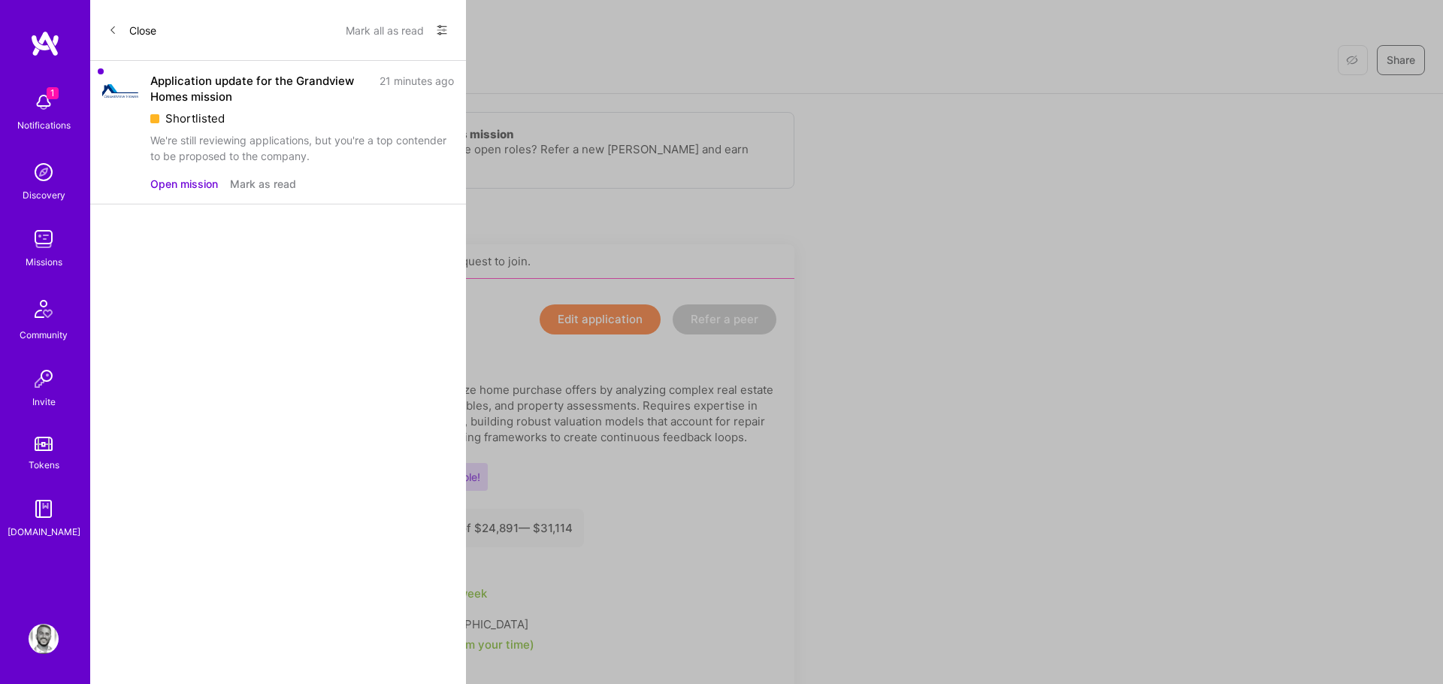
click at [362, 362] on div "Close Mark all as read Show all notifications Show unread notifications only Ap…" at bounding box center [278, 342] width 376 height 684
click at [116, 29] on icon at bounding box center [112, 30] width 9 height 9
